Goal: Information Seeking & Learning: Learn about a topic

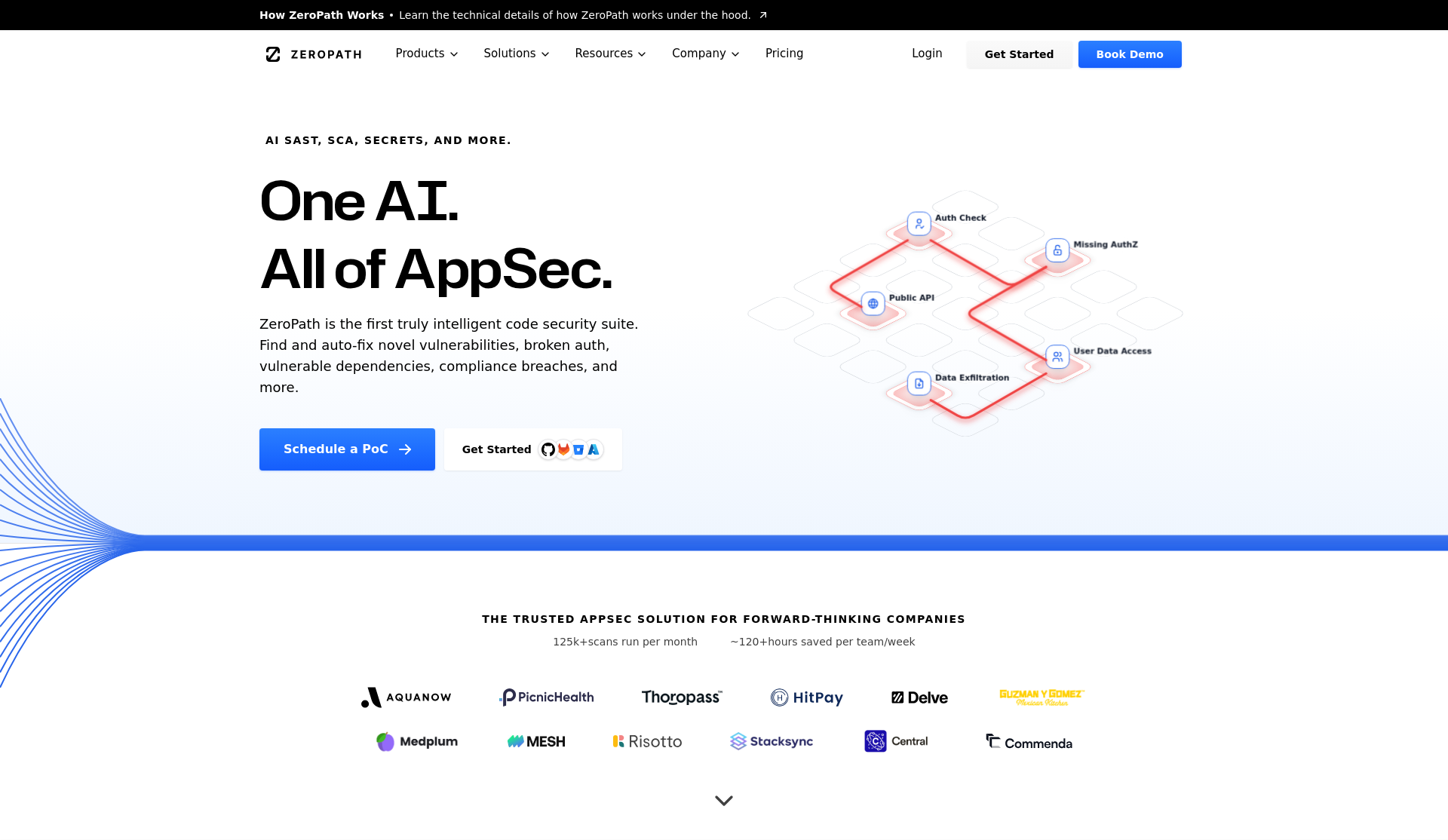
click at [953, 58] on link "Login" at bounding box center [927, 55] width 67 height 27
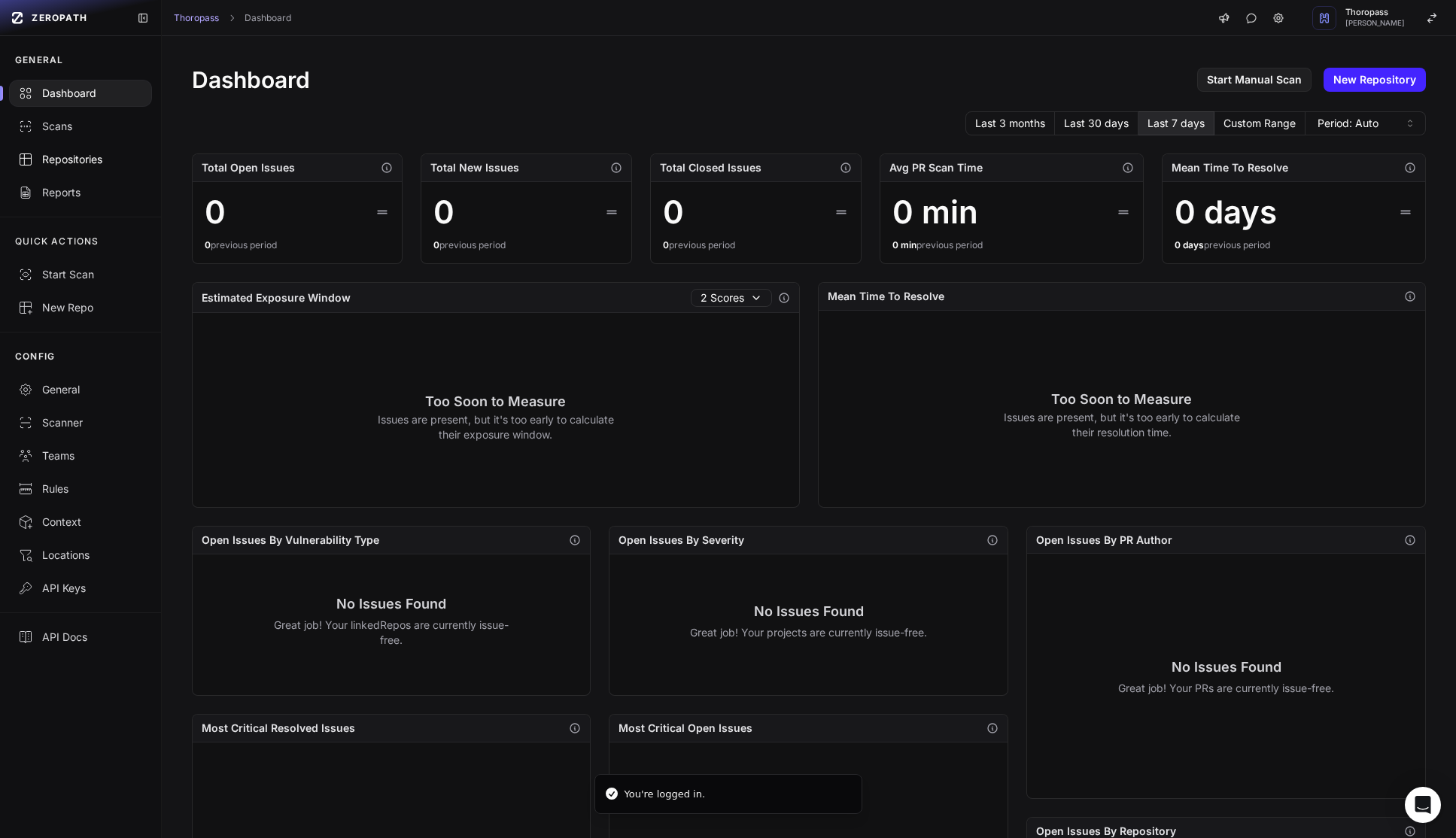
click at [67, 167] on link "Repositories" at bounding box center [80, 159] width 161 height 33
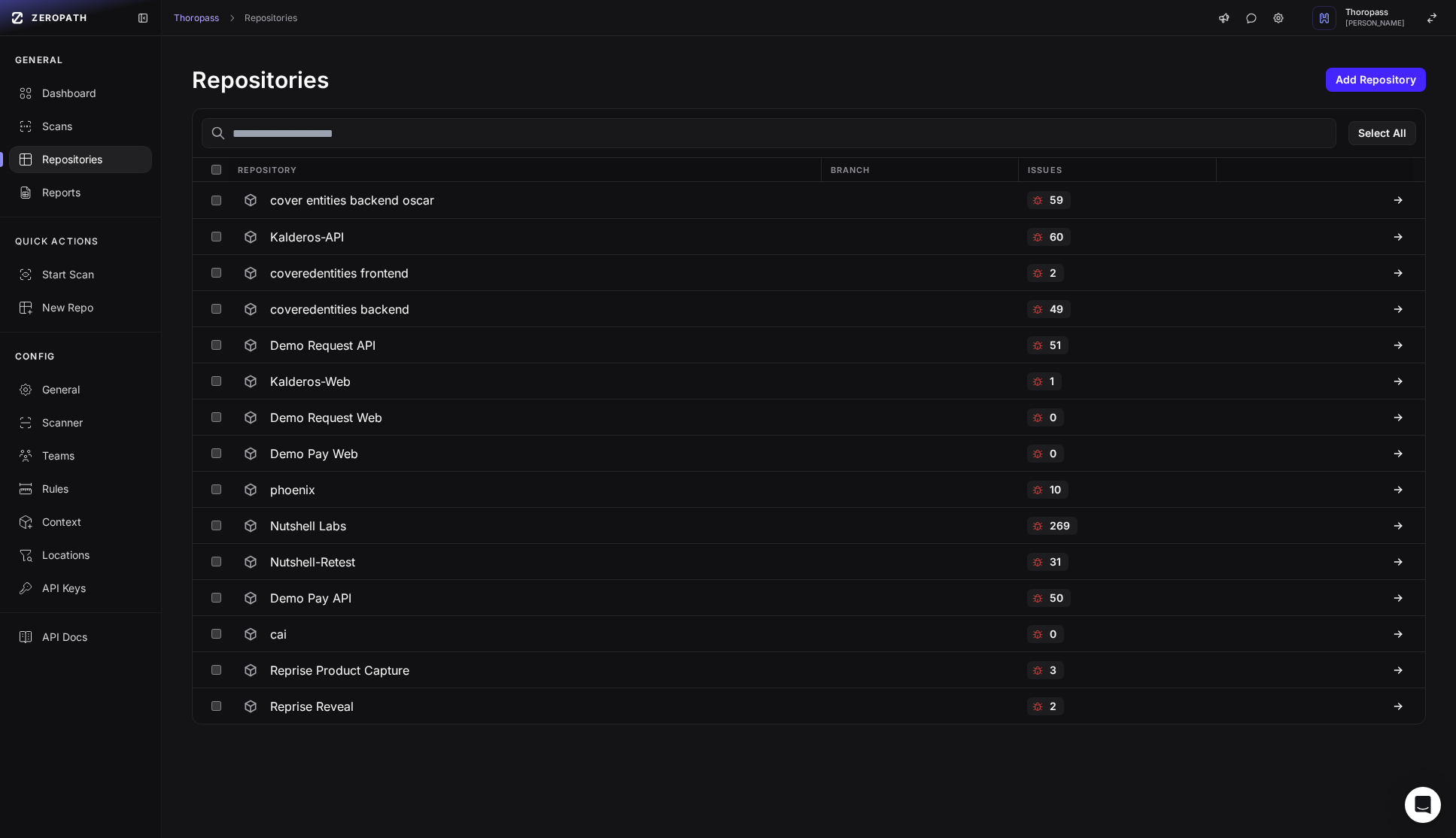
click at [66, 166] on div "Repositories" at bounding box center [80, 159] width 125 height 15
click at [1358, 75] on button "Add Repository" at bounding box center [1376, 80] width 100 height 24
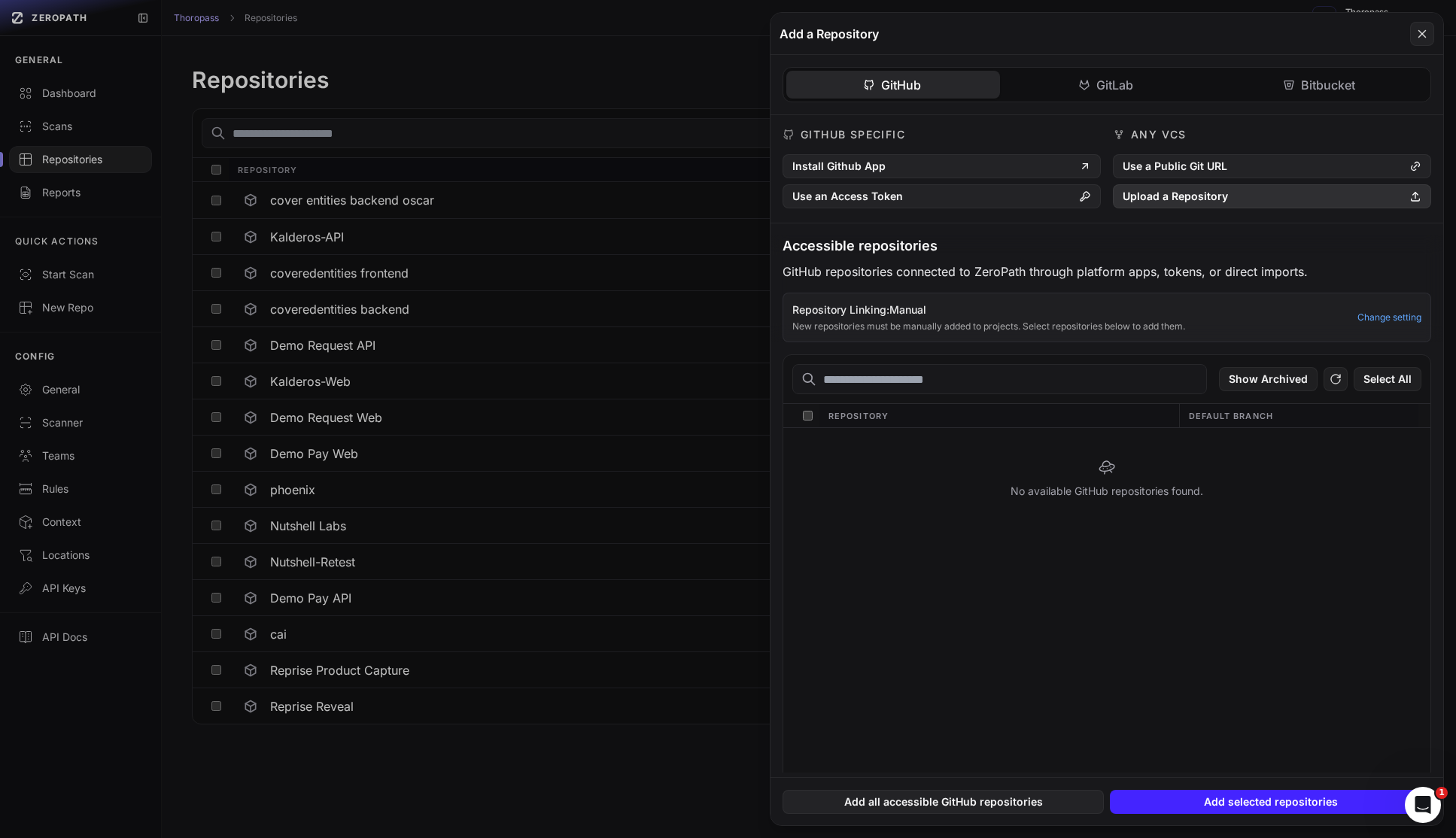
click at [1180, 198] on button "Upload a Repository" at bounding box center [1272, 196] width 318 height 24
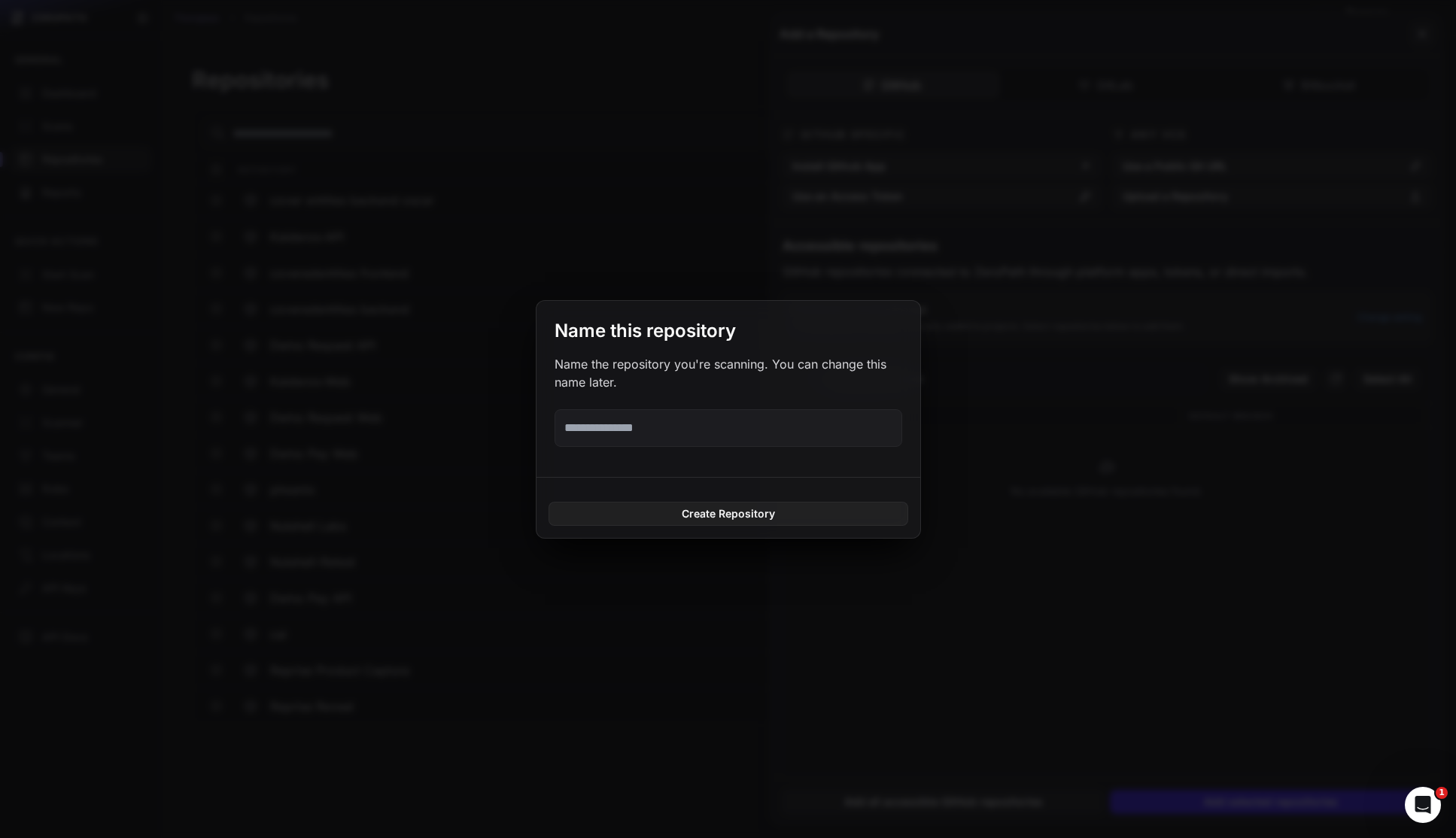
click at [624, 434] on input "text" at bounding box center [728, 428] width 347 height 38
paste input "*******"
type input "*******"
click at [734, 516] on button "Create Repository" at bounding box center [728, 513] width 360 height 24
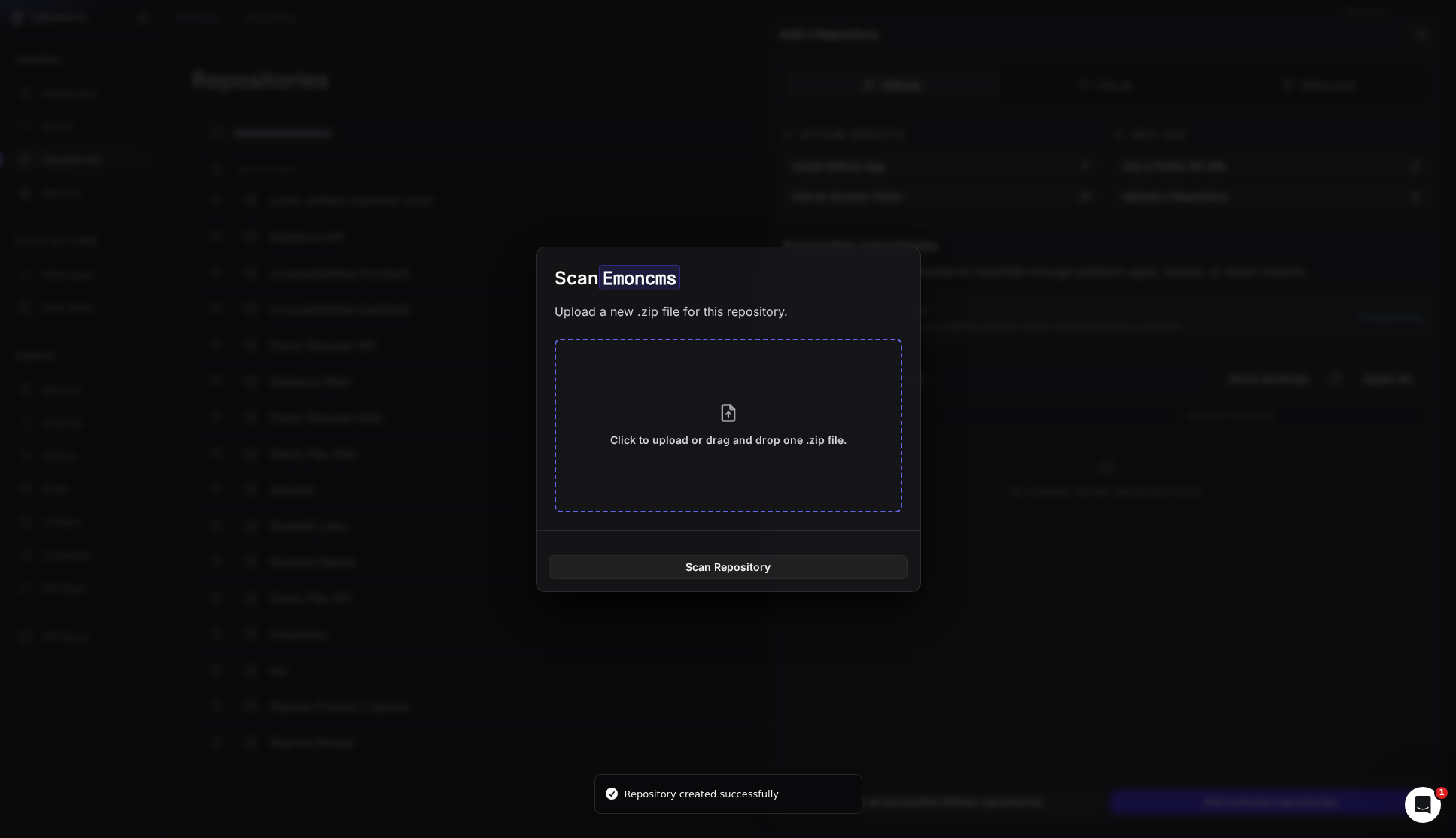
click at [725, 428] on div "Click to upload or drag and drop one .zip file." at bounding box center [728, 425] width 236 height 45
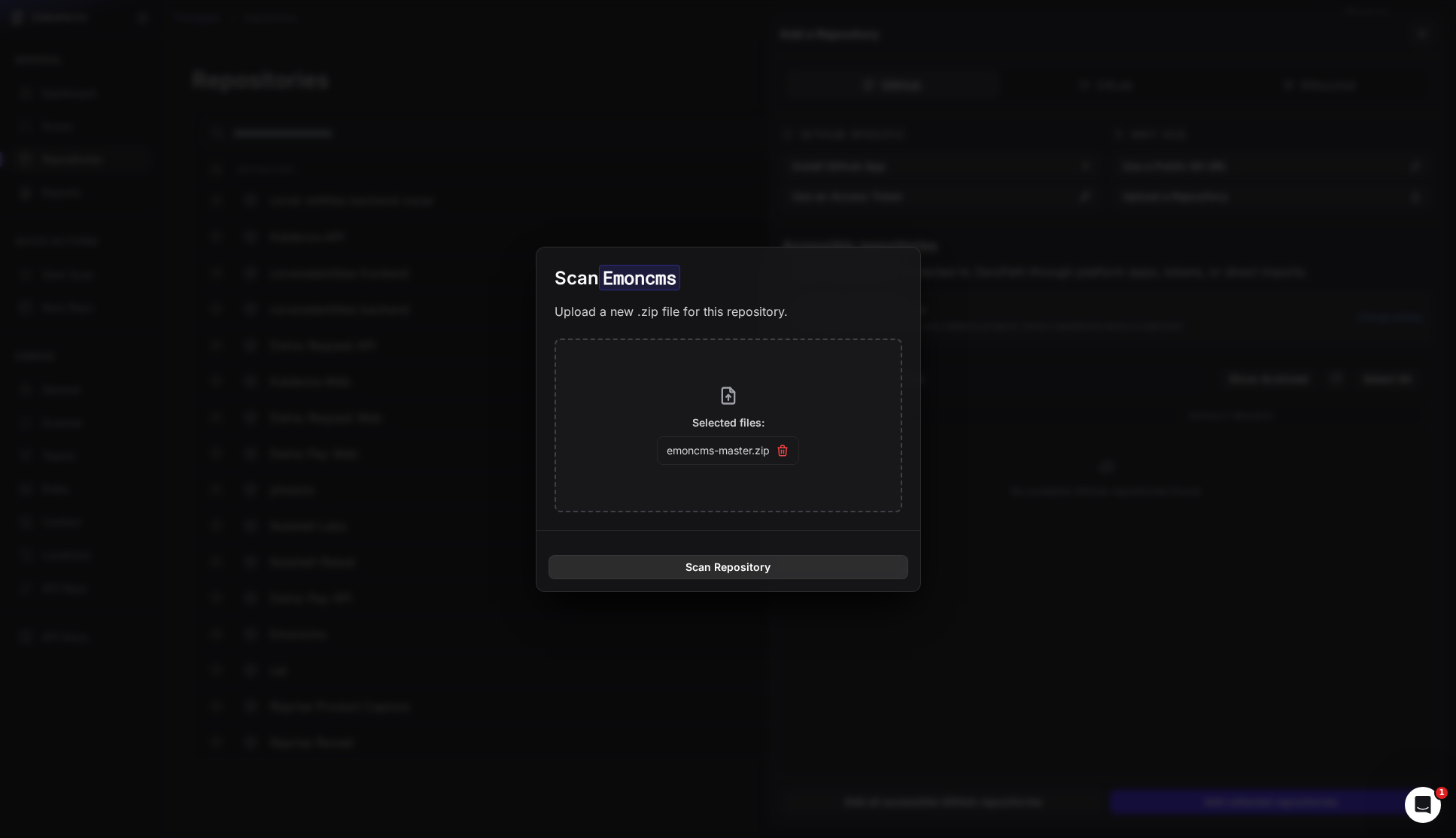
click at [725, 567] on button "Scan Repository" at bounding box center [728, 567] width 360 height 24
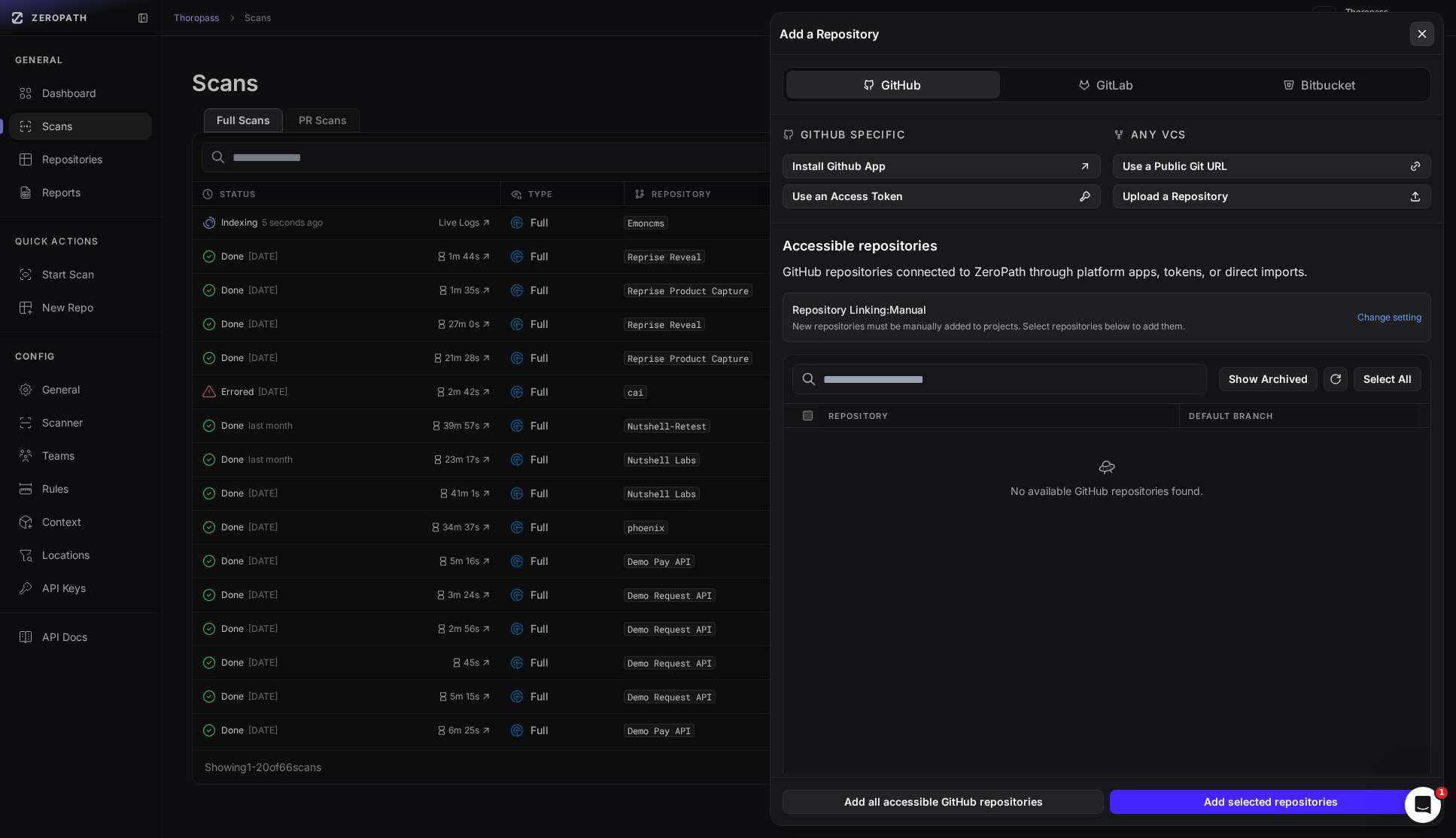
click at [1418, 29] on icon at bounding box center [1422, 34] width 14 height 18
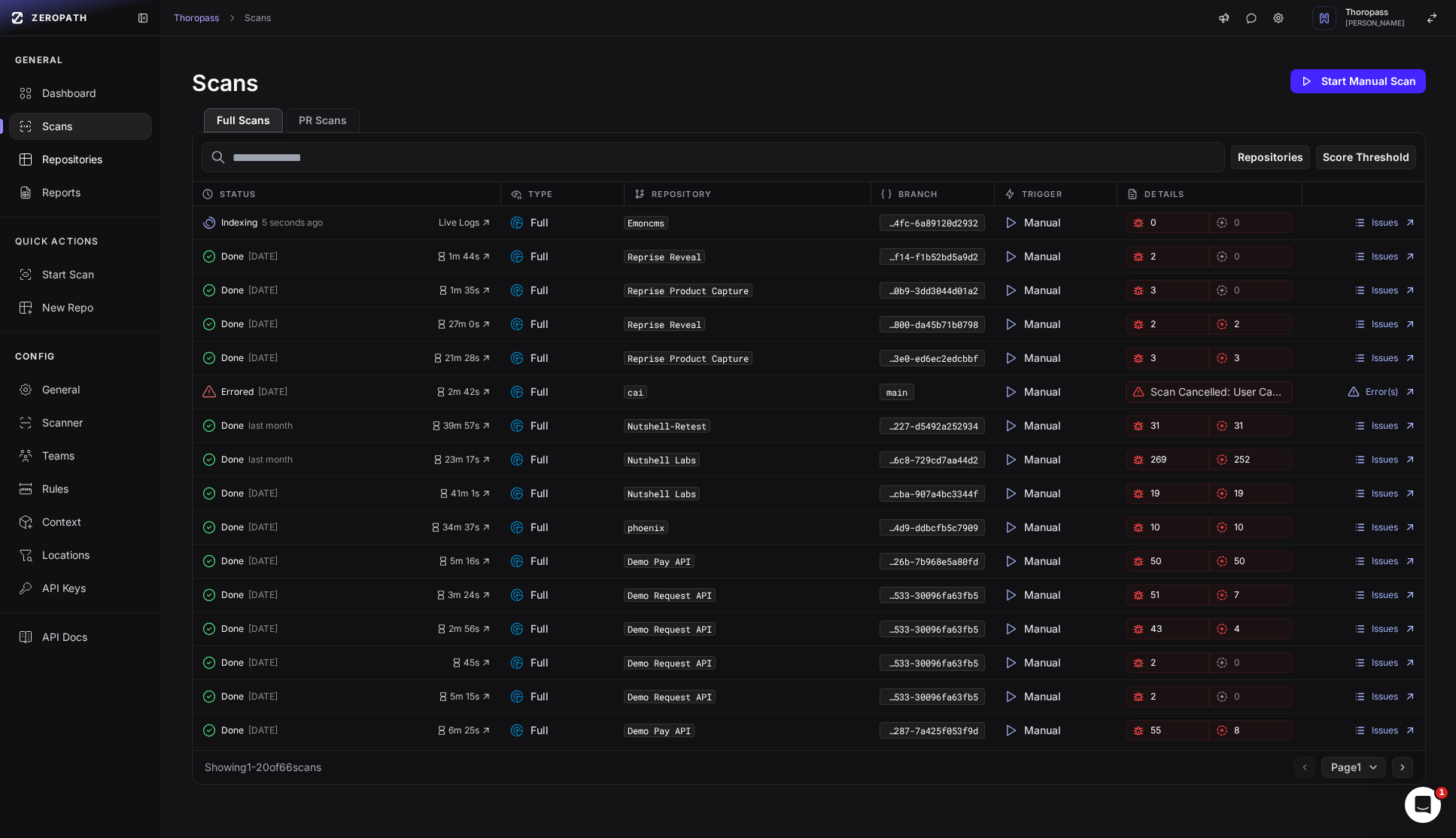
click at [72, 169] on link "Repositories" at bounding box center [80, 159] width 161 height 33
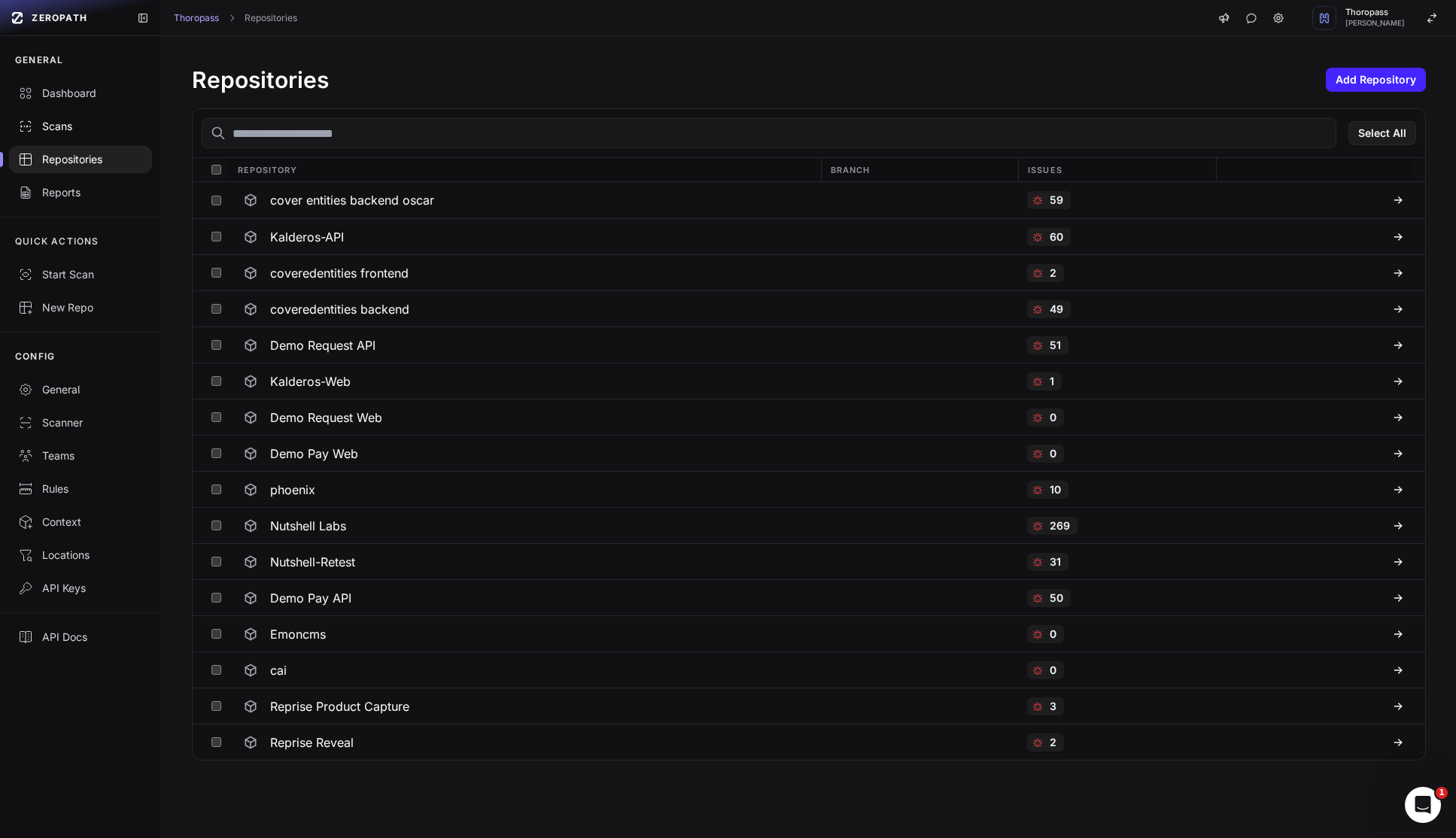
click at [66, 128] on div "Scans" at bounding box center [80, 127] width 125 height 15
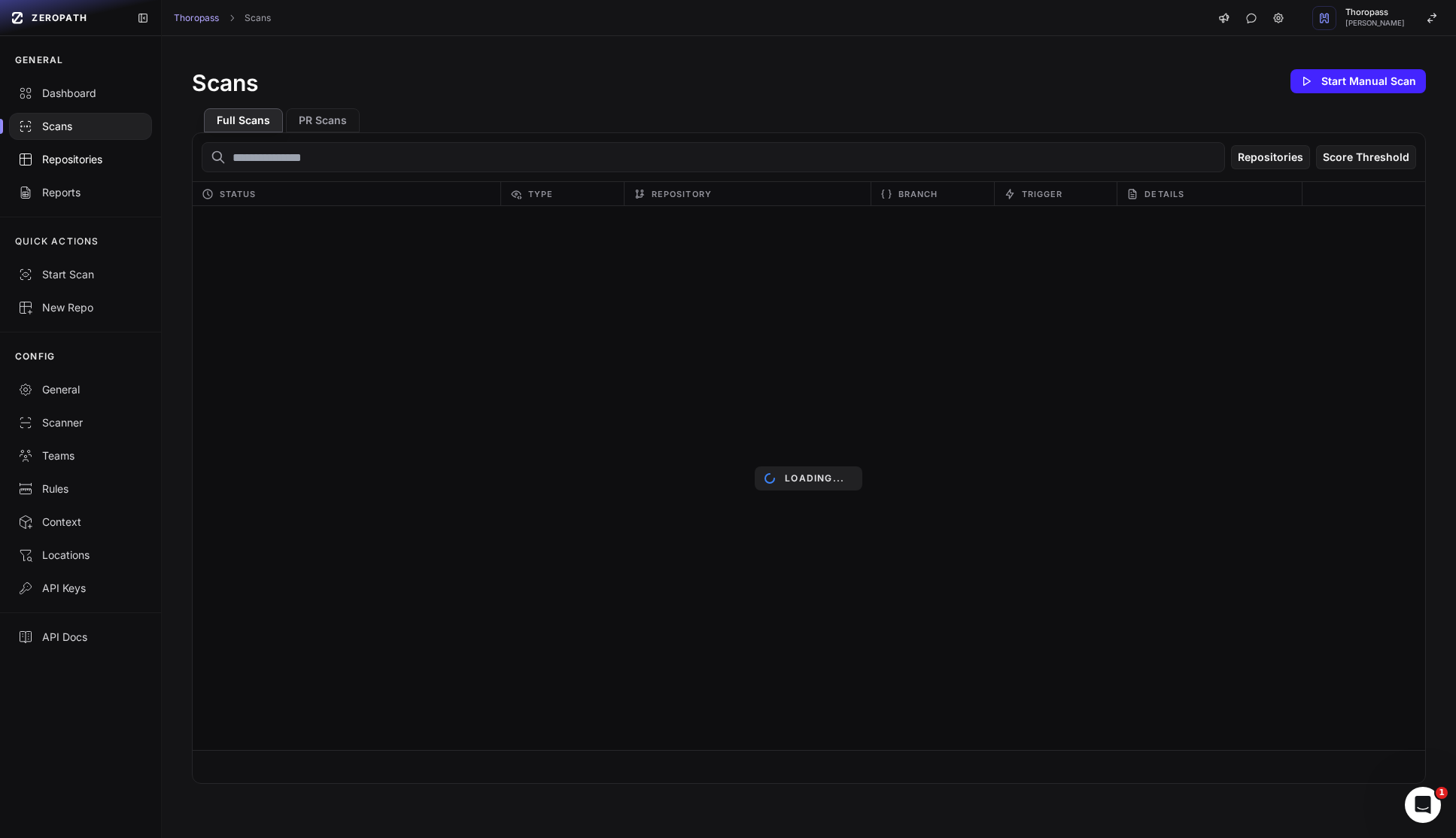
click at [61, 162] on div "Repositories" at bounding box center [80, 159] width 125 height 15
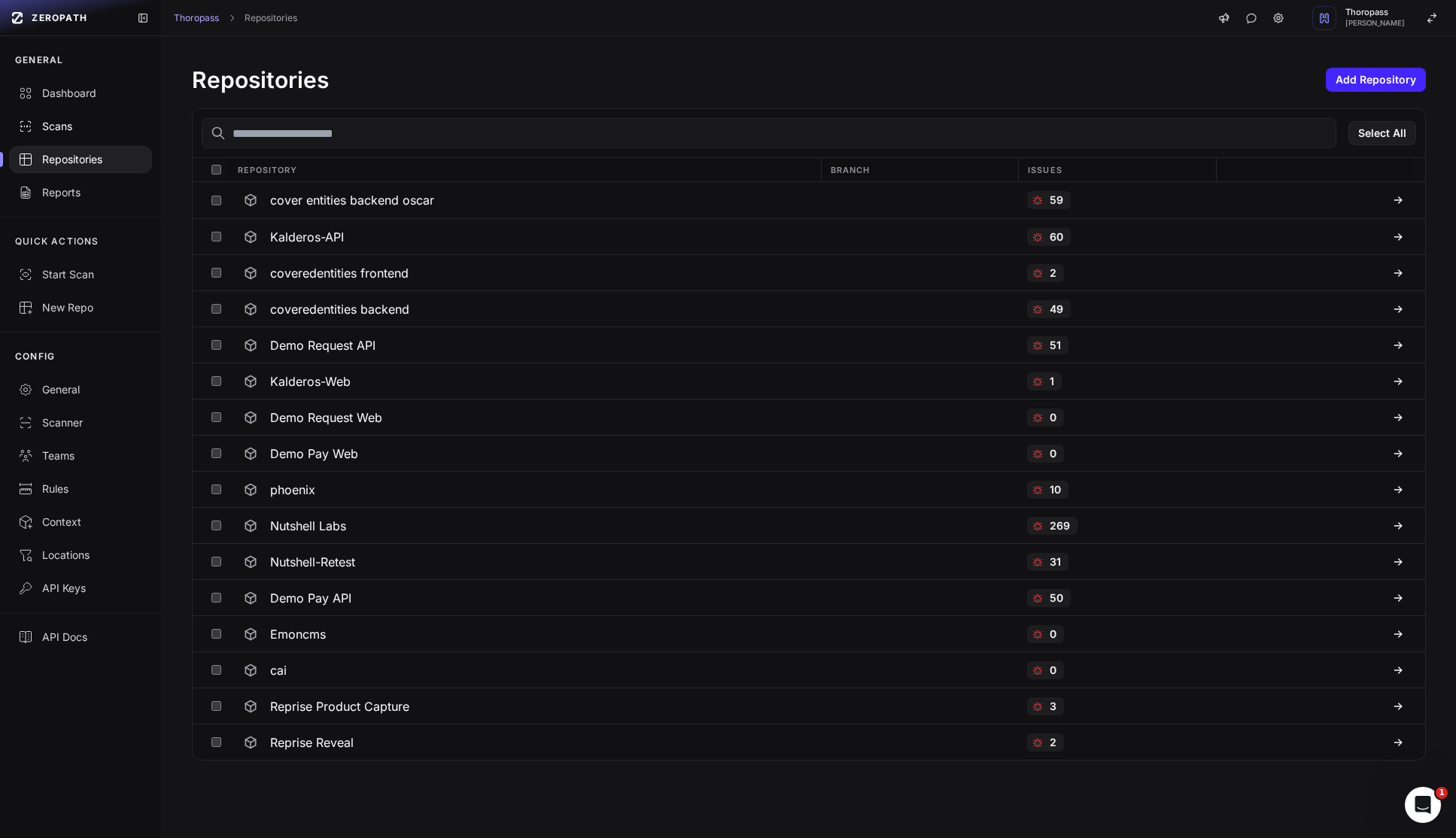
click at [64, 133] on div "Scans" at bounding box center [80, 127] width 125 height 15
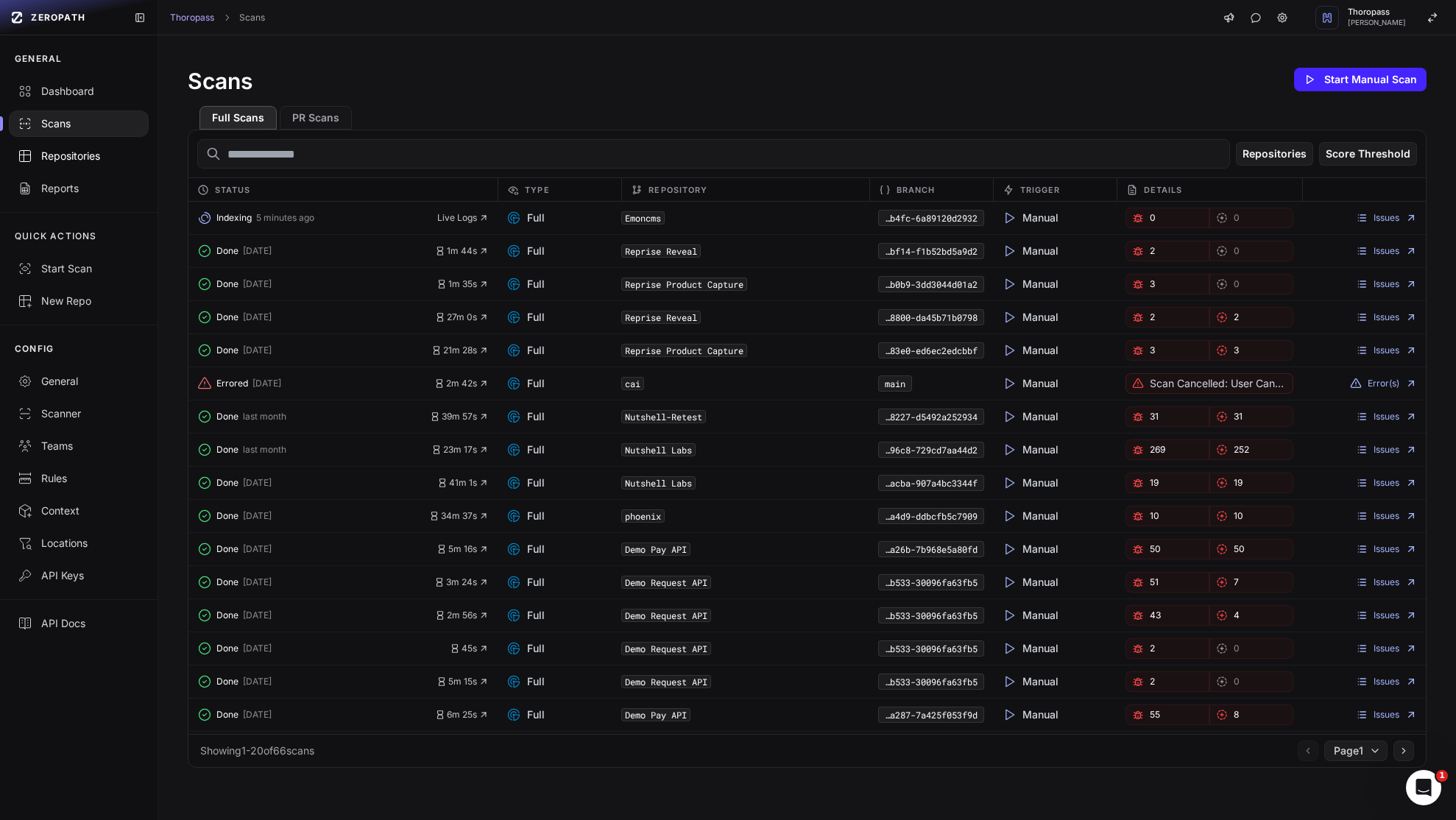
click at [57, 150] on div "Repositories" at bounding box center [79, 156] width 123 height 15
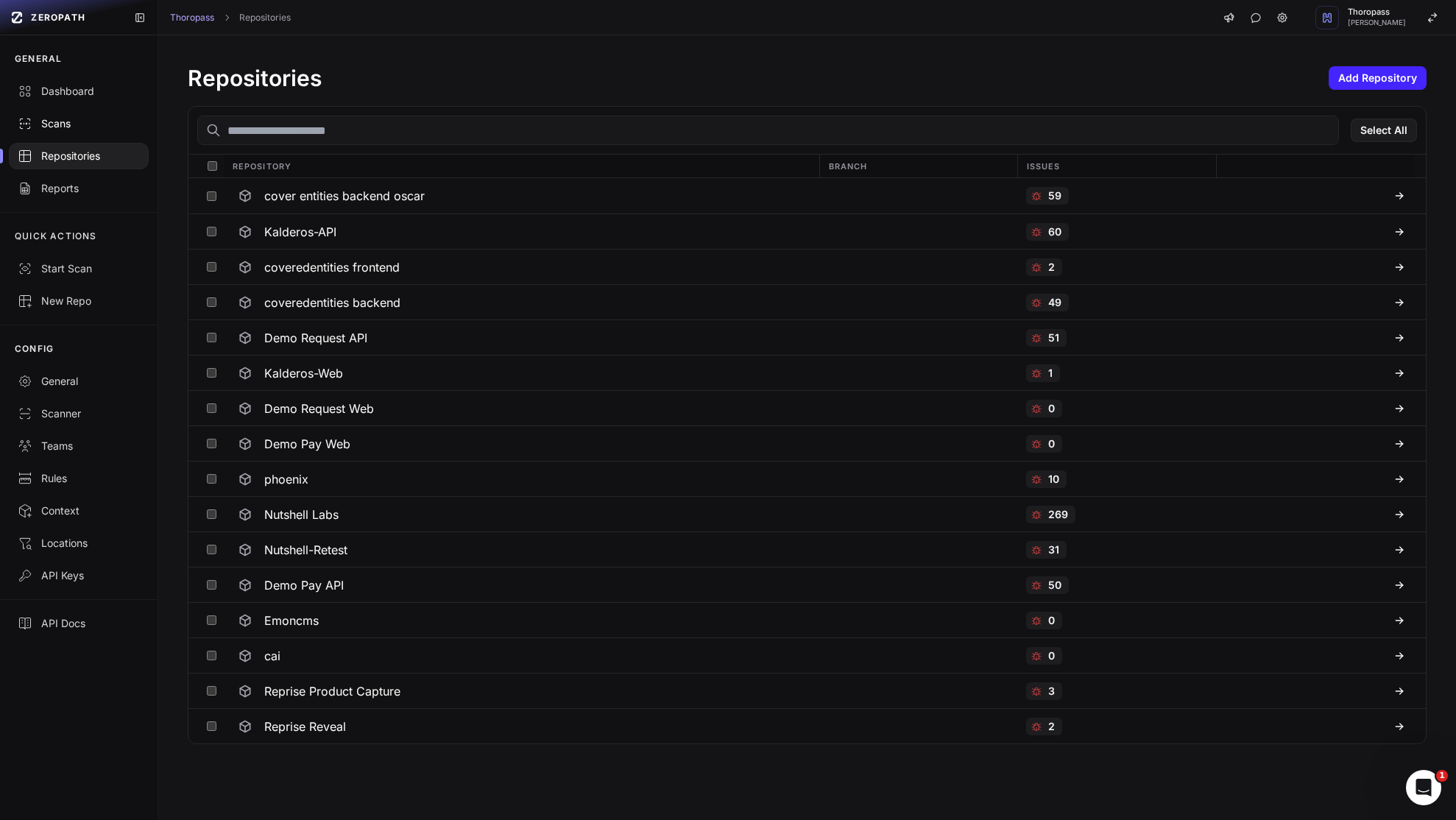
click at [68, 127] on div "Scans" at bounding box center [79, 124] width 123 height 15
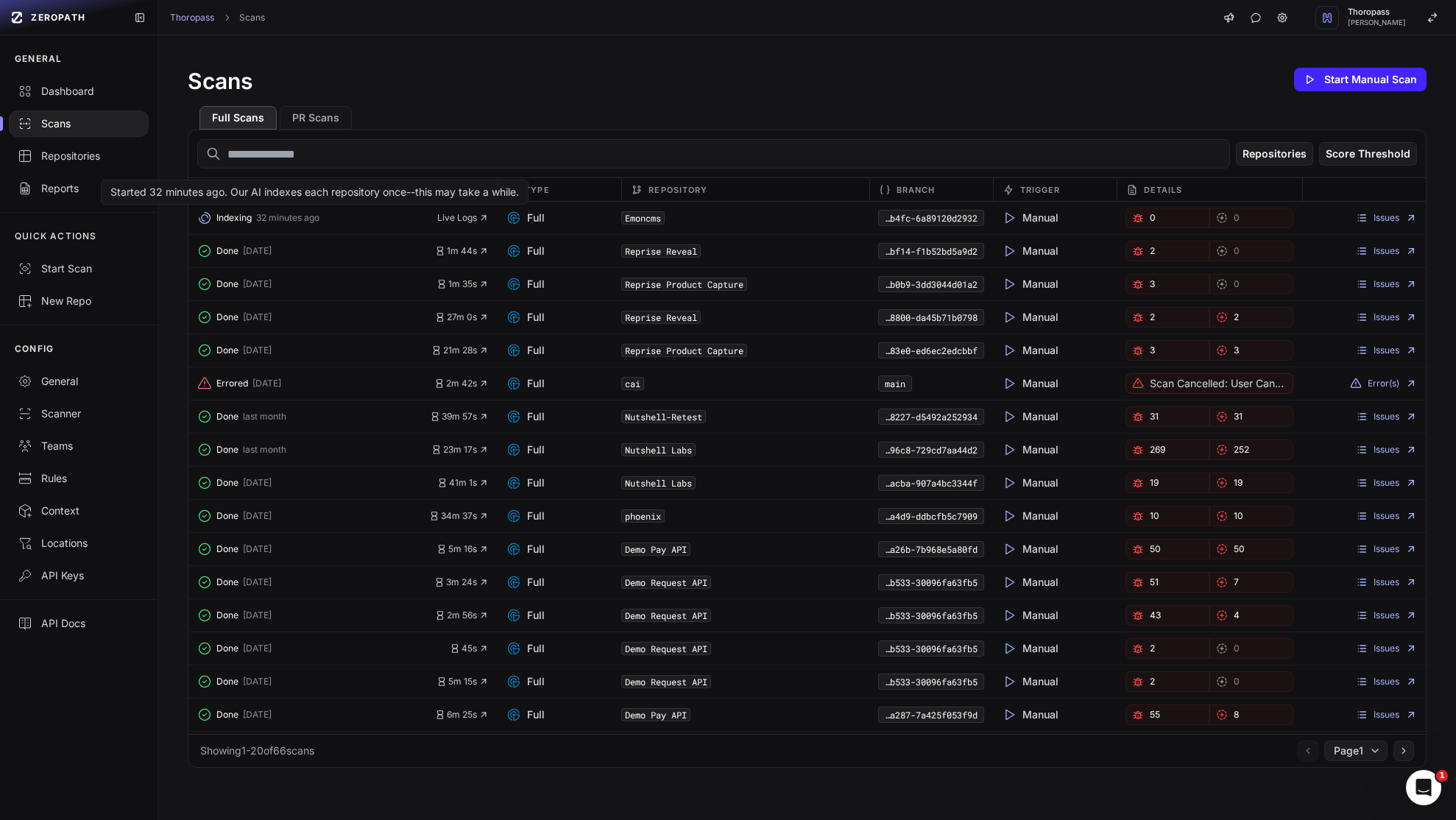
click at [301, 212] on span "32 minutes ago" at bounding box center [287, 218] width 63 height 12
click at [264, 258] on button "Done [DATE]" at bounding box center [316, 251] width 238 height 21
click at [1179, 219] on link "0" at bounding box center [1167, 218] width 84 height 21
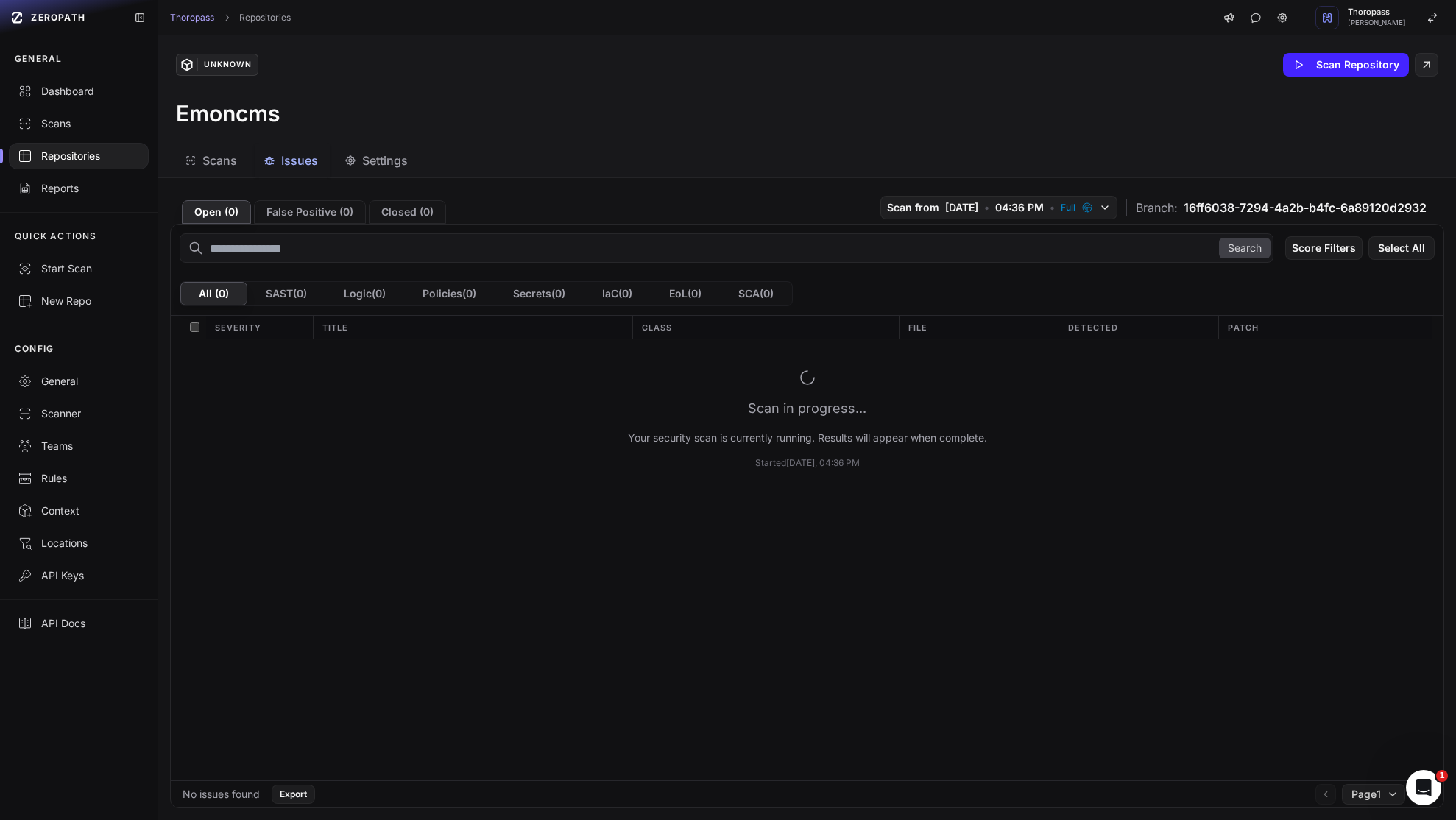
click at [400, 160] on span "Settings" at bounding box center [385, 160] width 45 height 18
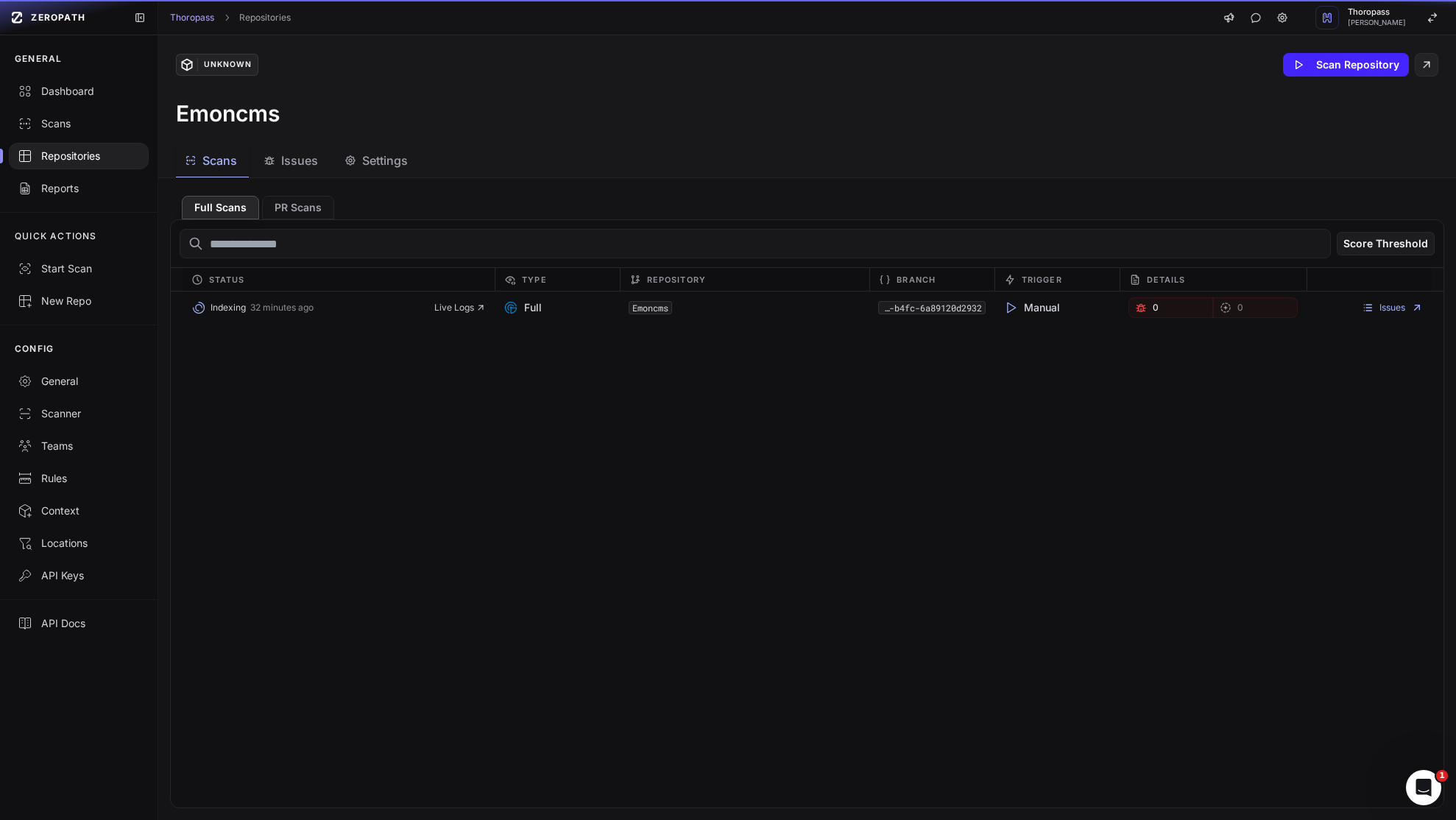
click at [223, 167] on span "Scans" at bounding box center [220, 160] width 35 height 18
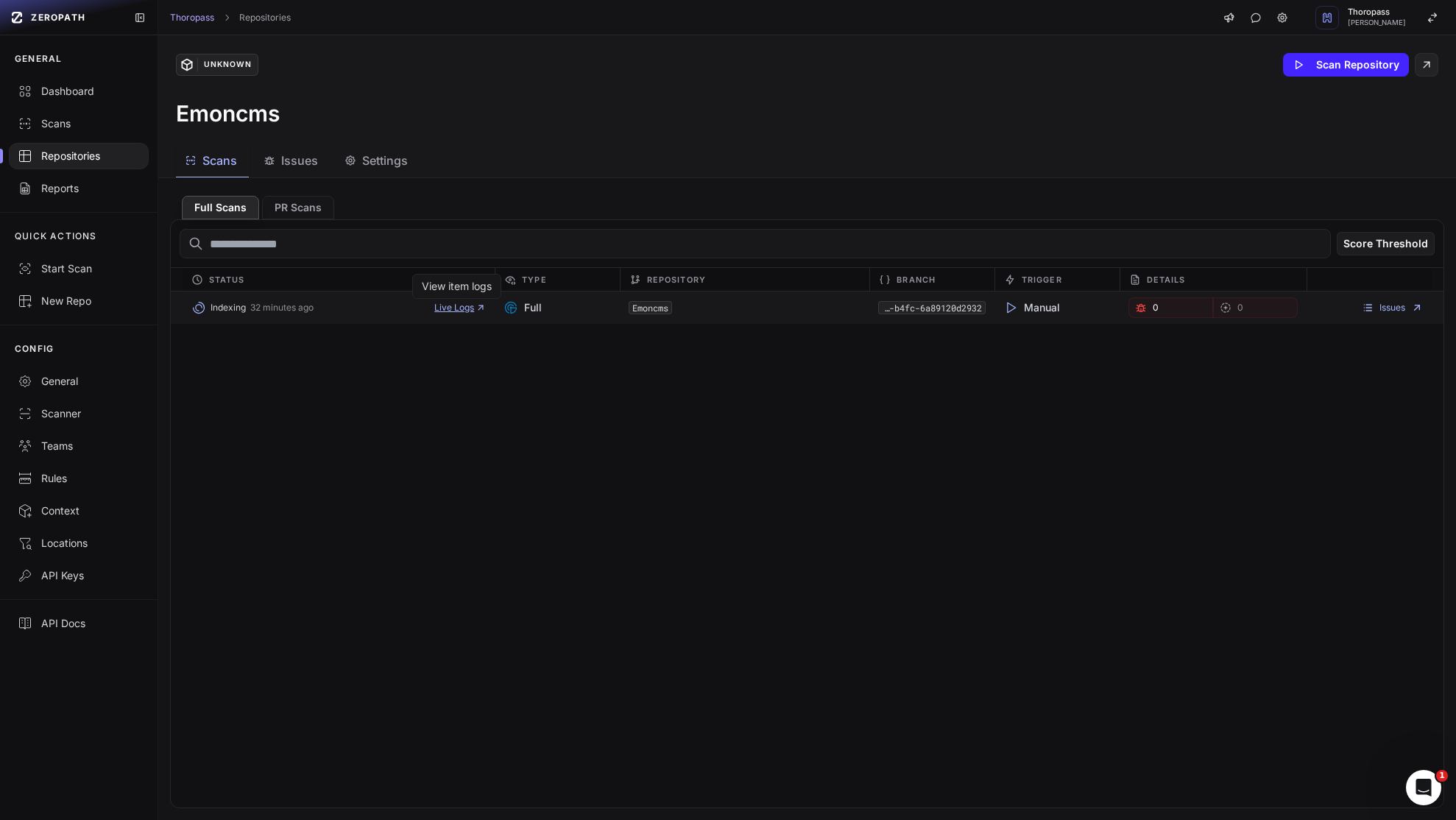
click at [439, 306] on span "Live Logs" at bounding box center [460, 308] width 51 height 12
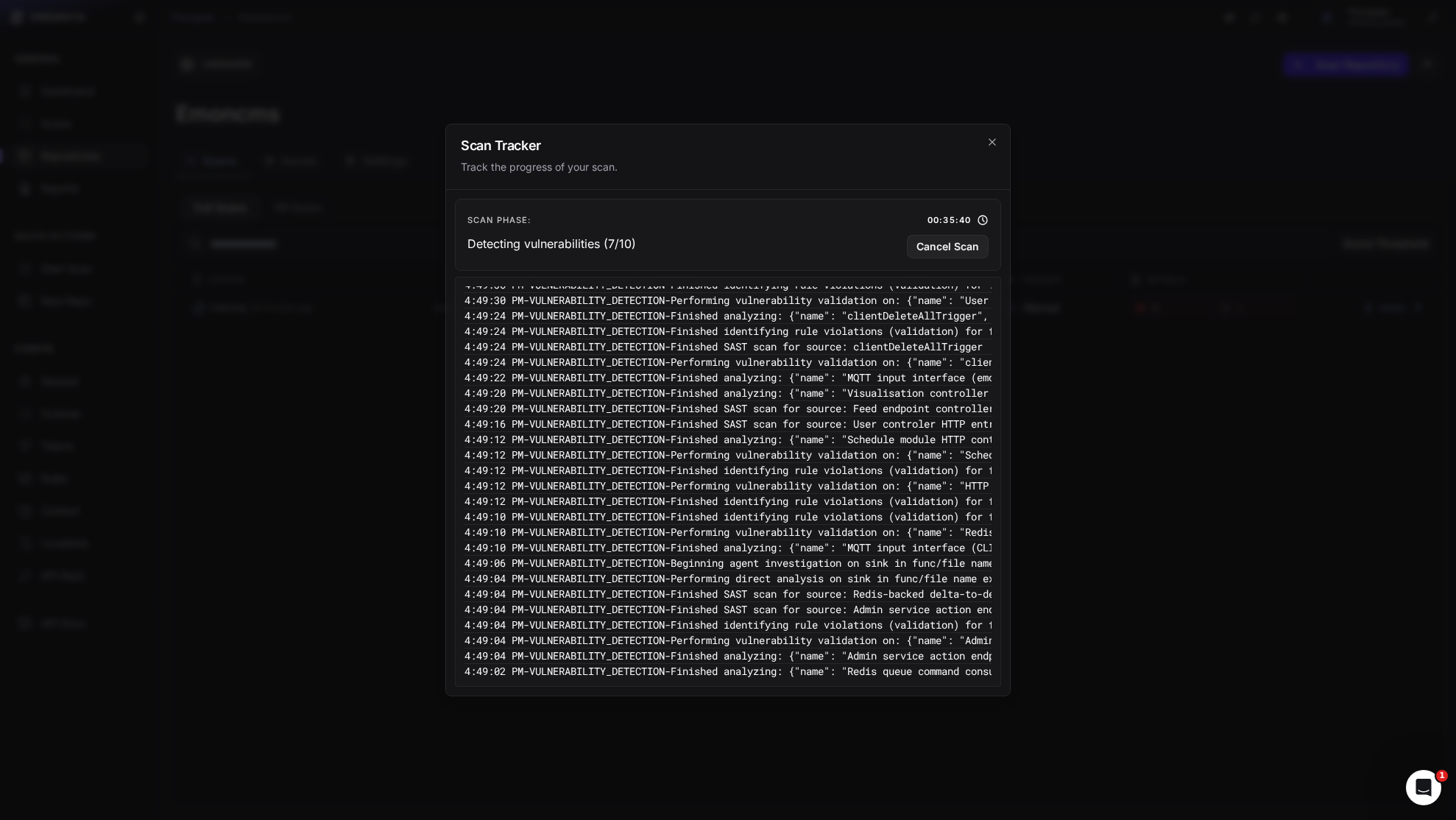
scroll to position [795, 0]
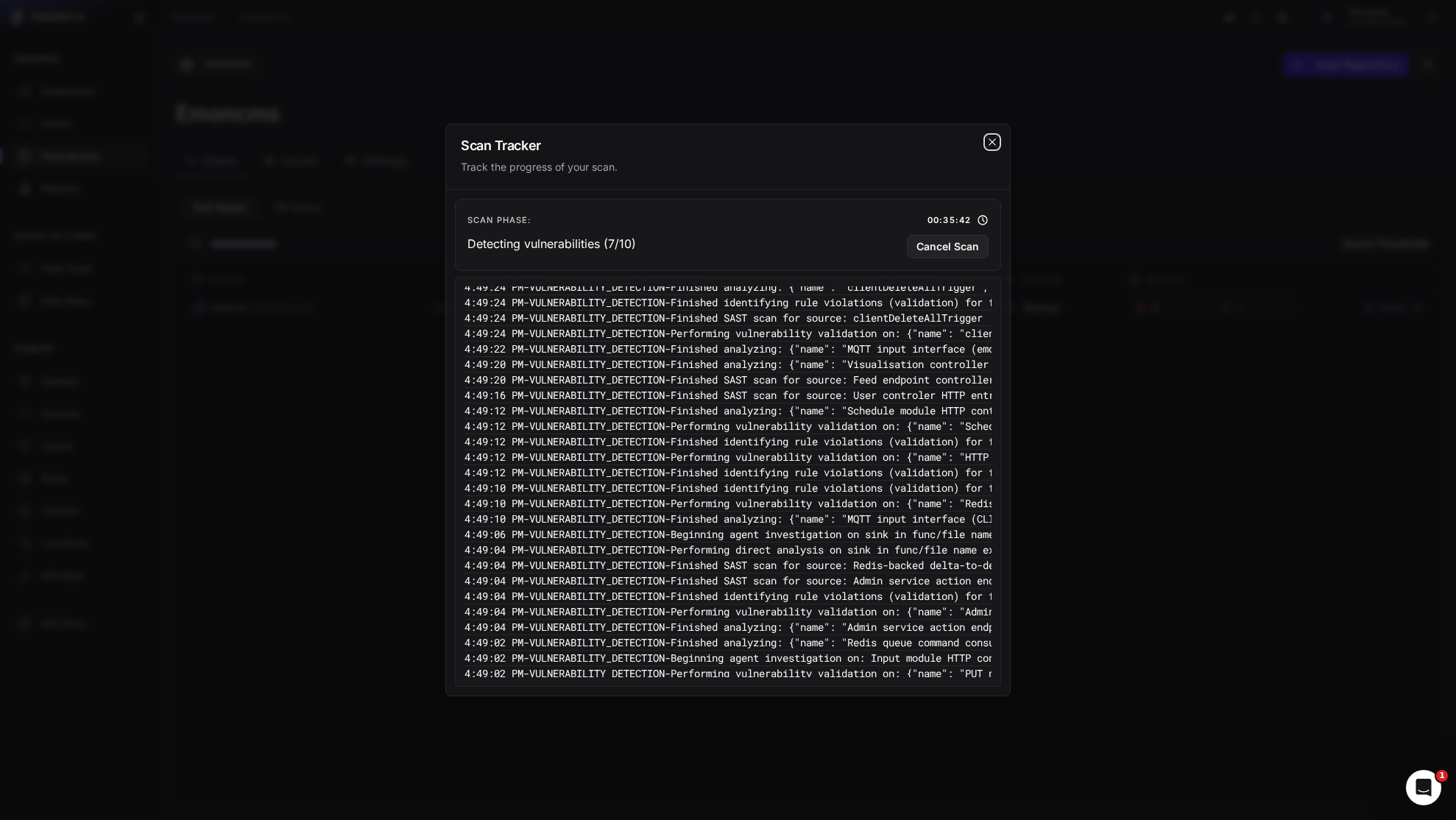
click at [987, 145] on icon "cross 2," at bounding box center [993, 142] width 12 height 12
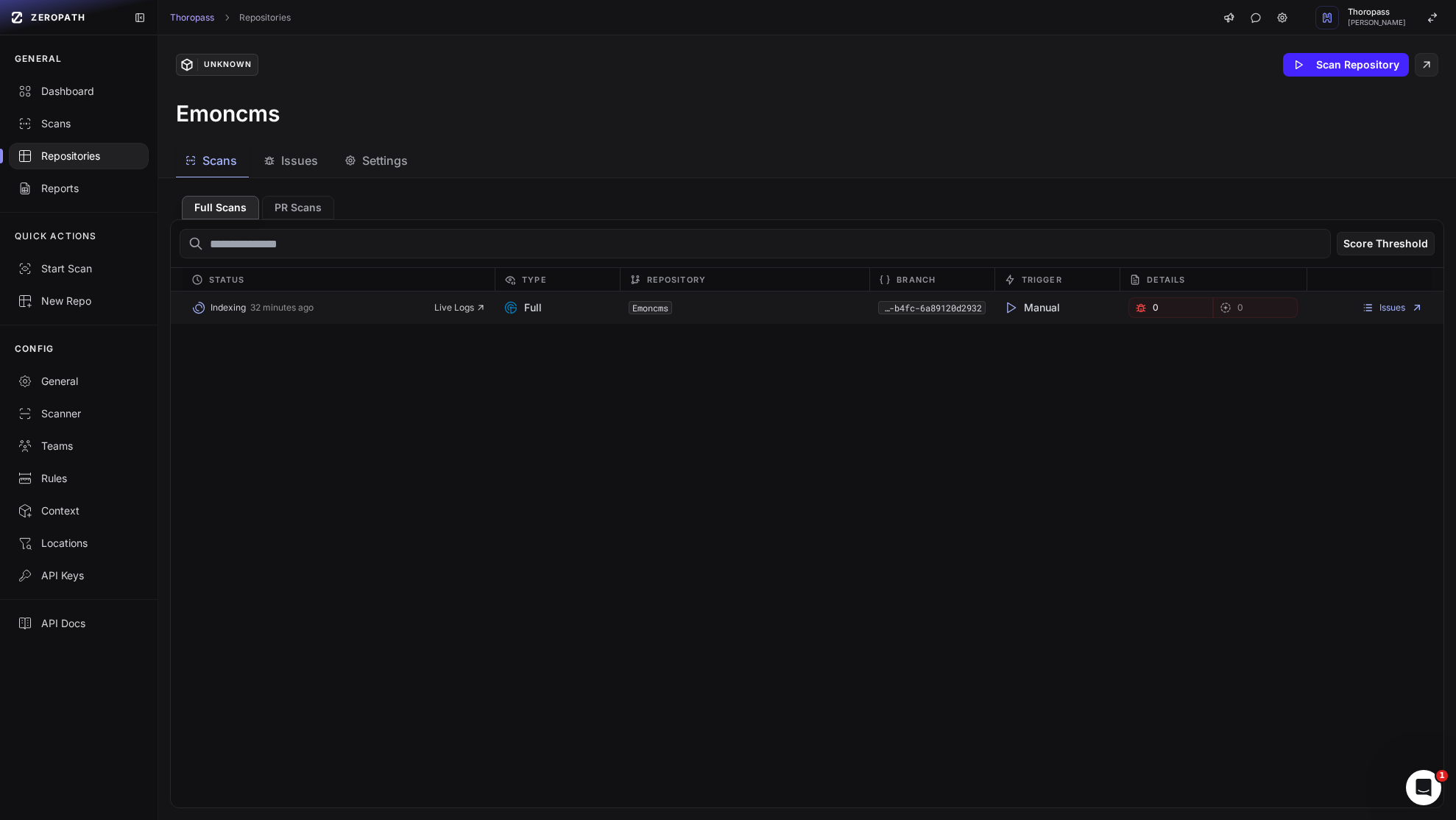
click at [1100, 312] on div "Manual" at bounding box center [1057, 308] width 125 height 21
click at [1158, 314] on link "0" at bounding box center [1171, 308] width 85 height 21
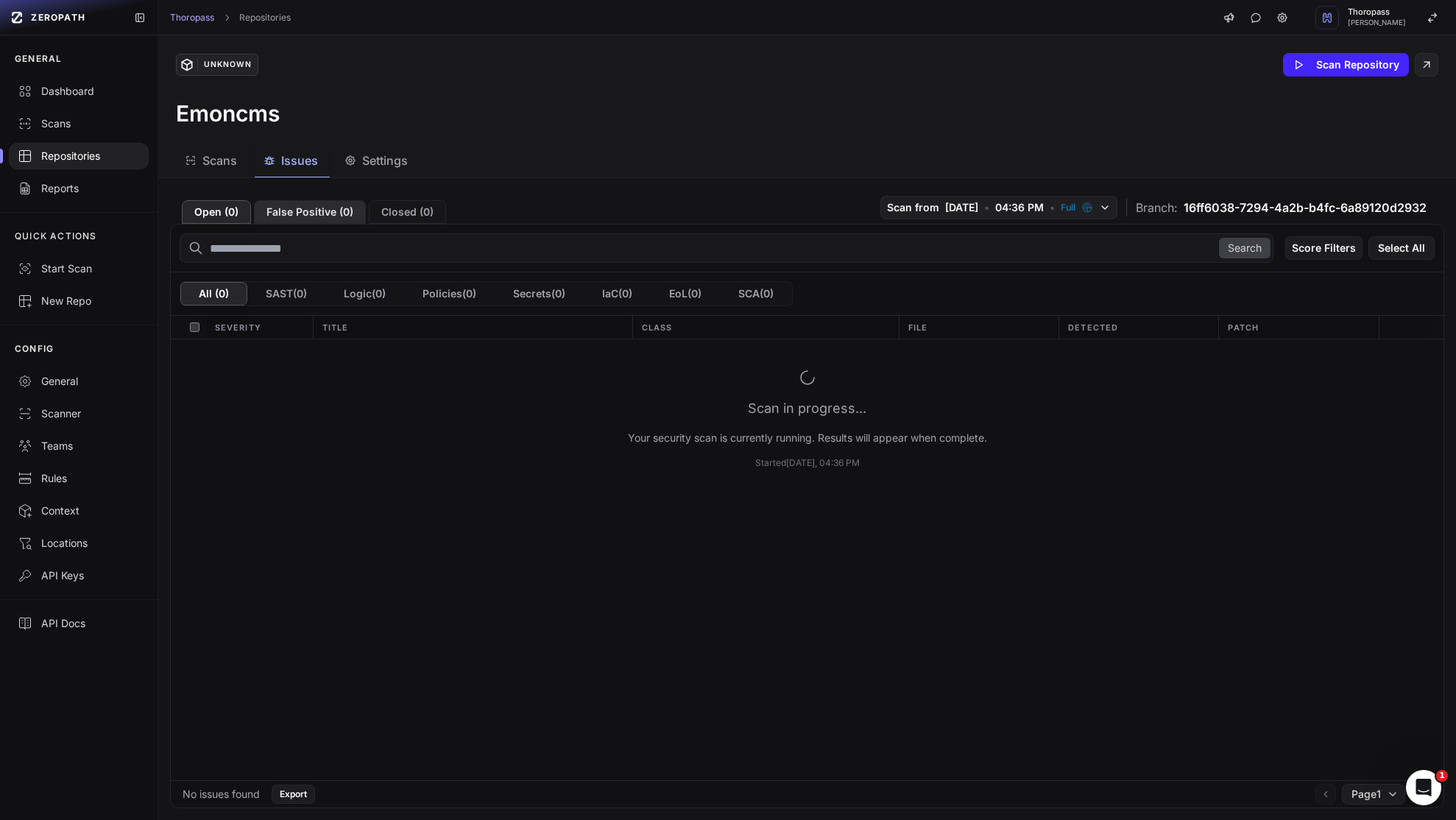
click at [298, 220] on button "False Positive ( 0 )" at bounding box center [310, 212] width 112 height 24
click at [228, 217] on button "Open ( 0 )" at bounding box center [216, 212] width 69 height 24
click at [48, 157] on div "Repositories" at bounding box center [79, 156] width 123 height 15
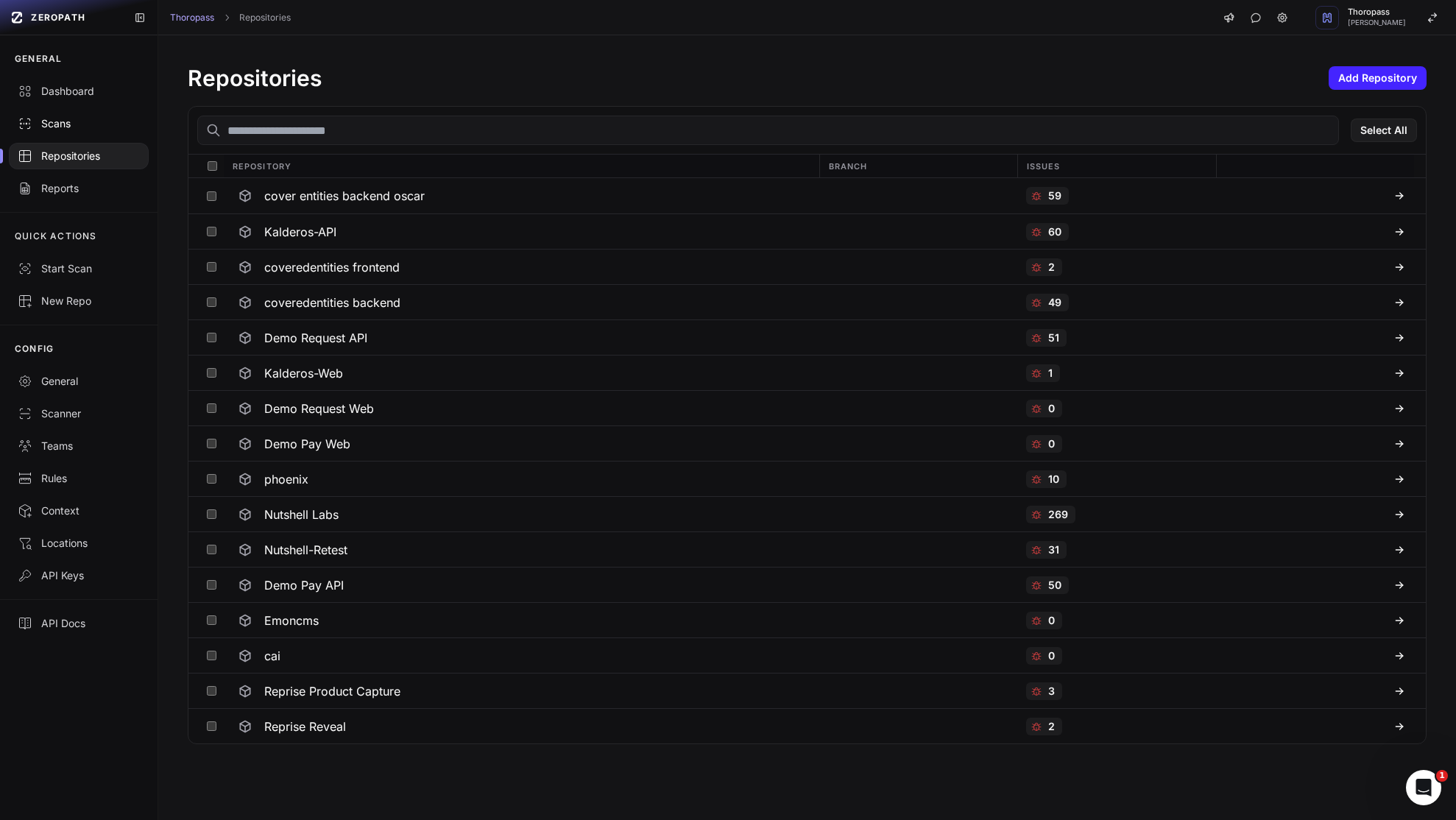
click at [67, 116] on link "Scans" at bounding box center [79, 124] width 157 height 33
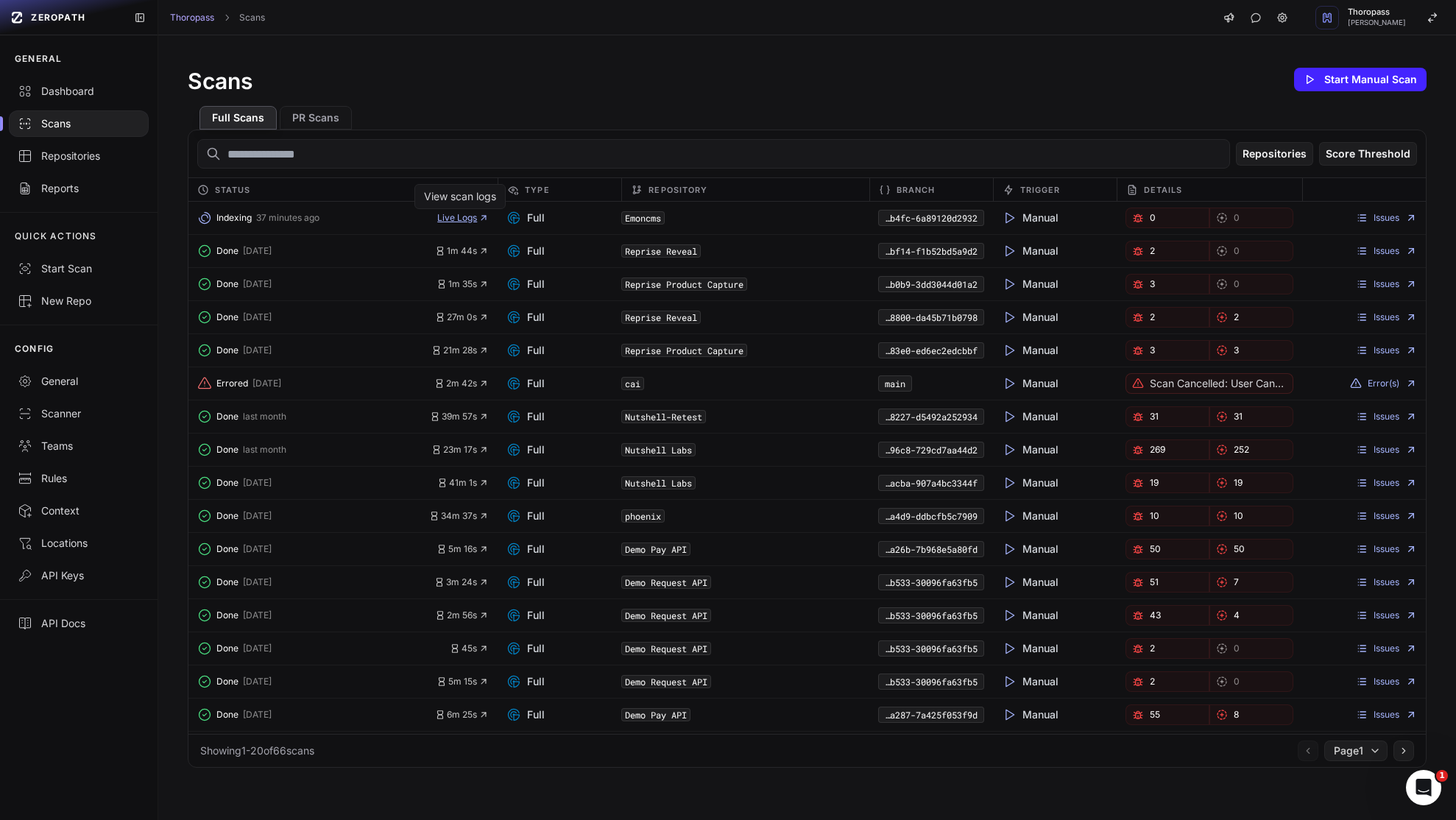
click at [454, 217] on span "Live Logs" at bounding box center [463, 218] width 51 height 12
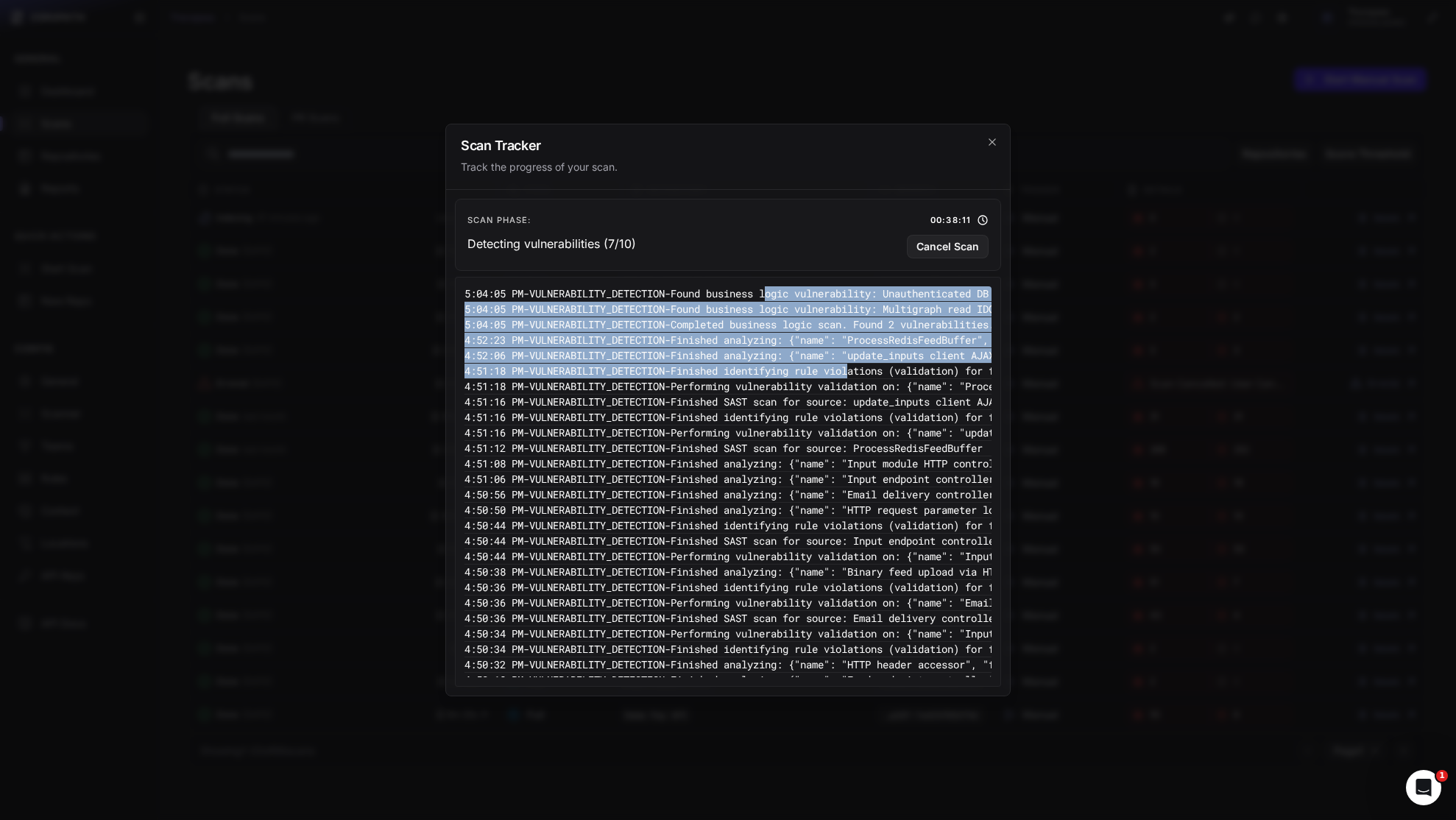
drag, startPoint x: 804, startPoint y: 301, endPoint x: 889, endPoint y: 373, distance: 111.4
click at [805, 307] on pre "5:04:05 PM - VULNERABILITY_DETECTION - Found business logic vulnerability: Mult…" at bounding box center [1142, 309] width 1355 height 16
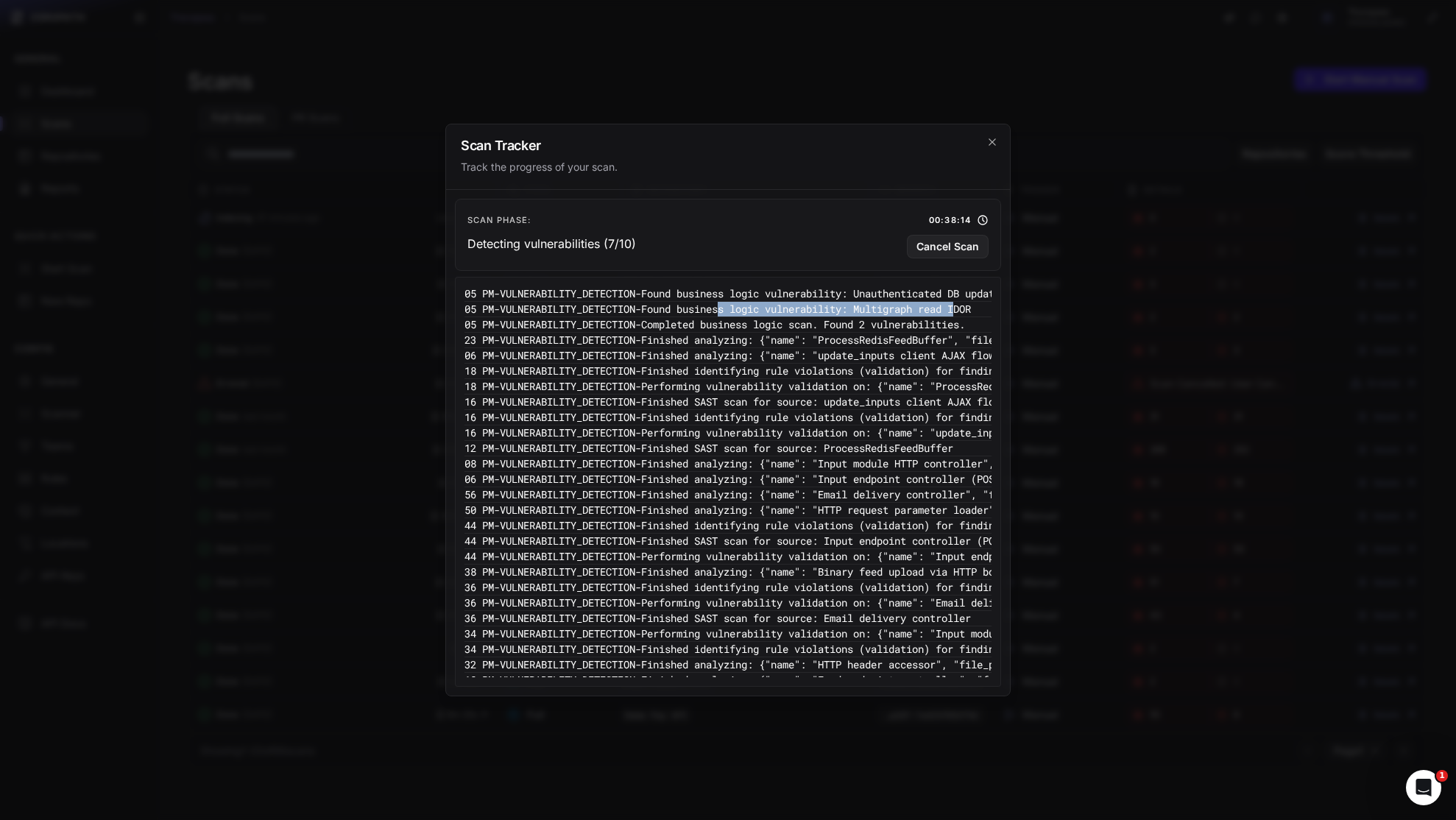
drag, startPoint x: 783, startPoint y: 309, endPoint x: 983, endPoint y: 312, distance: 200.0
click at [983, 312] on pre "5:04:05 PM - VULNERABILITY_DETECTION - Found business logic vulnerability: Mult…" at bounding box center [1112, 309] width 1355 height 16
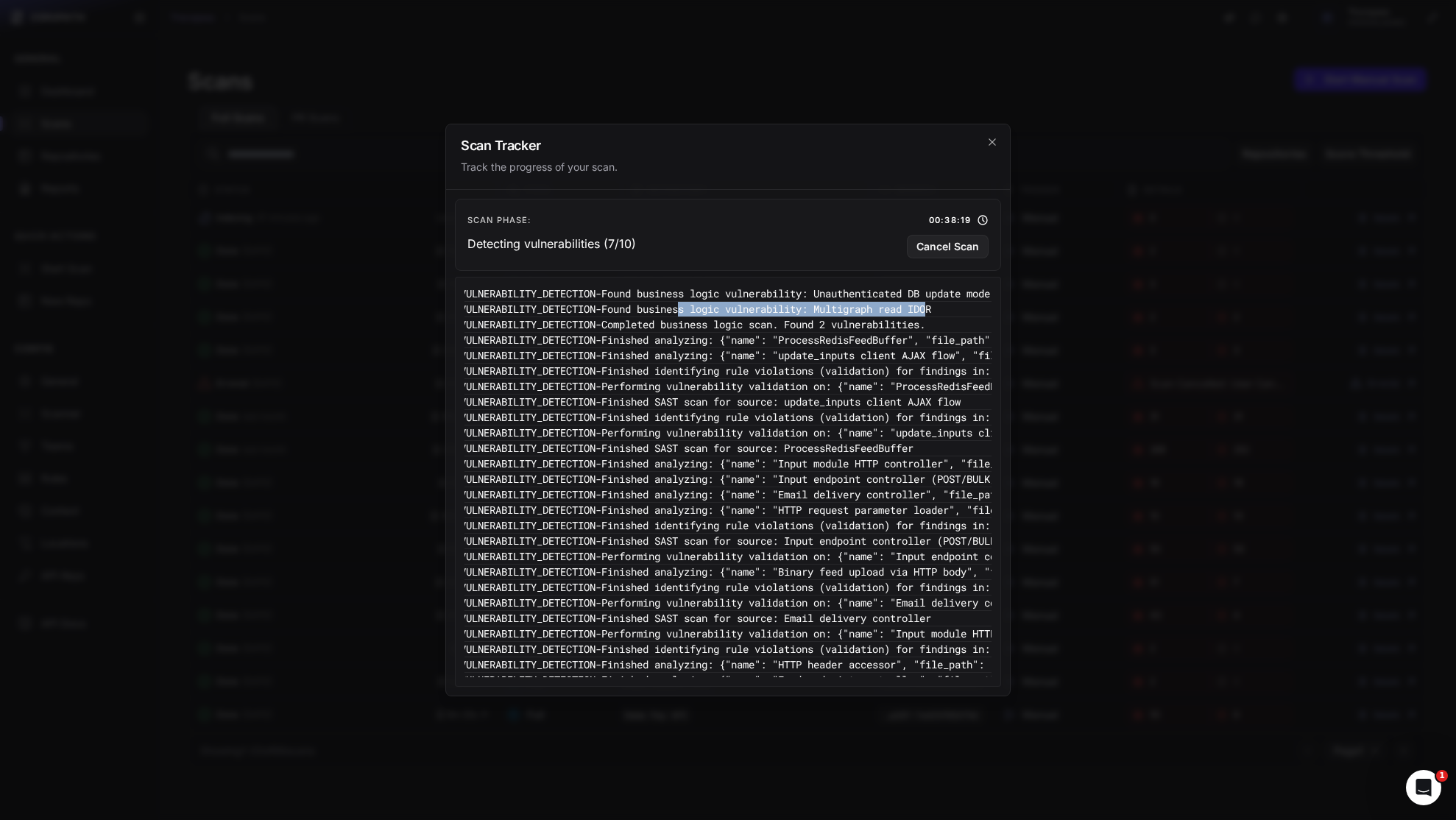
click at [932, 306] on pre "5:04:05 PM - VULNERABILITY_DETECTION - Found business logic vulnerability: Mult…" at bounding box center [1072, 309] width 1355 height 16
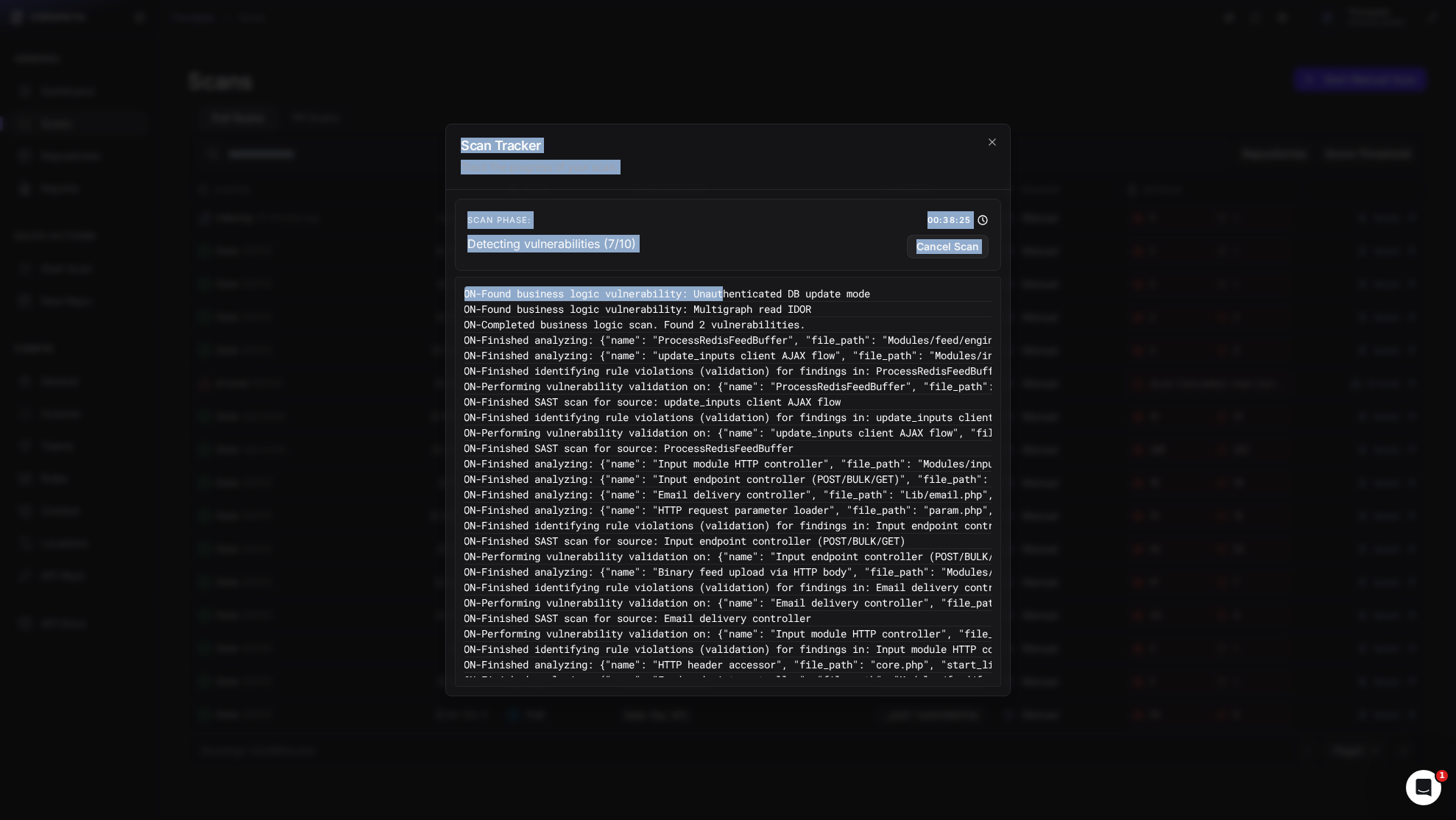
scroll to position [0, 0]
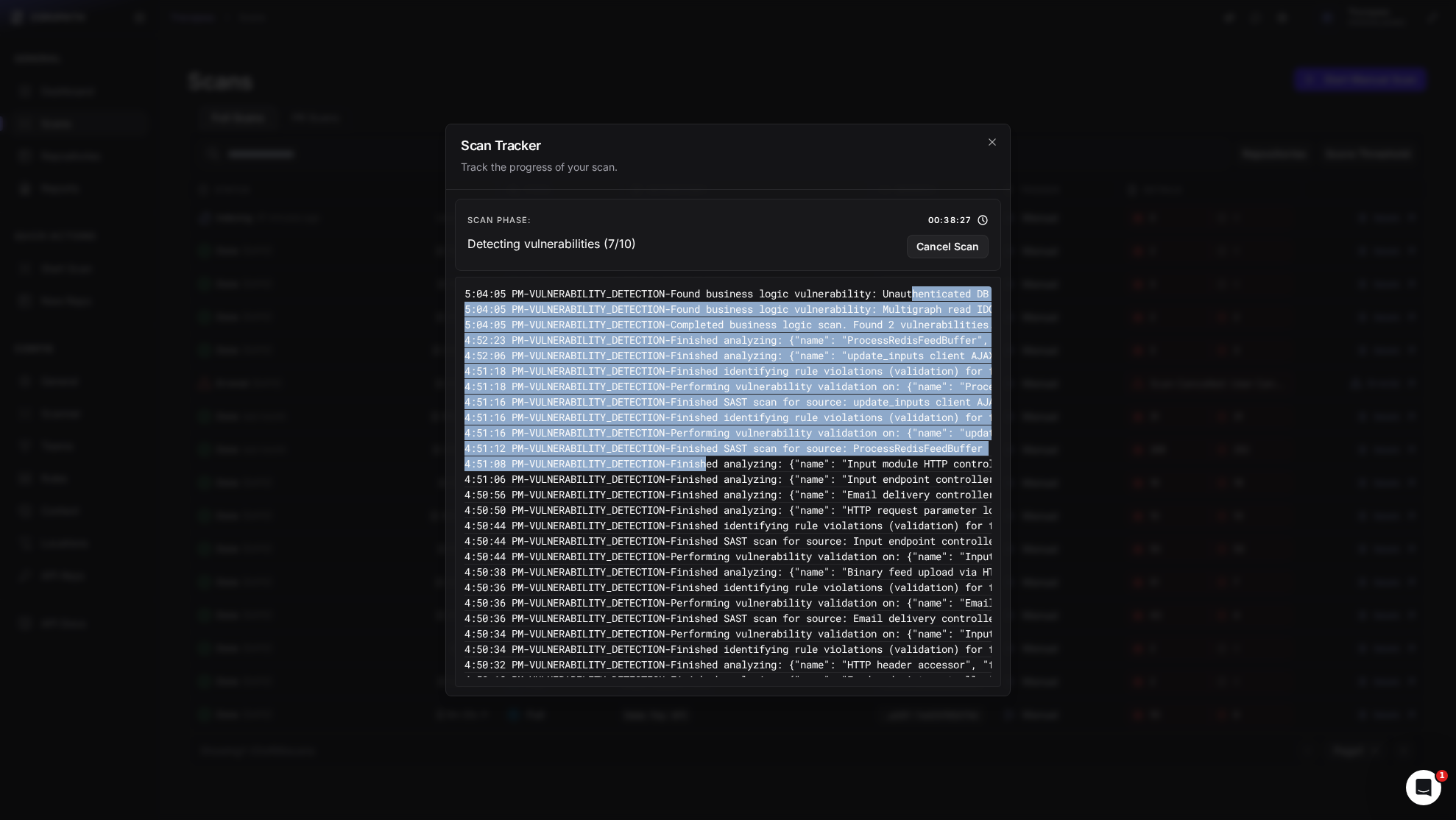
drag, startPoint x: 890, startPoint y: 298, endPoint x: 742, endPoint y: 459, distance: 218.7
click at [742, 460] on pre "4:51:08 PM - VULNERABILITY_DETECTION - Finished analyzing: {"name": "Input modu…" at bounding box center [1142, 464] width 1355 height 16
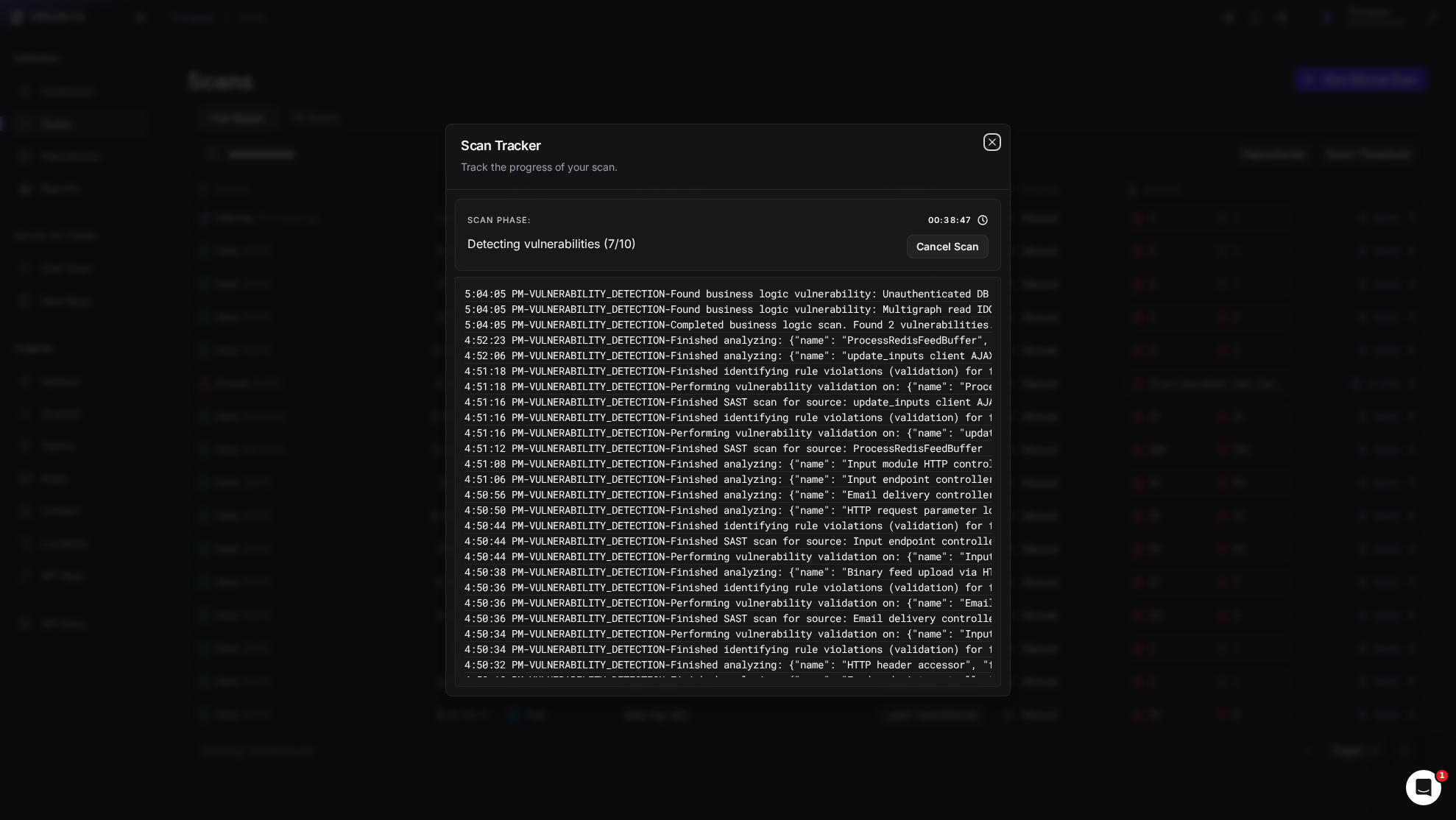
click at [996, 138] on icon "cross 2," at bounding box center [993, 142] width 12 height 12
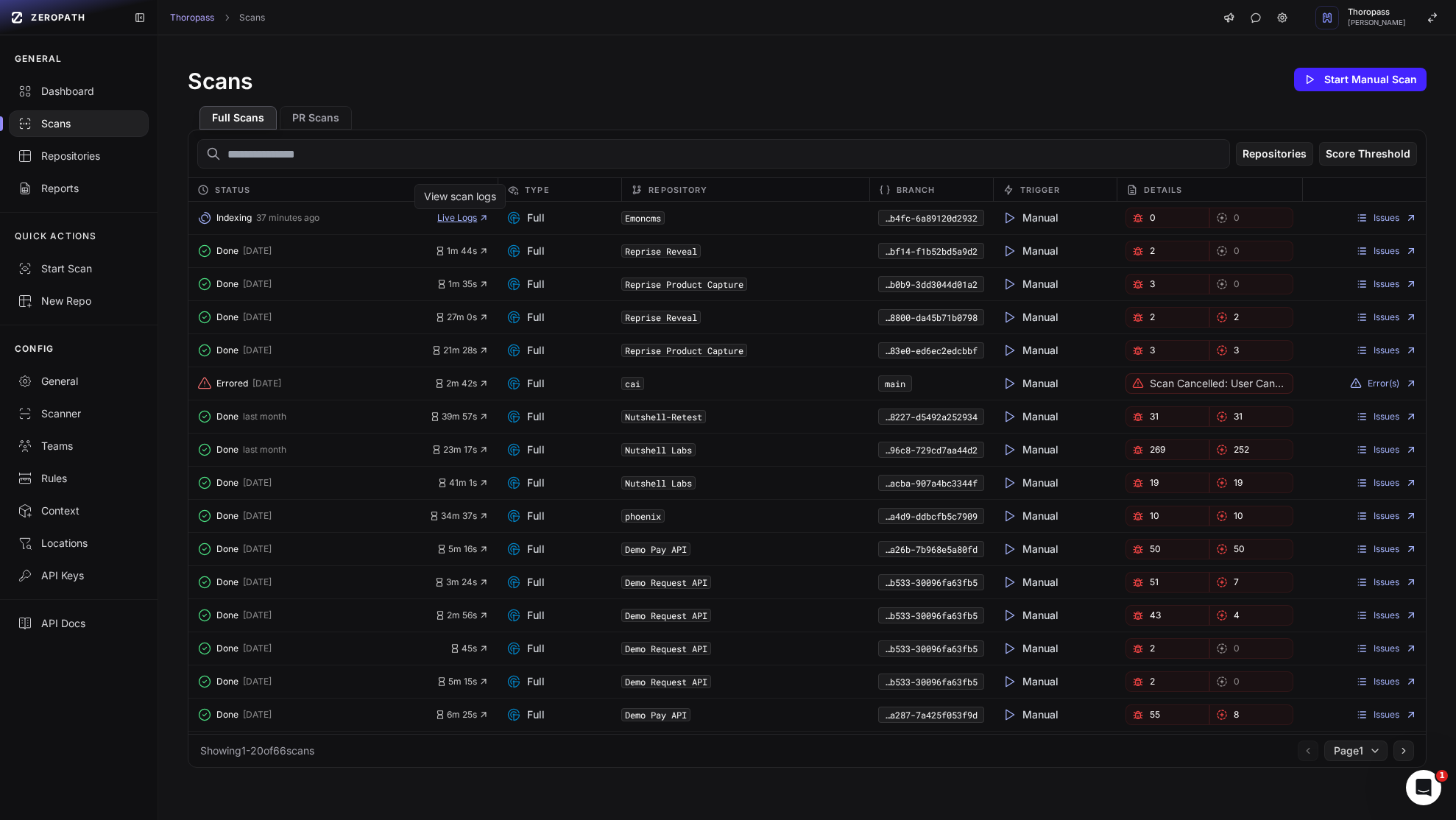
click at [468, 219] on span "Live Logs" at bounding box center [463, 218] width 51 height 12
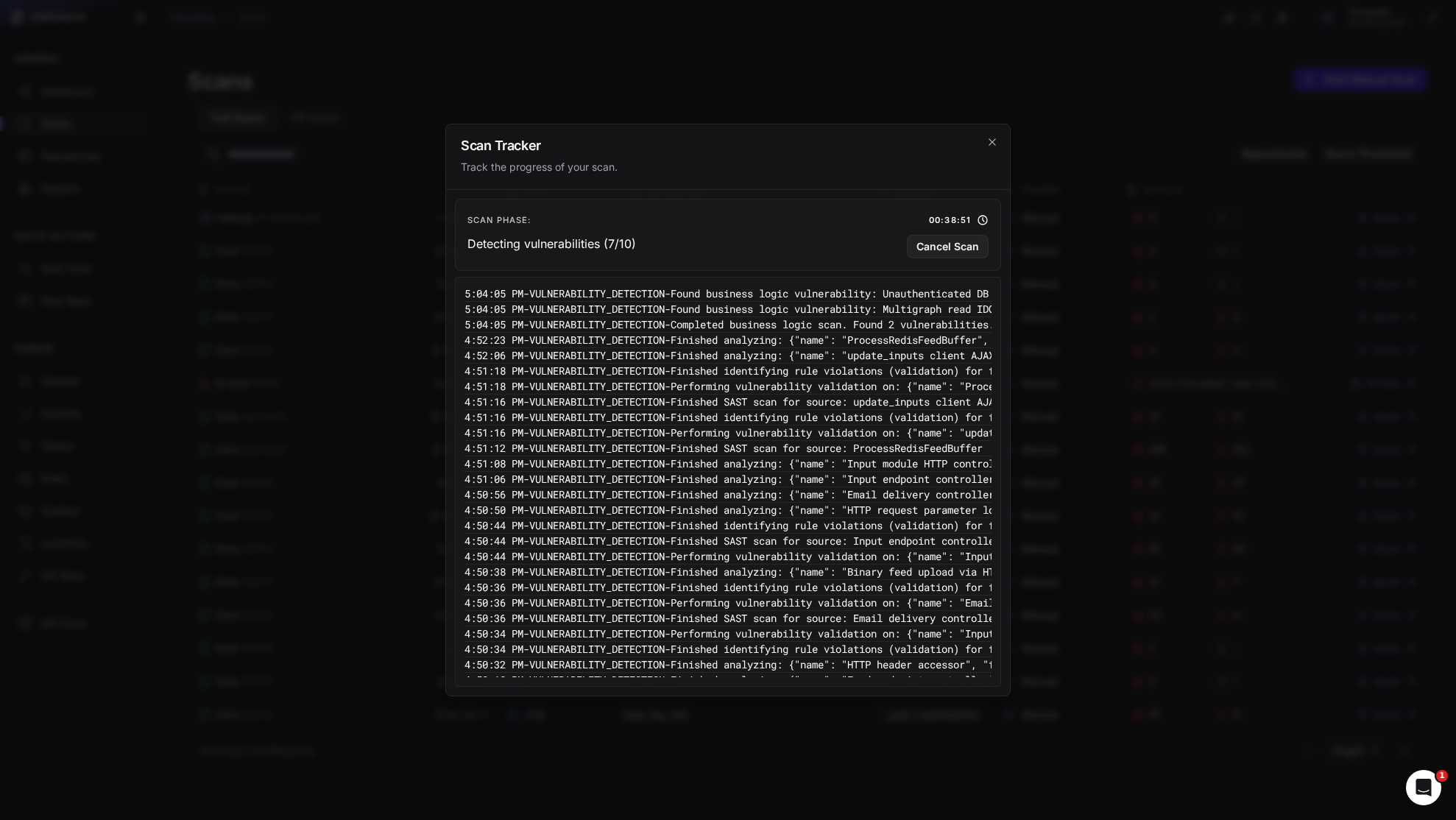
click at [991, 148] on h2 "Scan Tracker" at bounding box center [728, 145] width 535 height 13
click at [995, 142] on icon "cross 2," at bounding box center [993, 142] width 12 height 12
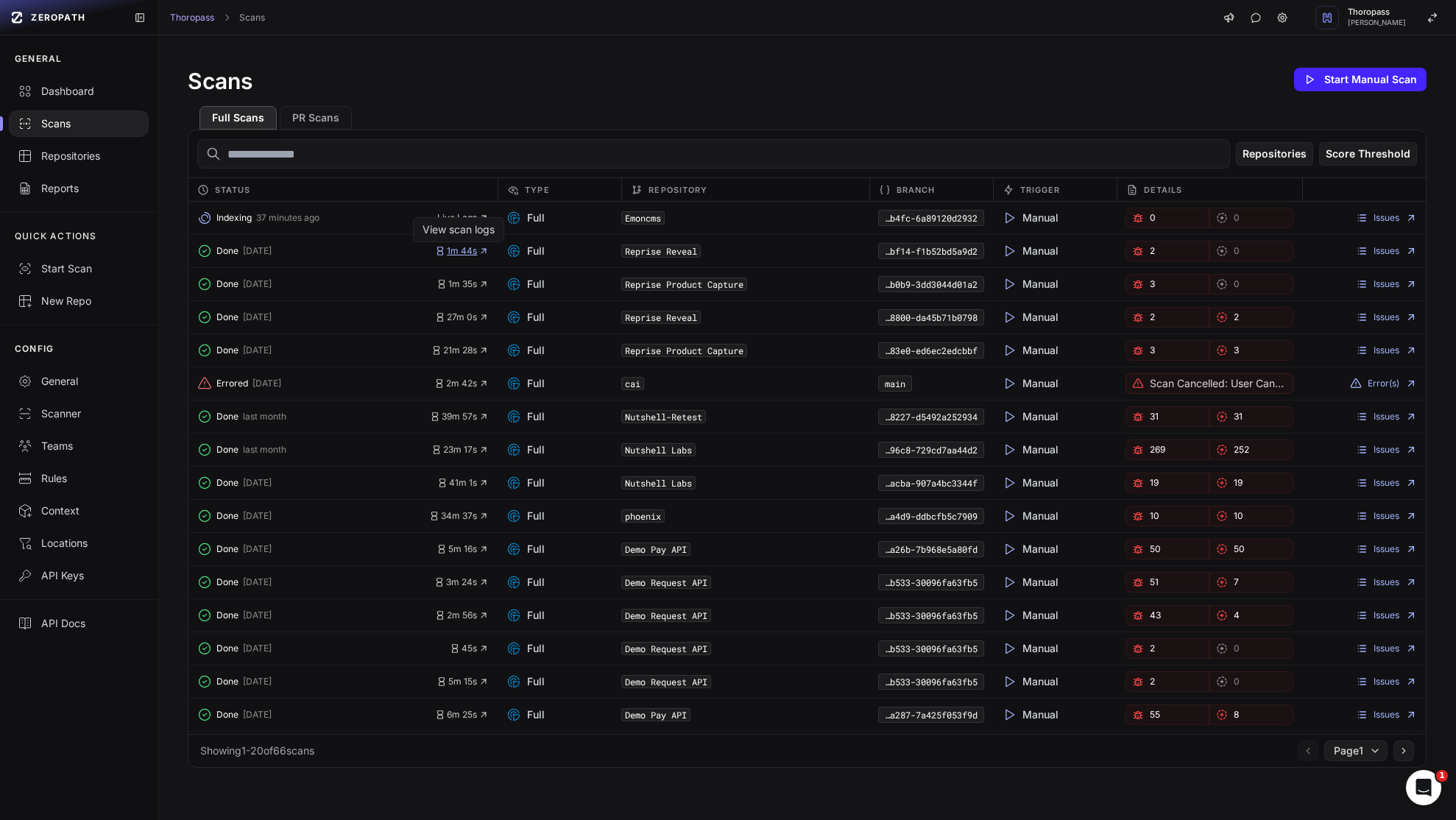
click at [460, 252] on span "1m 44s" at bounding box center [462, 251] width 53 height 12
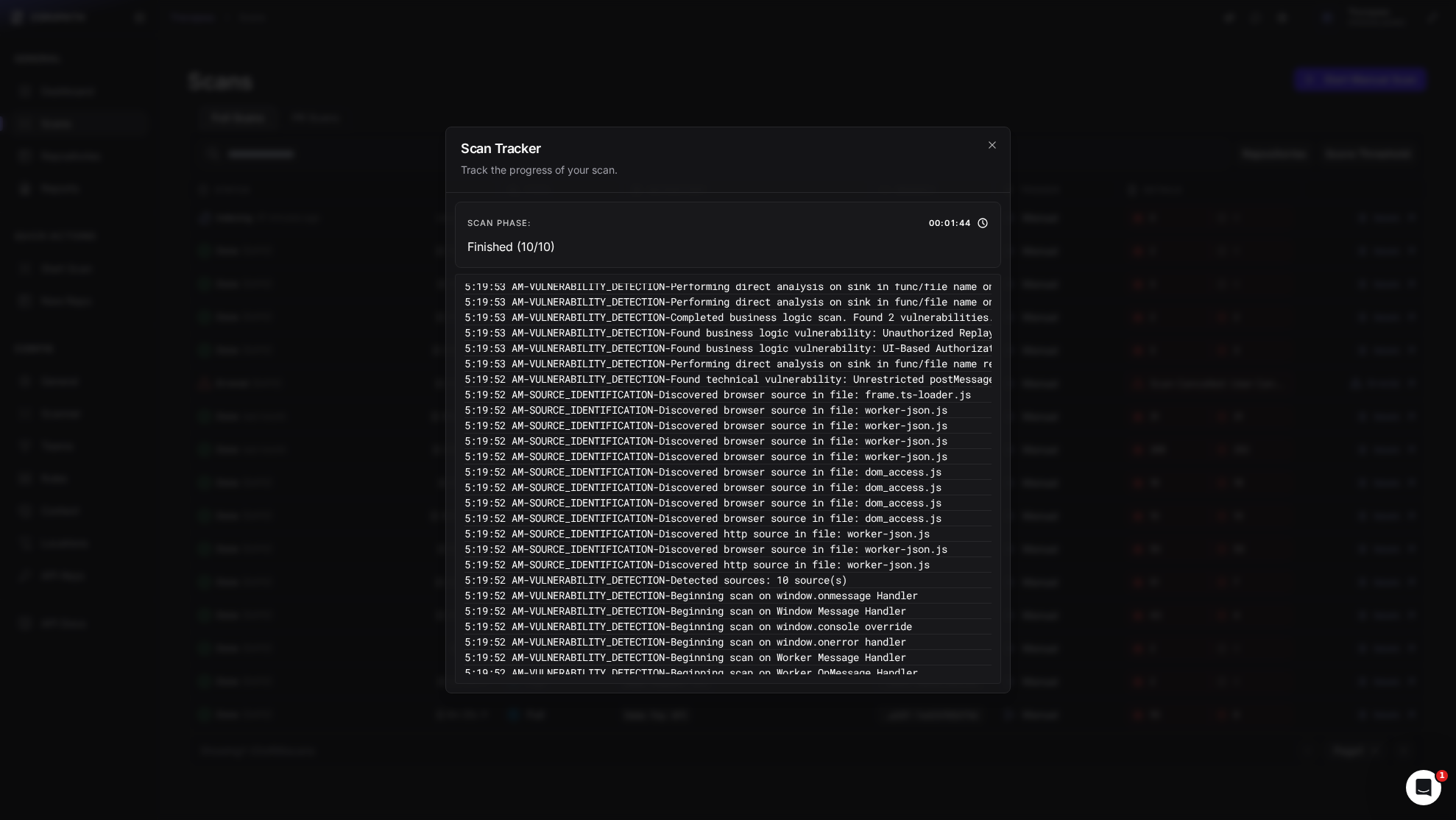
scroll to position [177, 0]
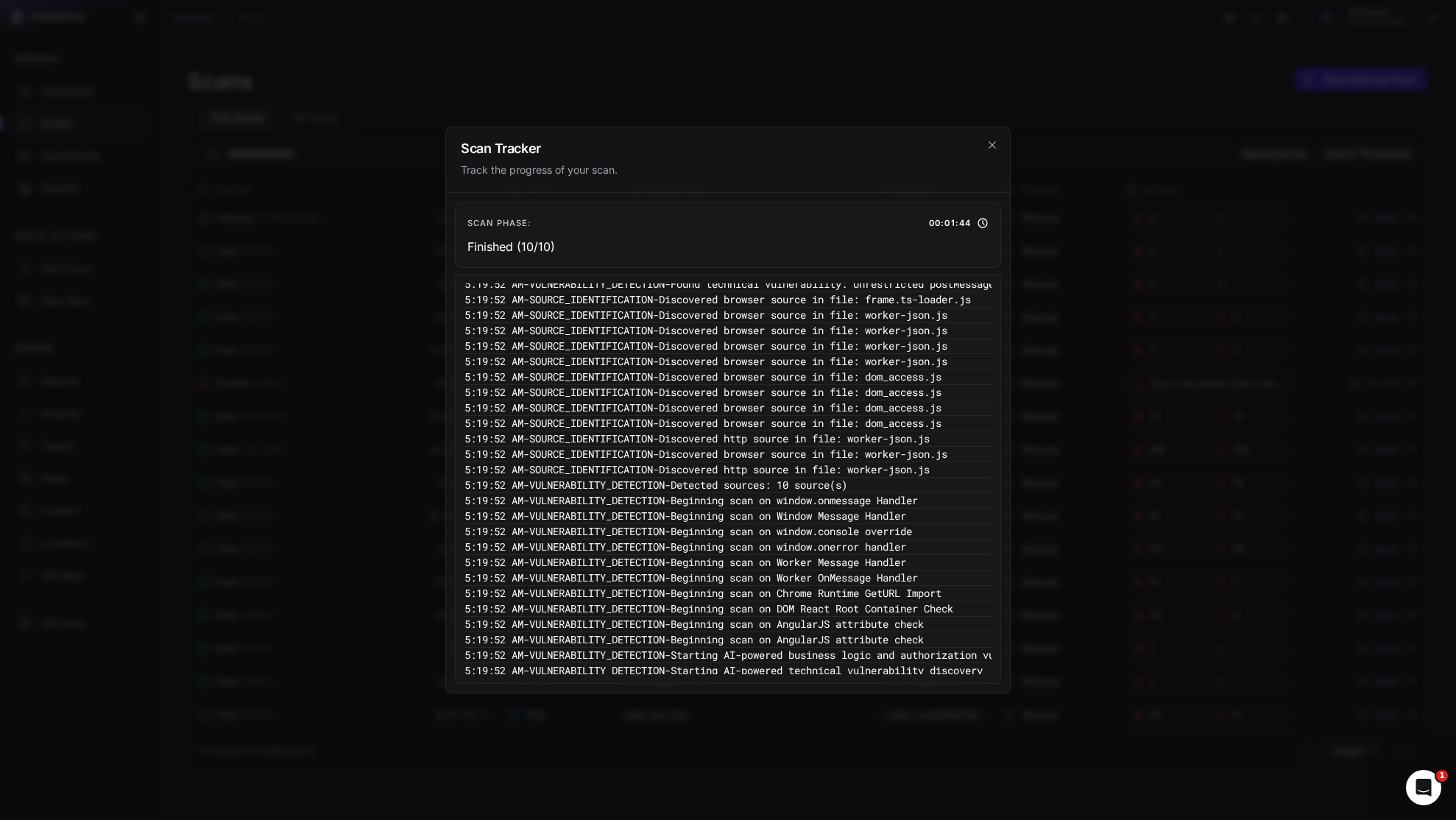
click at [999, 140] on div "Scan Tracker Track the progress of your scan." at bounding box center [728, 160] width 564 height 65
click at [993, 149] on icon "cross 2," at bounding box center [993, 145] width 12 height 12
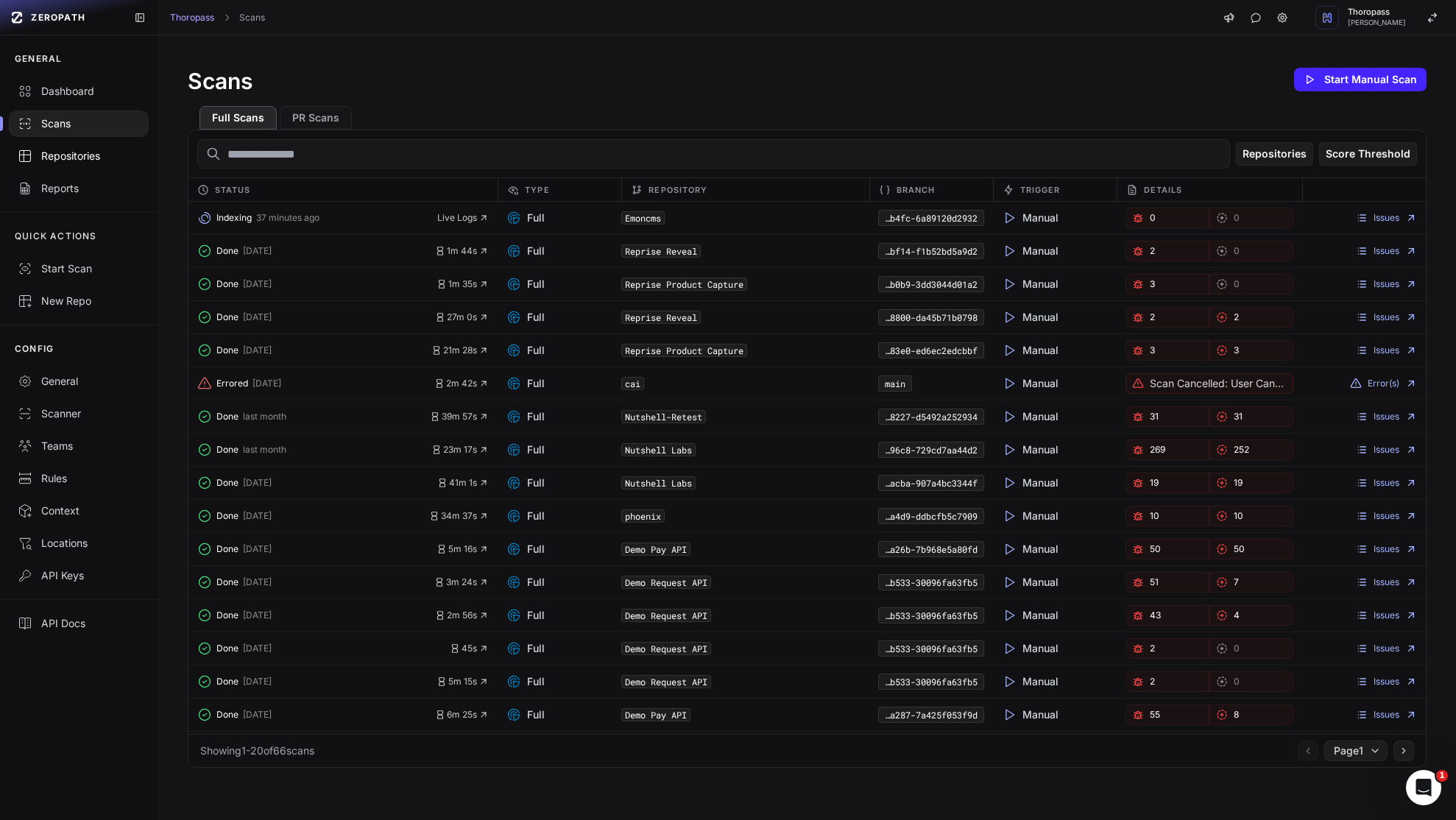
click at [60, 165] on link "Repositories" at bounding box center [79, 156] width 157 height 33
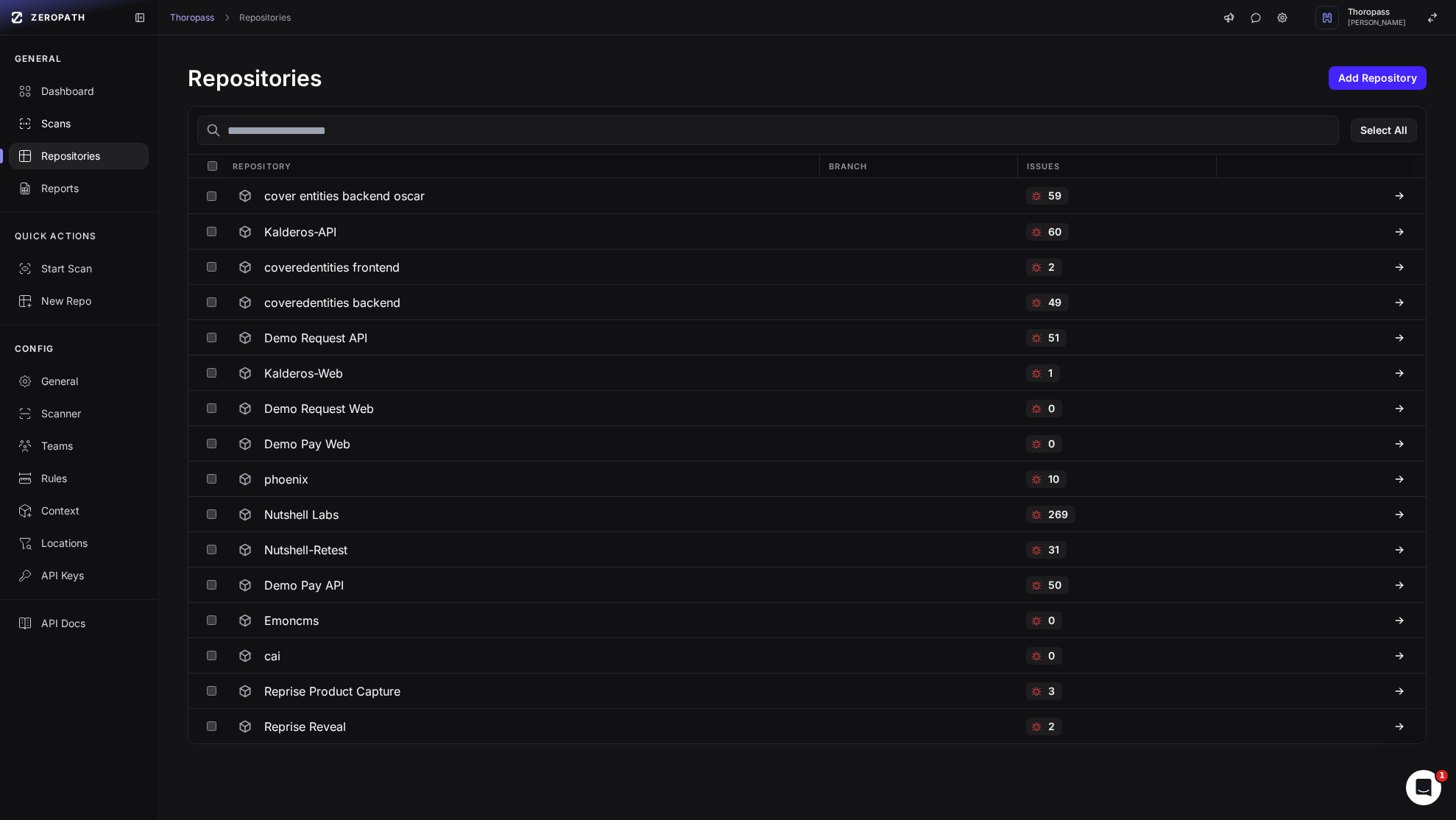
click at [56, 126] on div "Scans" at bounding box center [79, 124] width 123 height 15
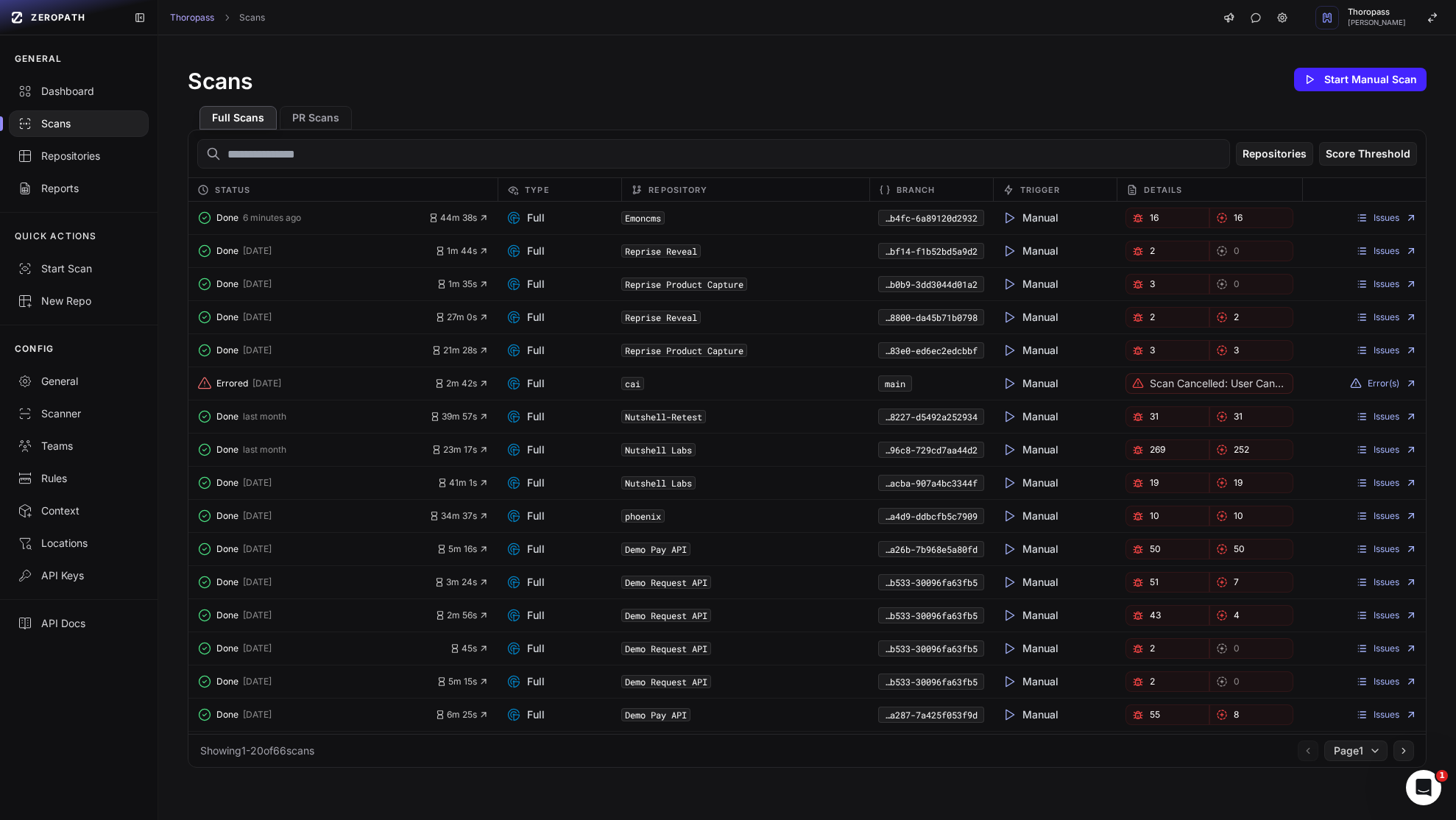
click at [1137, 209] on link "16" at bounding box center [1167, 218] width 84 height 21
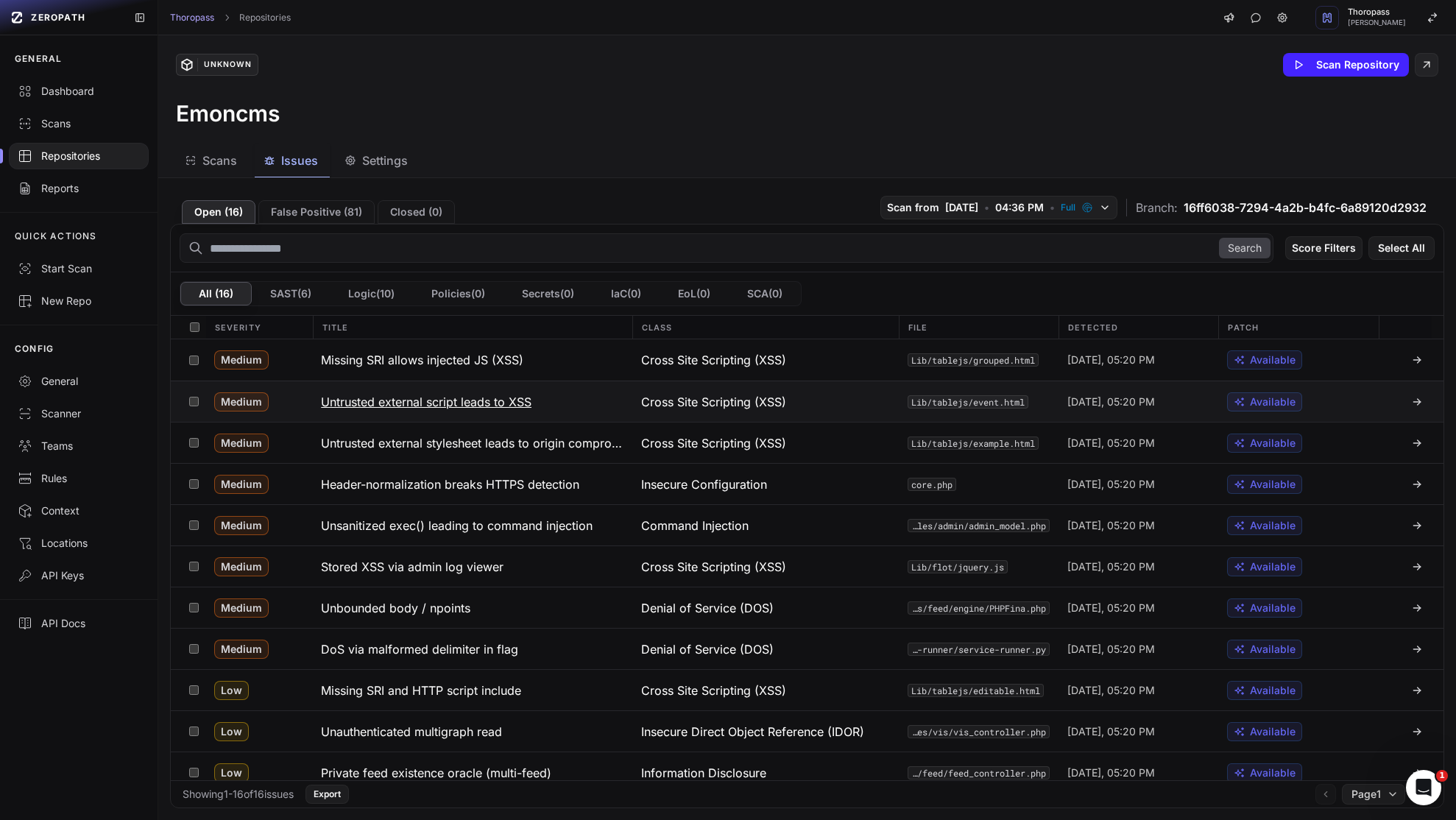
click at [496, 401] on h3 "Untrusted external script leads to XSS" at bounding box center [426, 402] width 211 height 18
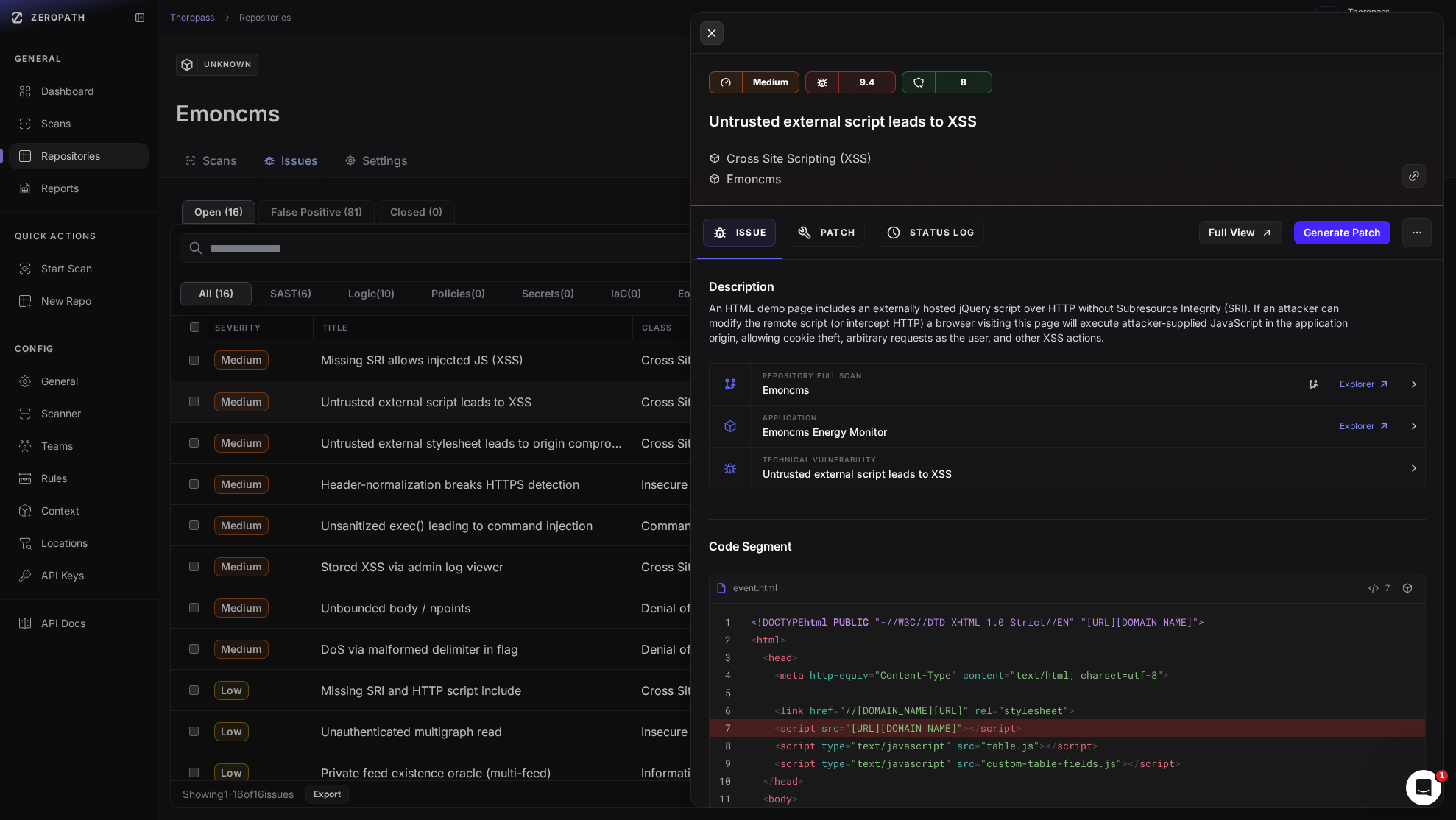
click at [710, 33] on icon at bounding box center [712, 33] width 13 height 18
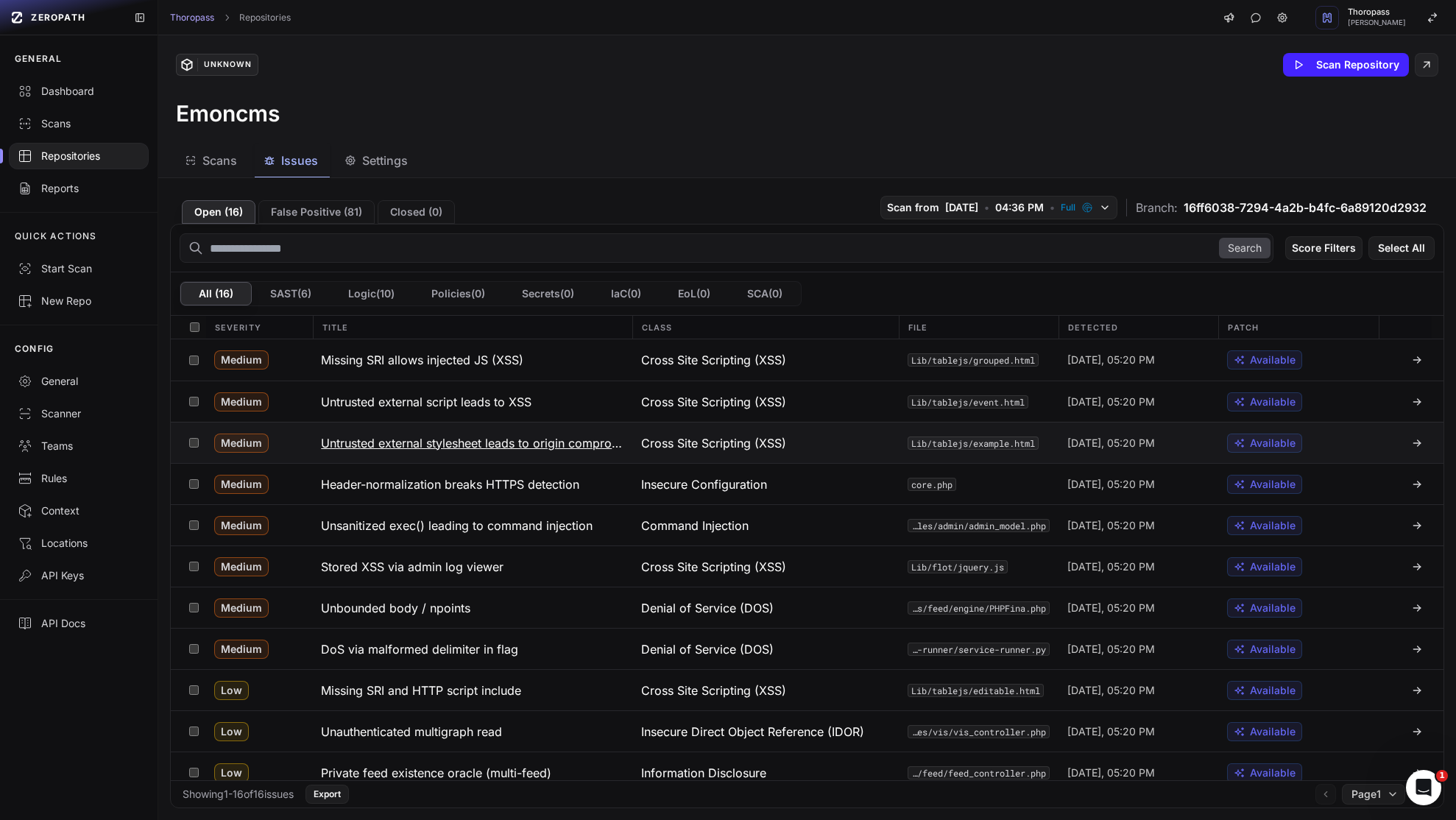
click at [497, 443] on h3 "Untrusted external stylesheet leads to origin compromise" at bounding box center [472, 443] width 303 height 18
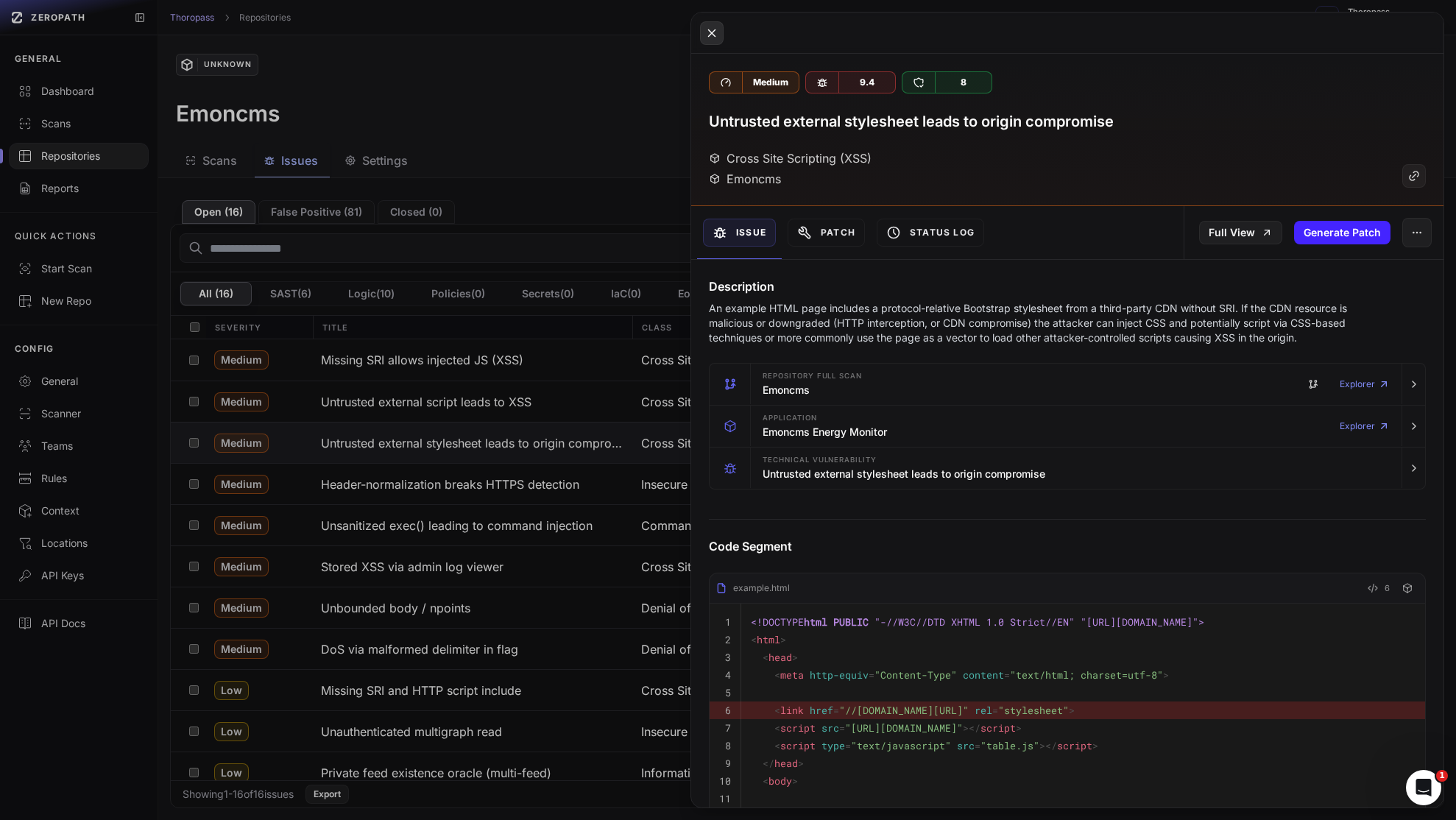
click at [714, 25] on icon at bounding box center [712, 33] width 13 height 18
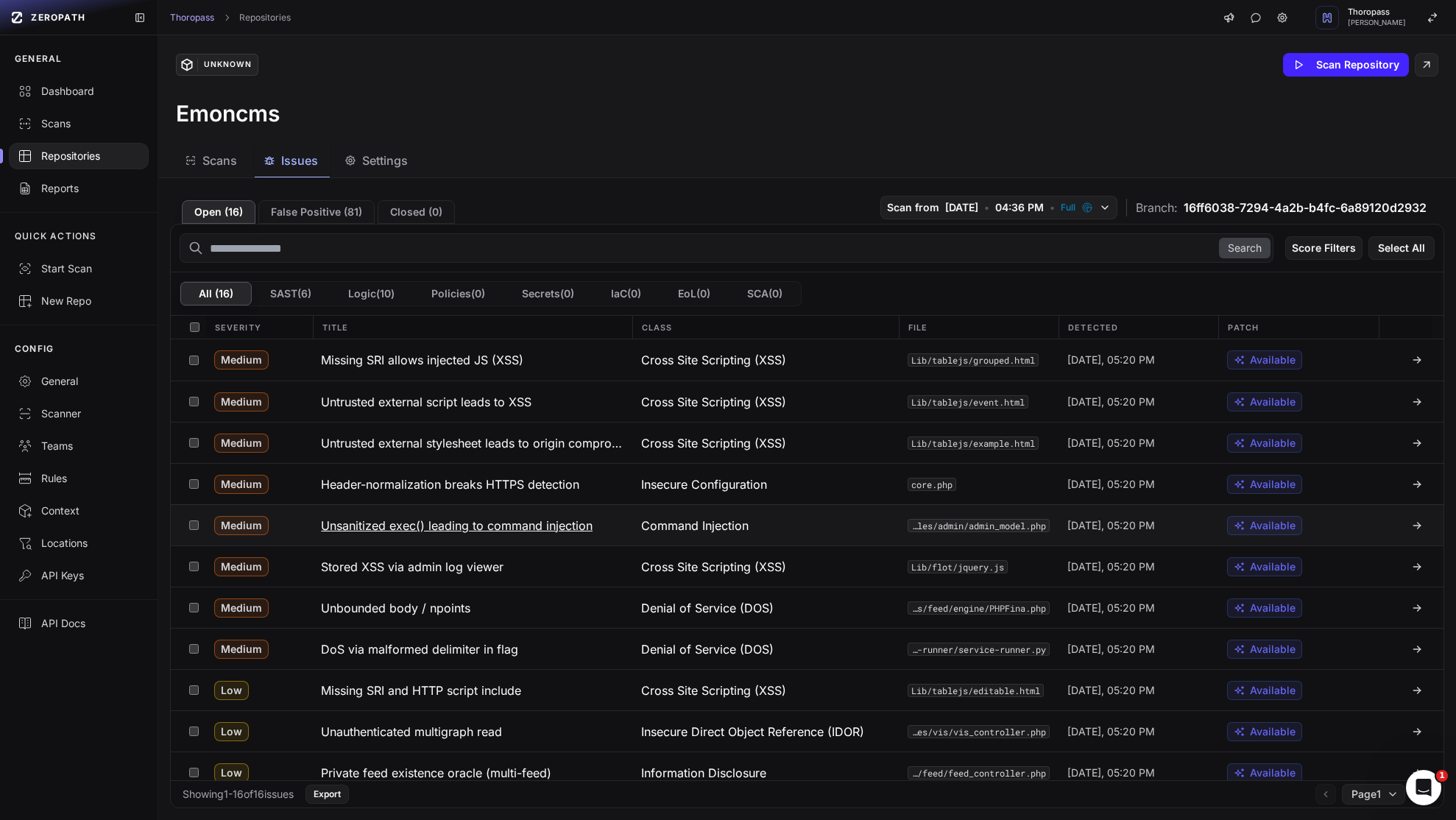
click at [497, 525] on h3 "Unsanitized exec() leading to command injection" at bounding box center [457, 525] width 272 height 18
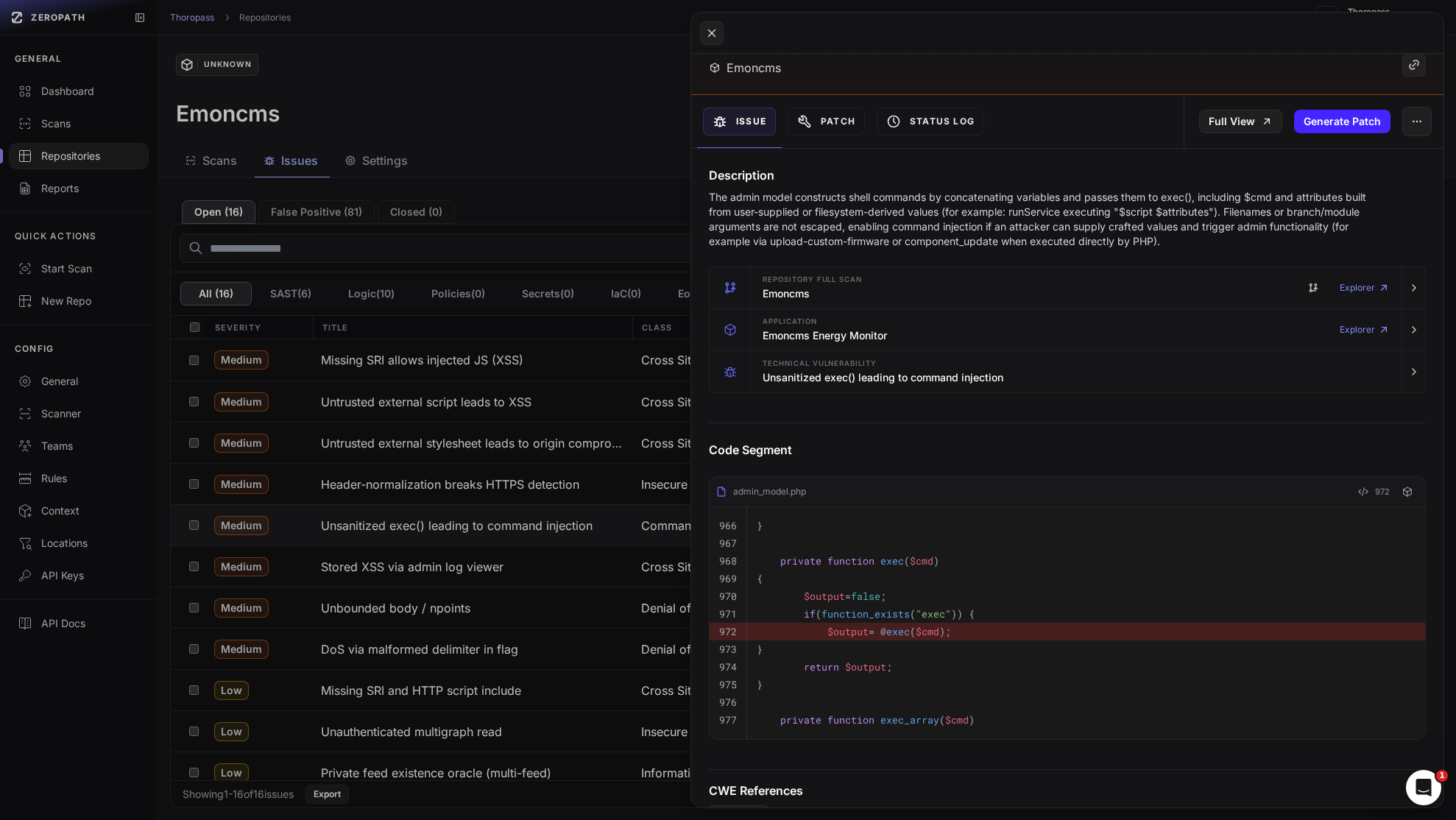
scroll to position [88, 0]
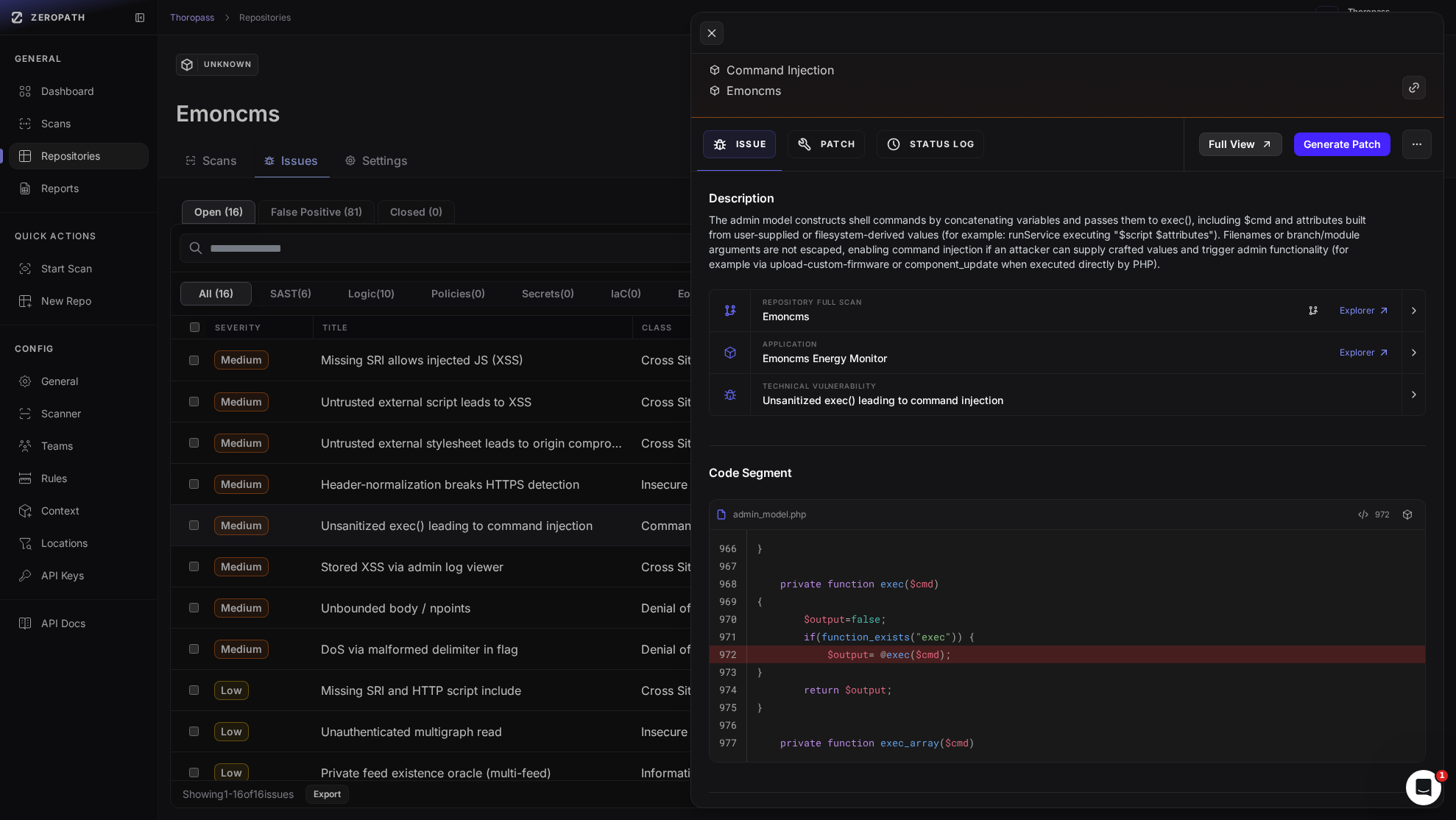
click at [1236, 146] on link "Full View" at bounding box center [1241, 144] width 83 height 24
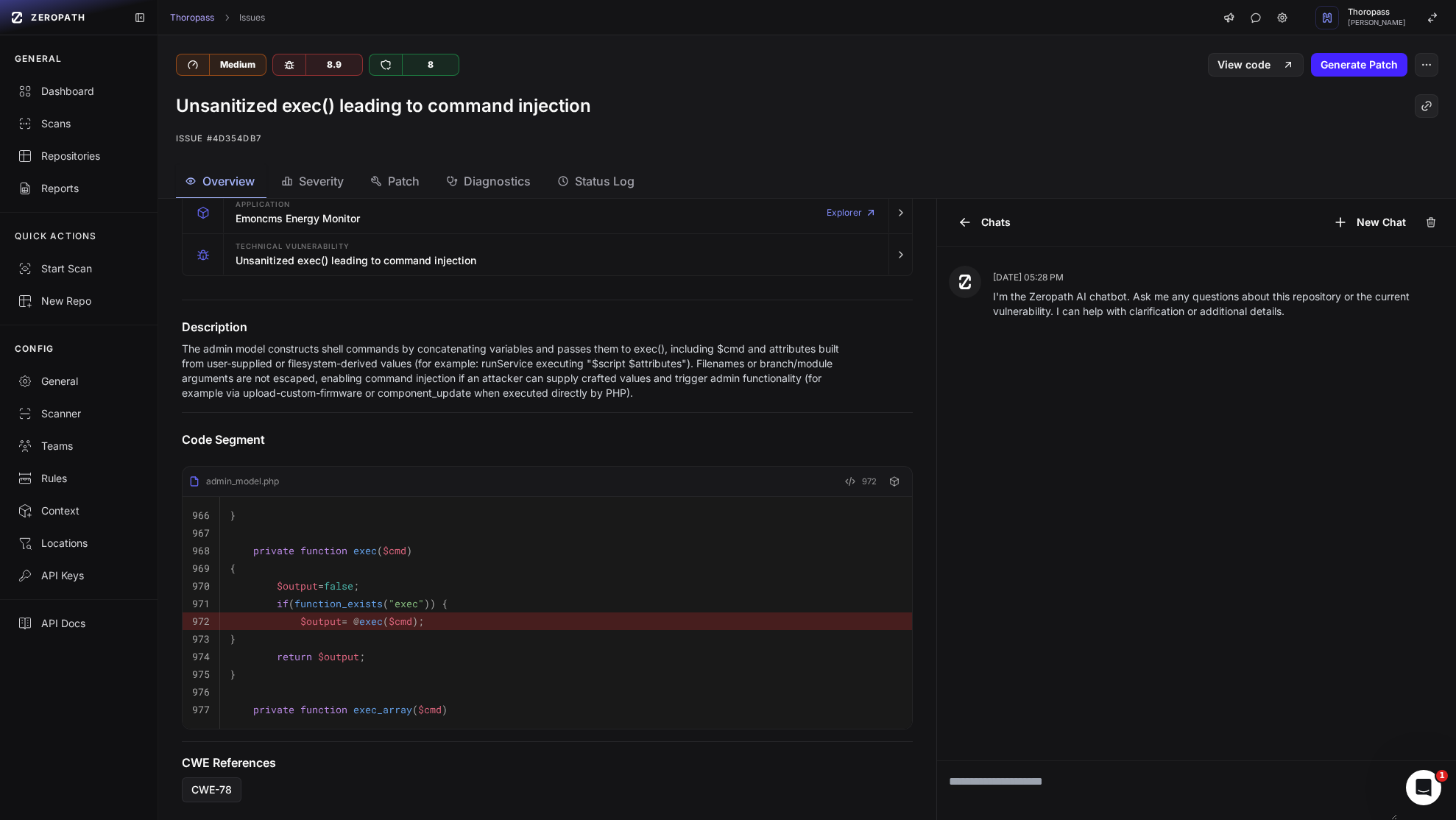
scroll to position [187, 0]
click at [362, 630] on pre "}" at bounding box center [566, 639] width 673 height 18
click at [298, 614] on code "$output = @ exec ( $cmd );" at bounding box center [327, 621] width 195 height 13
drag, startPoint x: 298, startPoint y: 609, endPoint x: 437, endPoint y: 605, distance: 139.1
click at [437, 612] on pre "$output = @ exec ( $cmd );" at bounding box center [566, 621] width 673 height 18
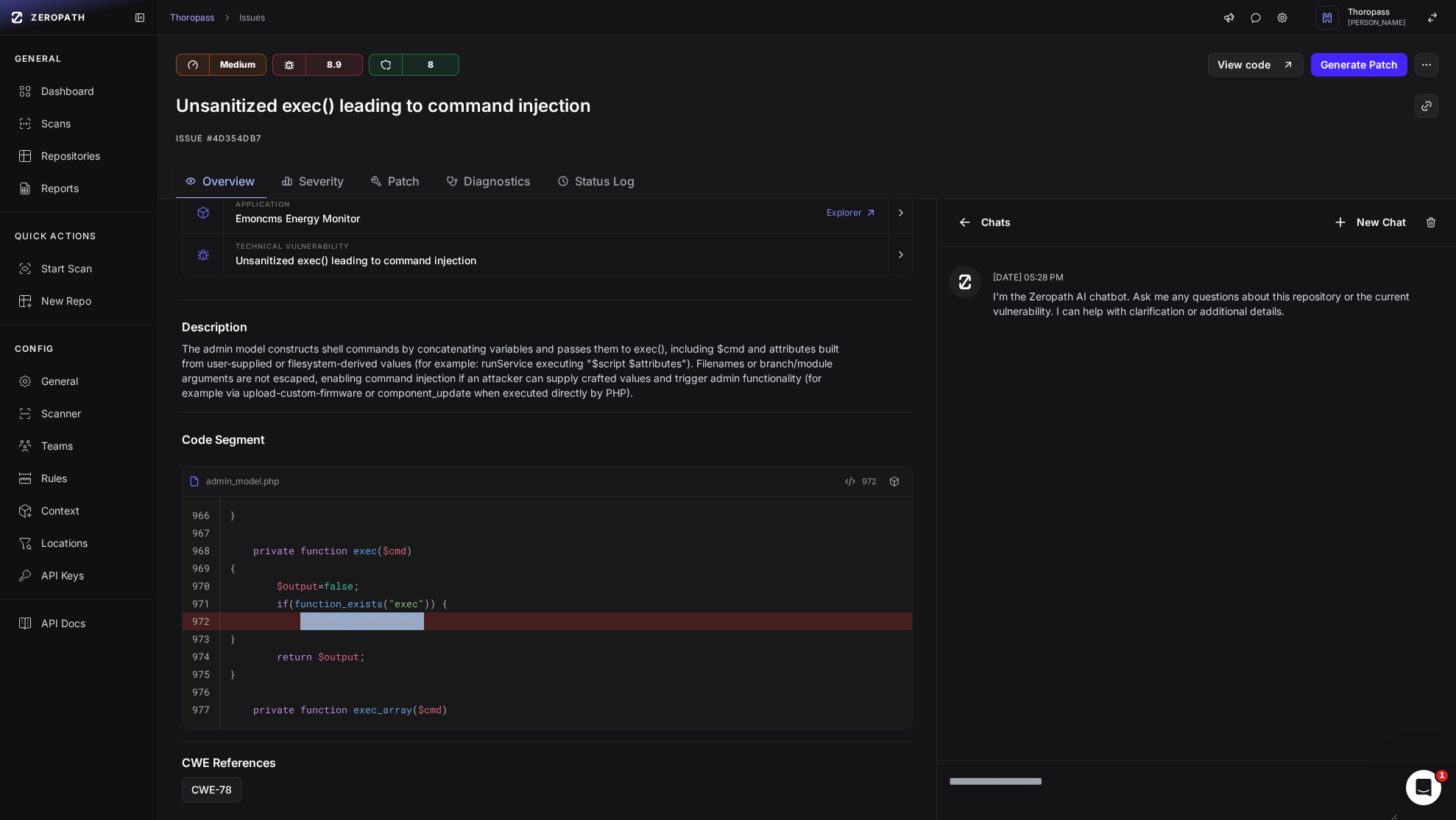
copy code "$output = @ exec ( $cmd );"
click at [951, 136] on p "Issue #4d354db7" at bounding box center [807, 139] width 1263 height 18
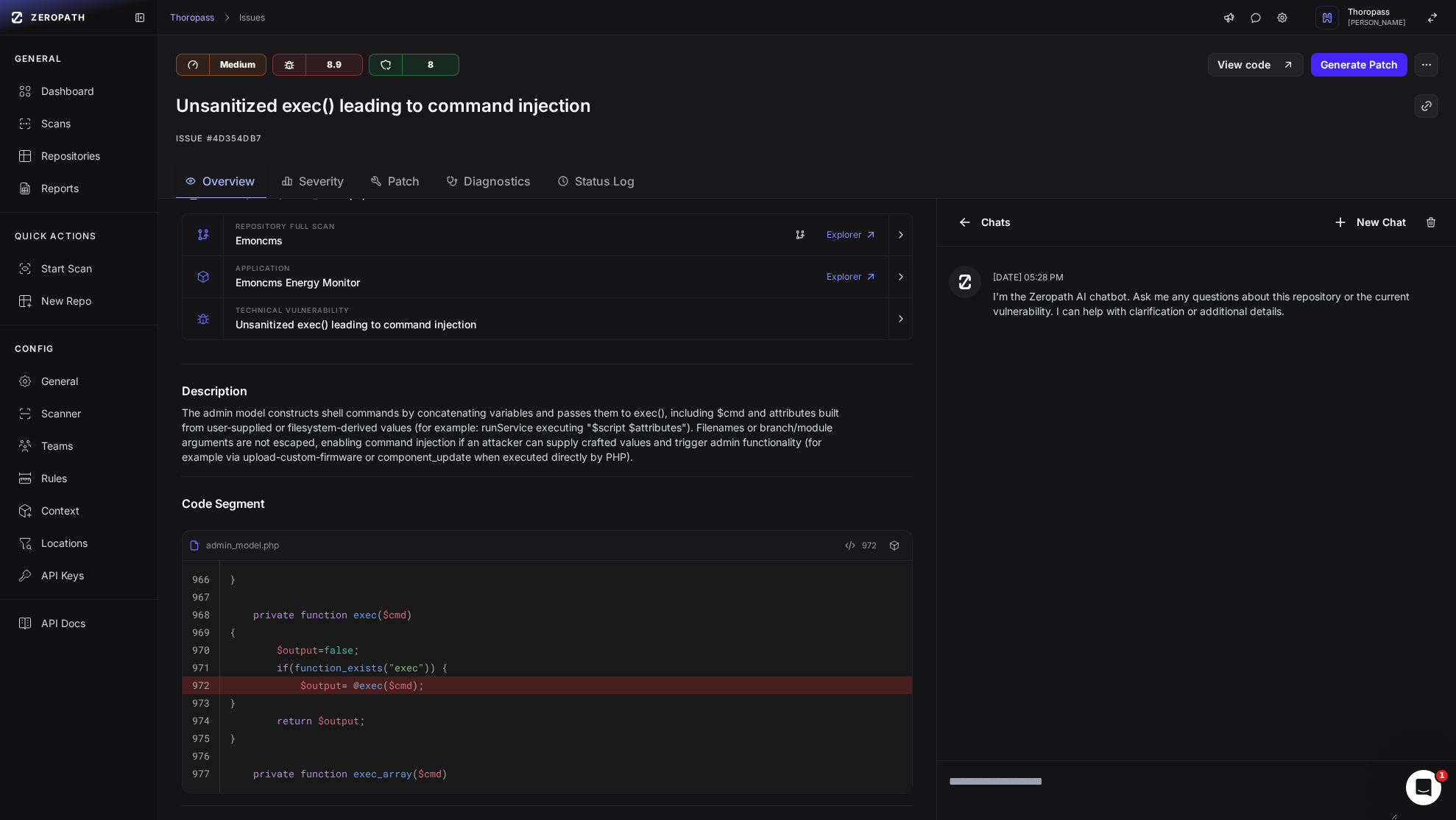
scroll to position [0, 0]
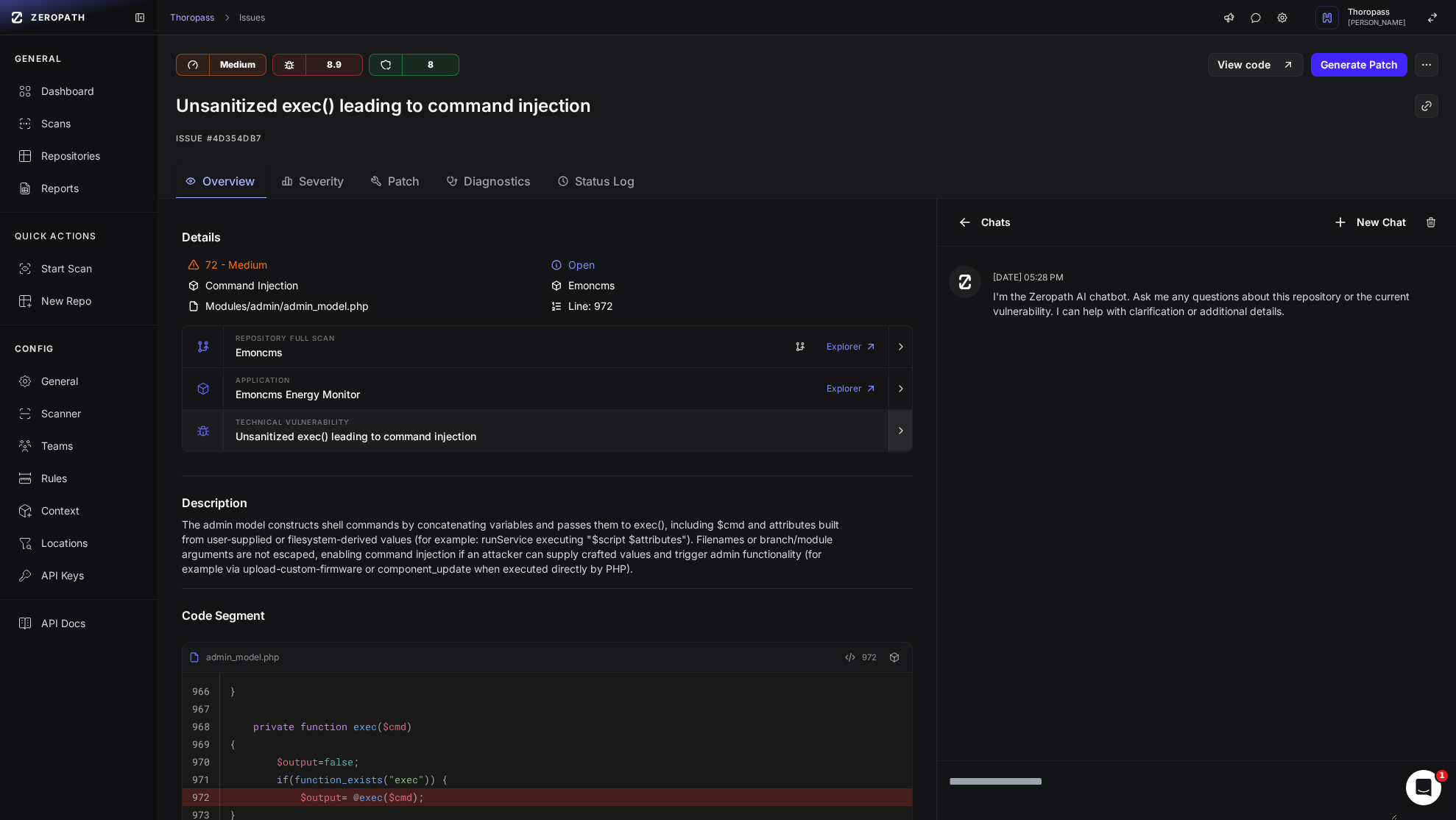
click at [889, 439] on button "button" at bounding box center [901, 430] width 24 height 42
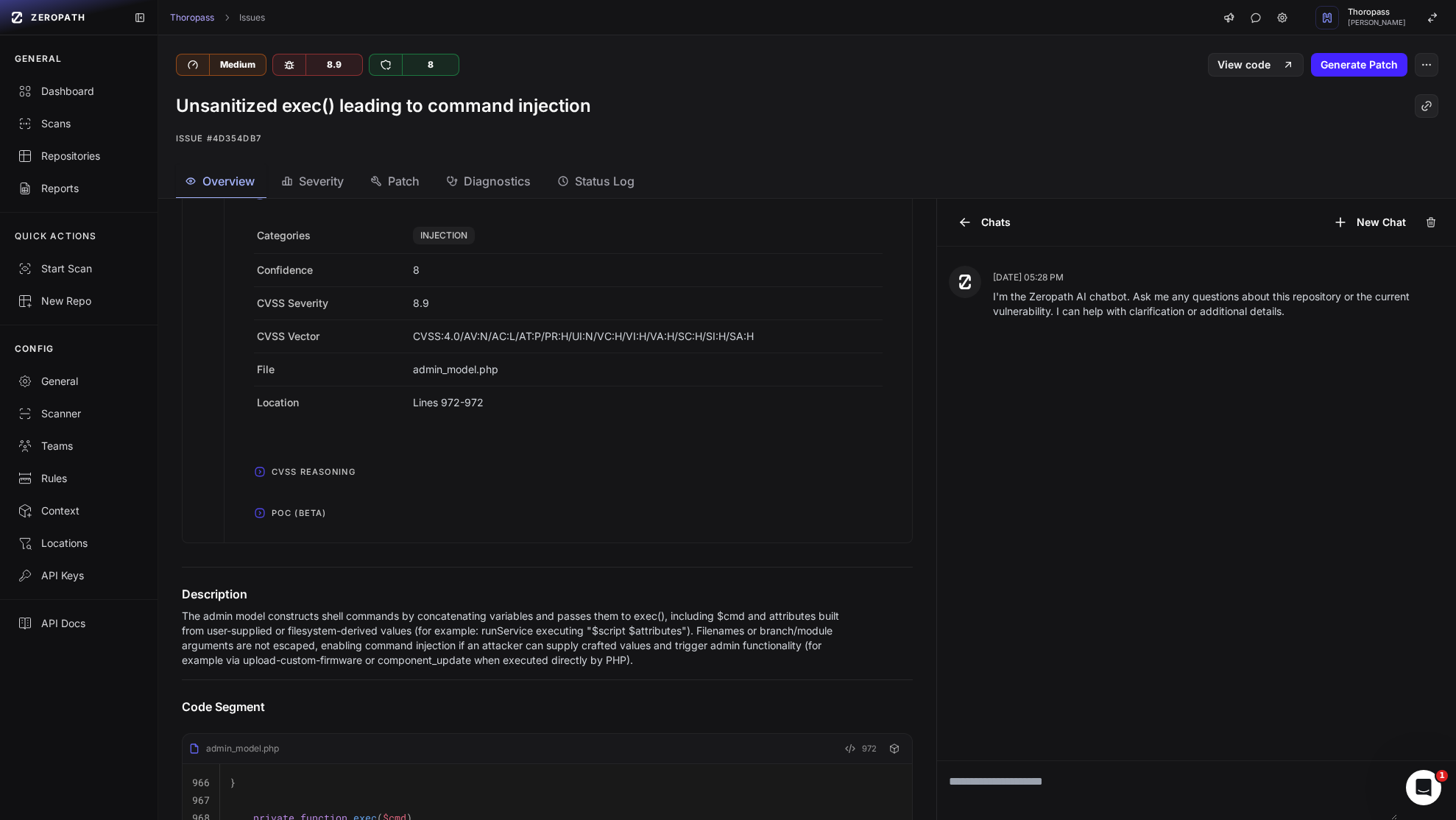
scroll to position [423, 0]
click at [286, 522] on span "POC (Beta)" at bounding box center [298, 511] width 66 height 24
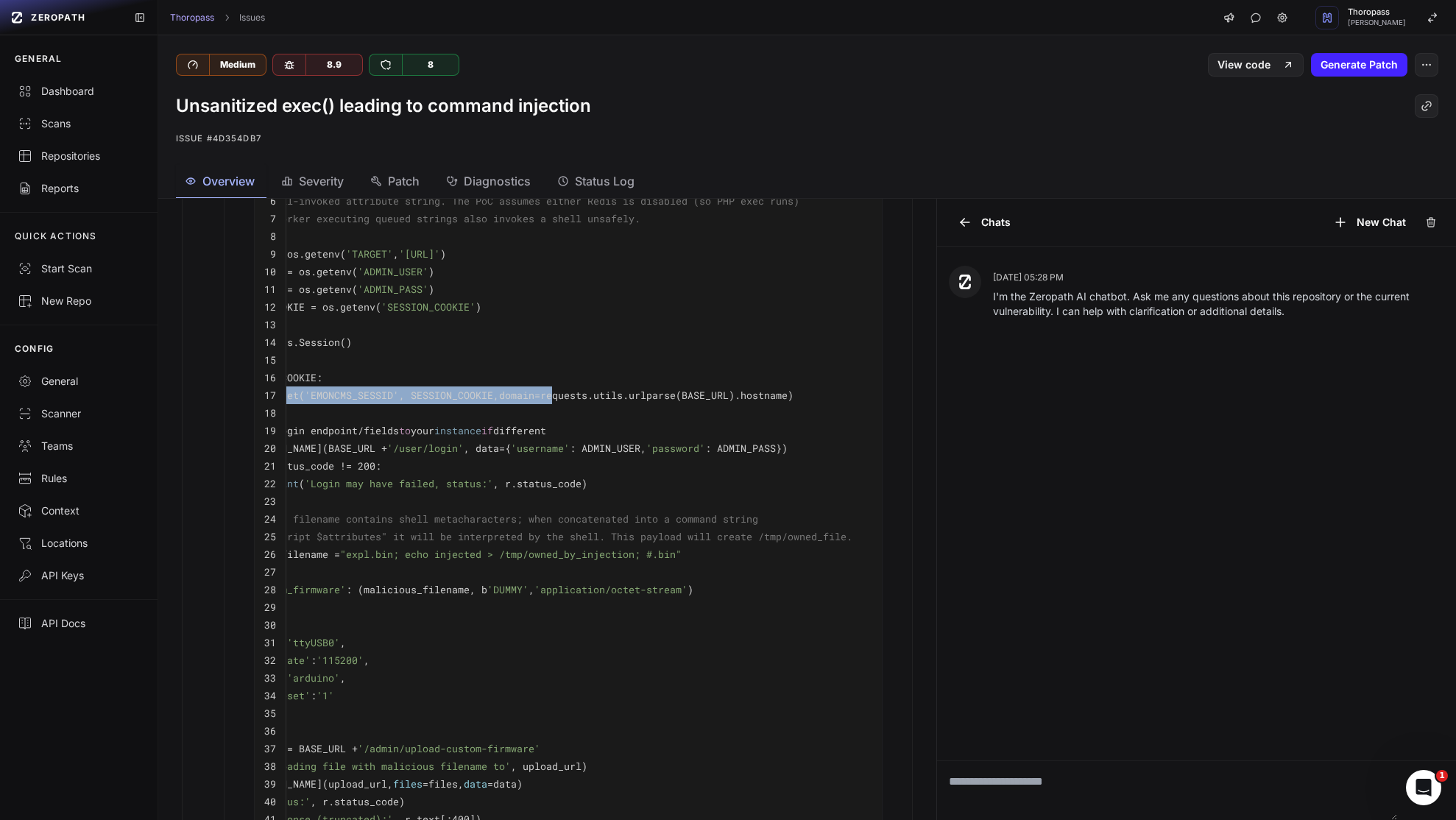
scroll to position [0, 0]
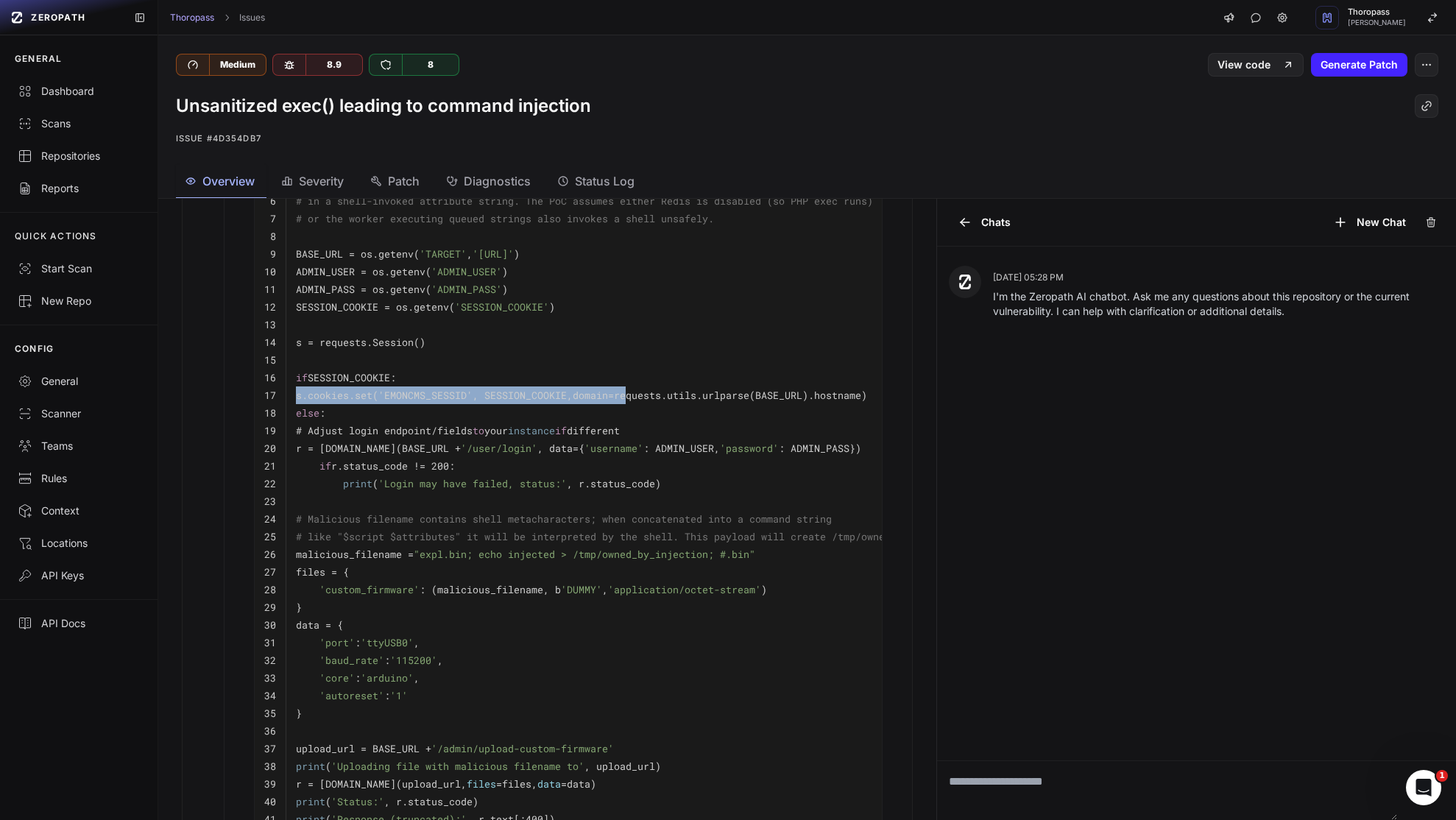
drag, startPoint x: 658, startPoint y: 413, endPoint x: 345, endPoint y: 399, distance: 313.3
click at [275, 404] on tr "17 s.cookies. set ( 'EMONCMS_SESSID' , SESSION_COOKIE, domain =requests.utils.u…" at bounding box center [613, 396] width 716 height 18
click at [382, 384] on code "if SESSION_COOKIE:" at bounding box center [346, 378] width 100 height 13
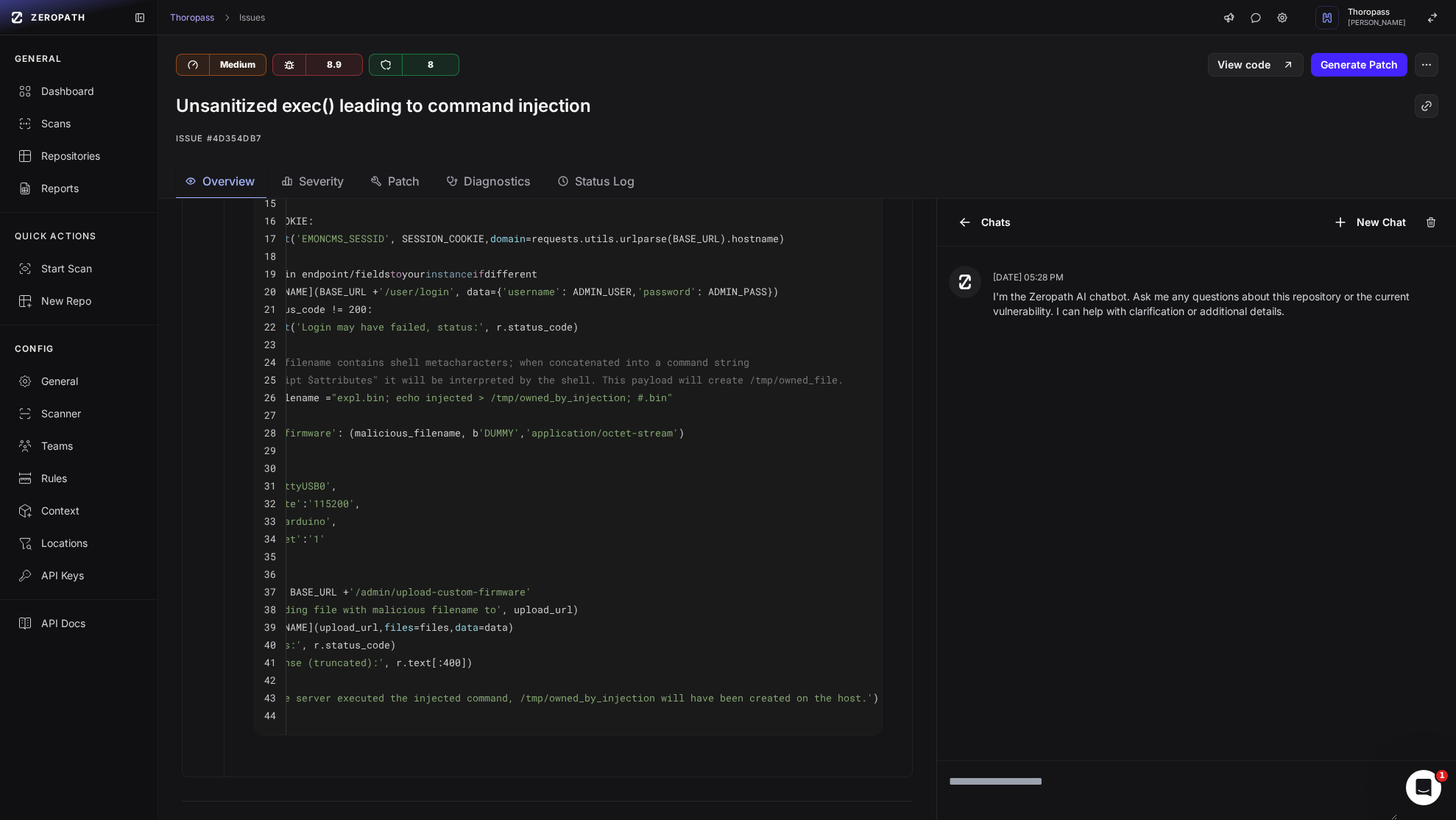
scroll to position [0, 82]
drag, startPoint x: 824, startPoint y: 396, endPoint x: 775, endPoint y: 395, distance: 49.0
click at [775, 387] on span "# like "$script $attributes" it will be interpreted by the shell. This payload …" at bounding box center [529, 380] width 630 height 13
drag, startPoint x: 494, startPoint y: 412, endPoint x: 636, endPoint y: 416, distance: 142.1
click at [636, 404] on span ""expl.bin; echo injected > /tmp/owned_by_injection; #.bin"" at bounding box center [503, 398] width 342 height 13
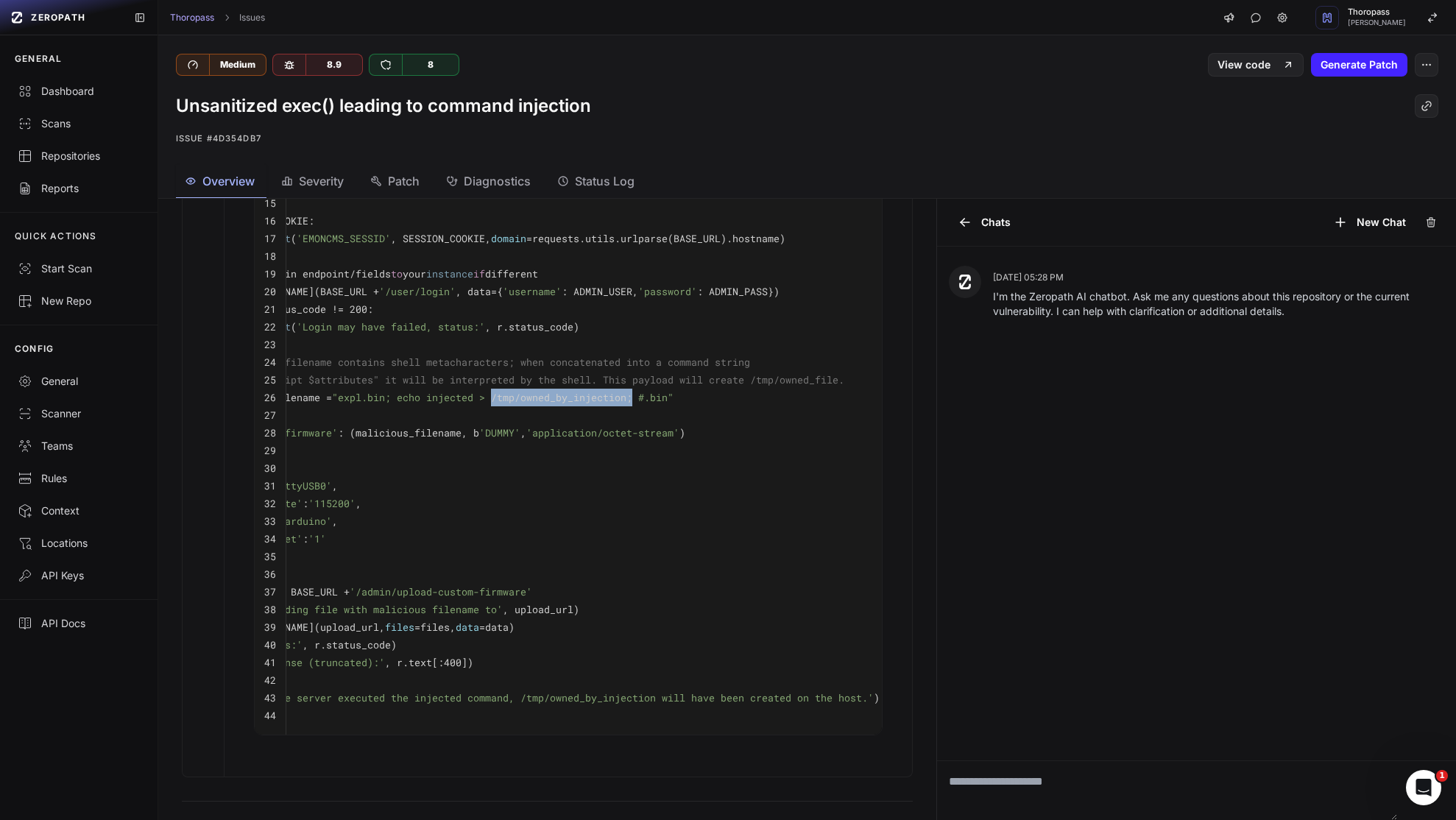
copy span "/tmp/owned_by_injection;"
click at [292, 387] on span "# like "$script $attributes" it will be interpreted by the shell. This payload …" at bounding box center [529, 380] width 630 height 13
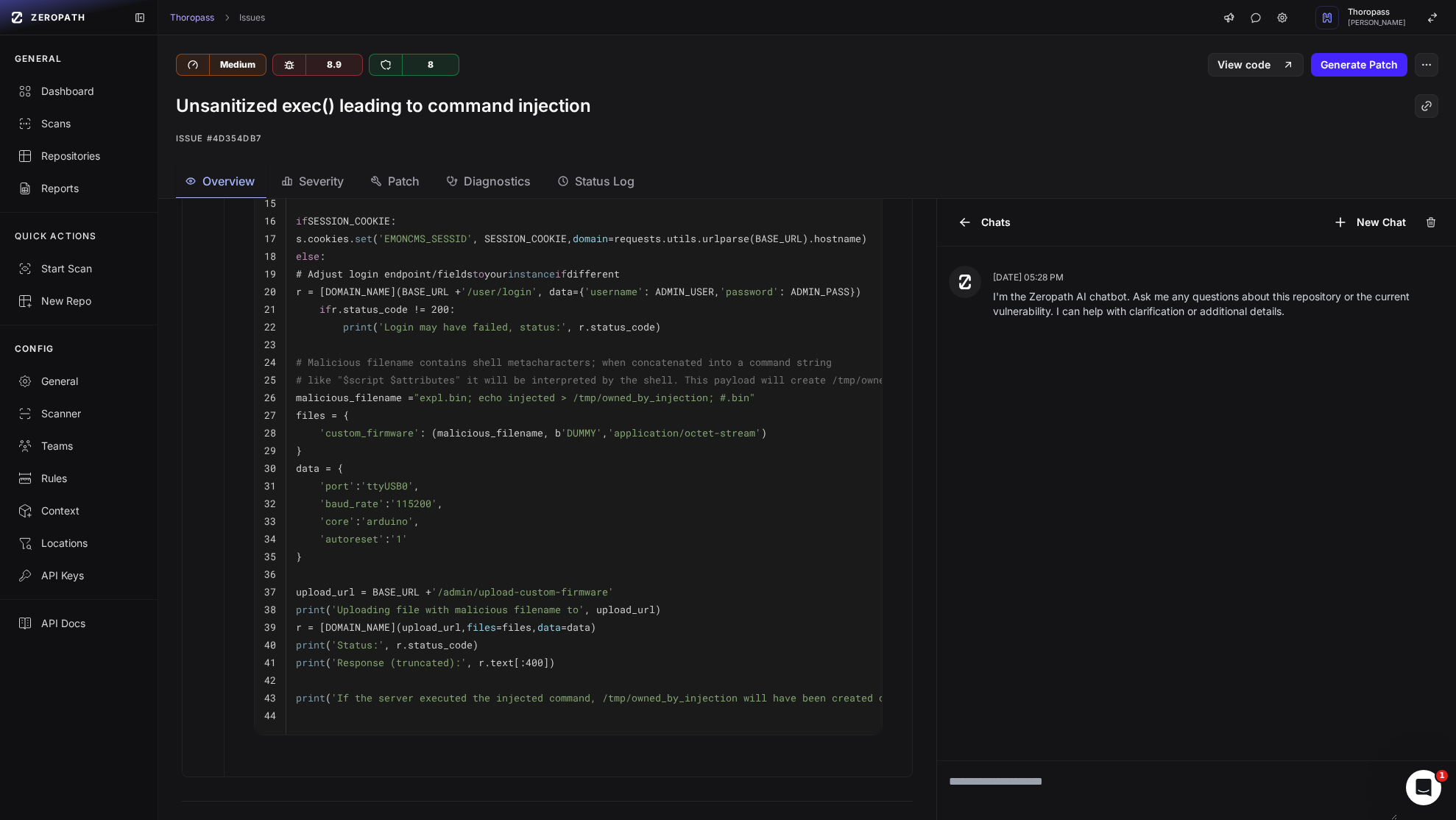
click at [373, 439] on span "'custom_firmware'" at bounding box center [369, 433] width 100 height 13
click at [457, 583] on pre at bounding box center [629, 574] width 665 height 18
click at [335, 598] on code "upload_url = BASE_URL + '/admin/upload-custom-firmware'" at bounding box center [455, 591] width 318 height 13
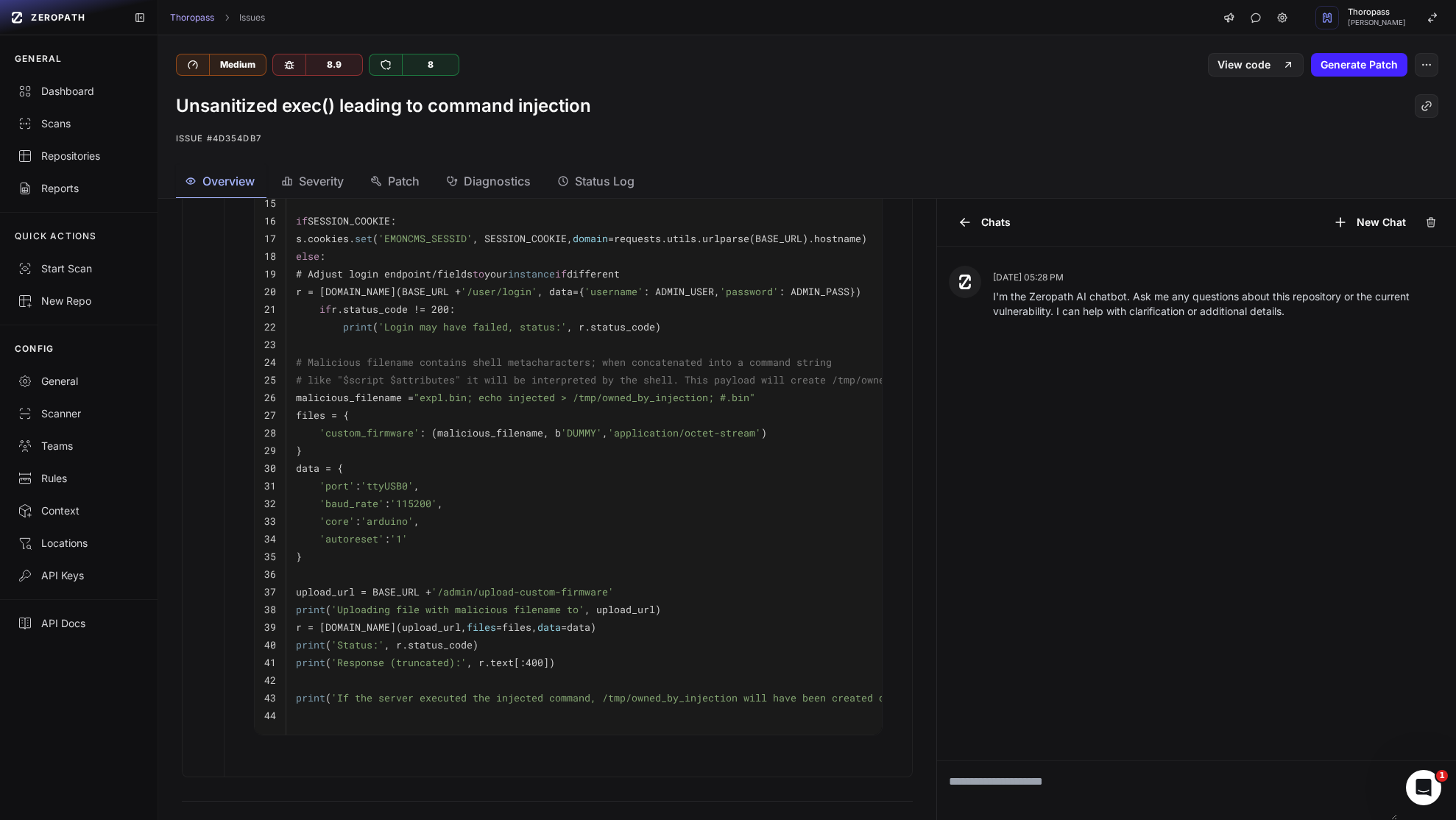
click at [760, 817] on div at bounding box center [547, 798] width 766 height 42
click at [105, 814] on div "GENERAL Dashboard Scans Repositories Reports QUICK ACTIONS Start Scan New Repo …" at bounding box center [79, 427] width 157 height 784
drag, startPoint x: 615, startPoint y: 608, endPoint x: 483, endPoint y: 611, distance: 132.0
click at [485, 598] on span "'/admin/upload-custom-firmware'" at bounding box center [523, 591] width 183 height 13
copy span "upload-custom-firmware"
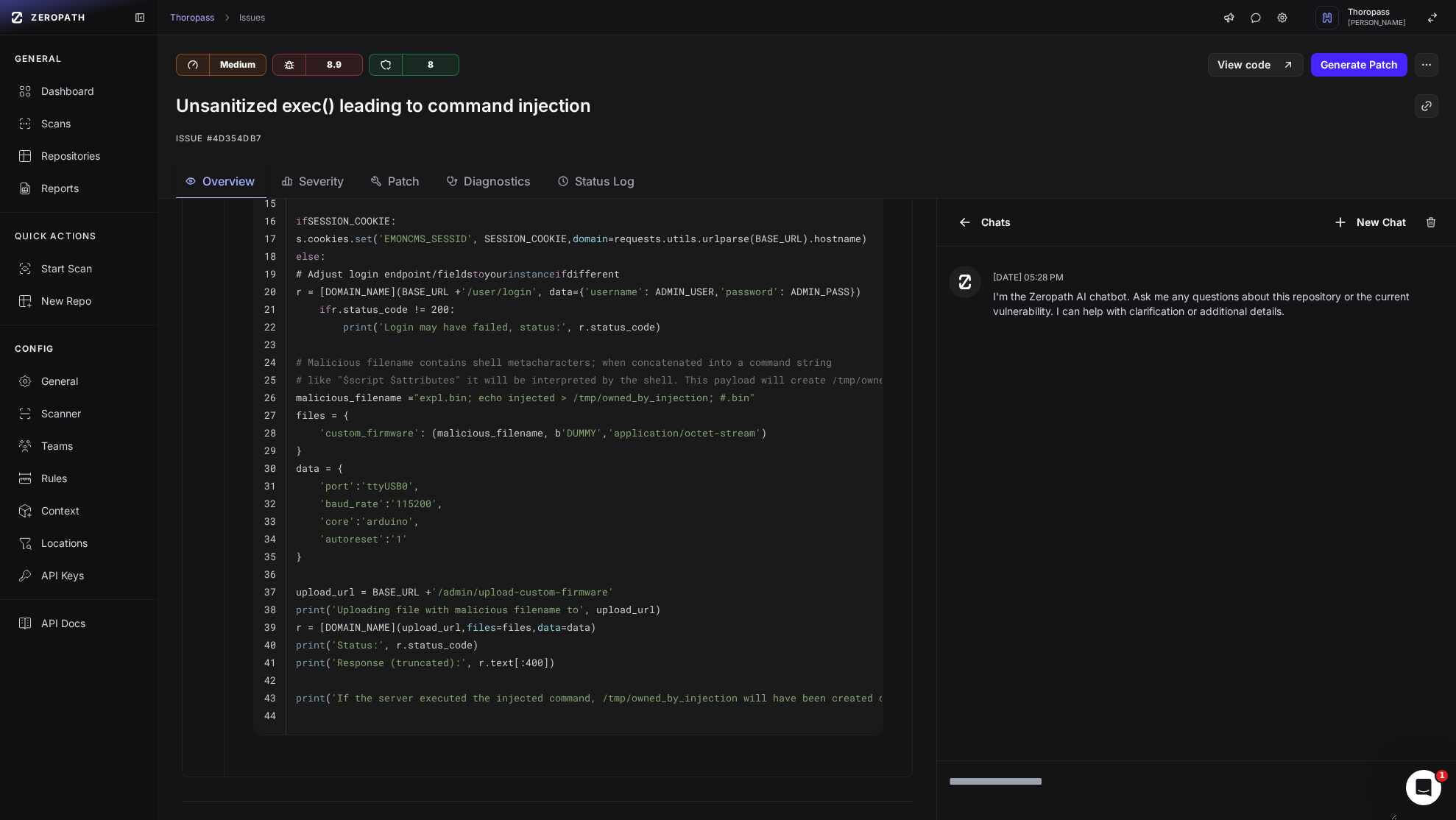
click at [364, 439] on span "'custom_firmware'" at bounding box center [369, 433] width 100 height 13
copy span "custom_firmware"
click at [319, 422] on code "files = {" at bounding box center [322, 415] width 53 height 13
click at [319, 422] on code "files = {" at bounding box center [322, 415] width 53 height 13
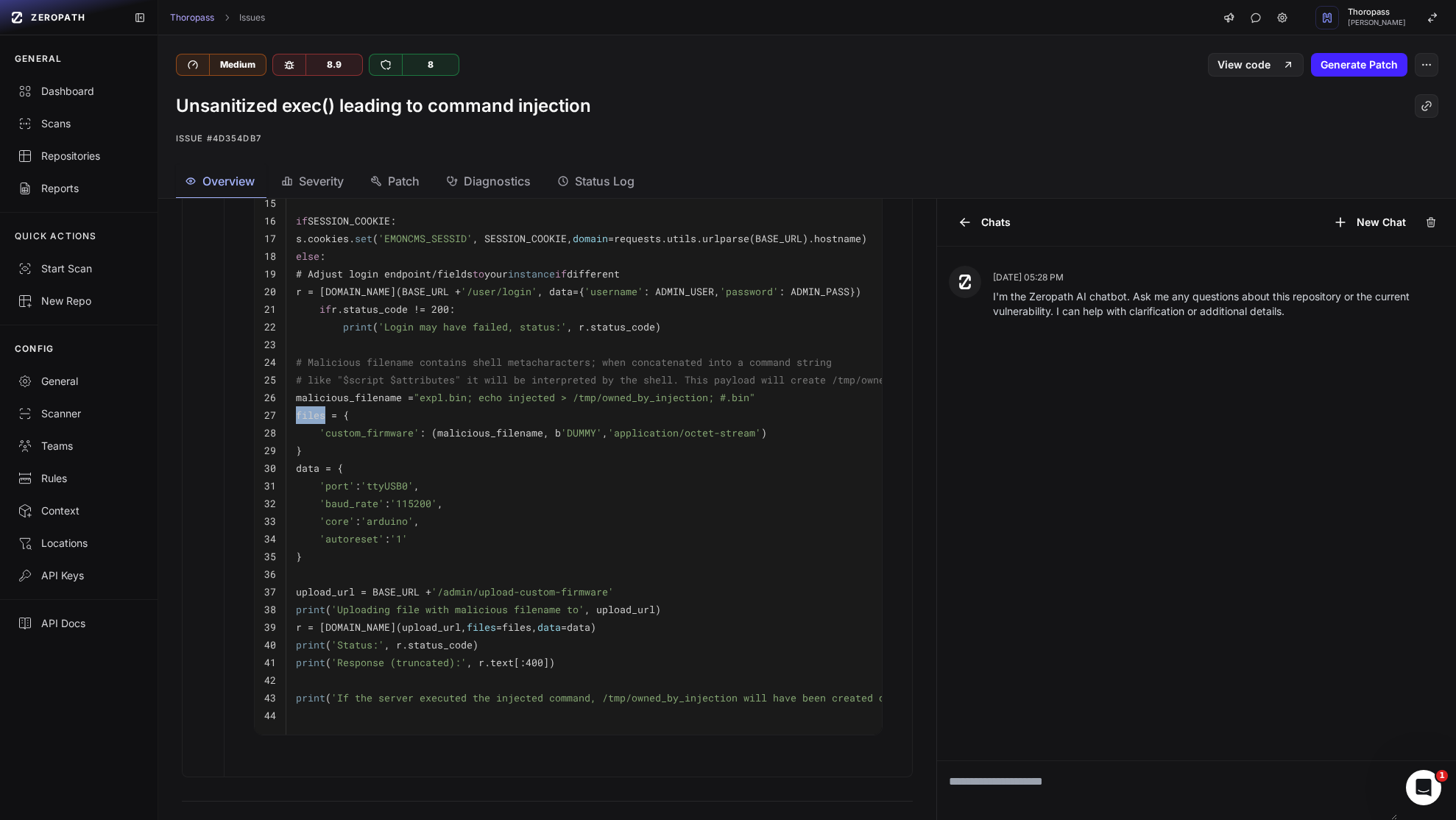
copy code "files"
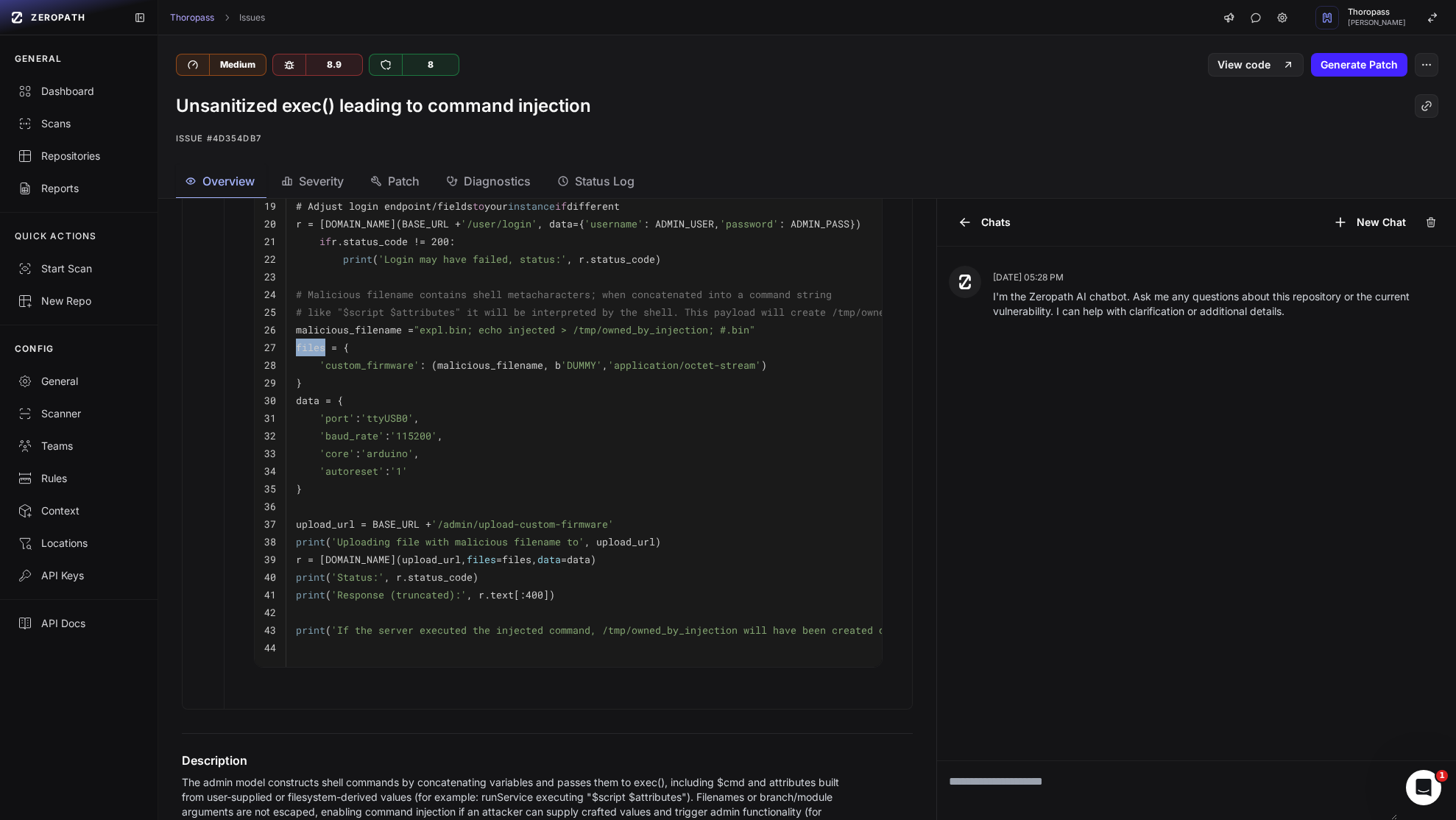
scroll to position [1092, 0]
click at [705, 582] on pre "print ( 'Status:' , r.status_code)" at bounding box center [629, 574] width 665 height 18
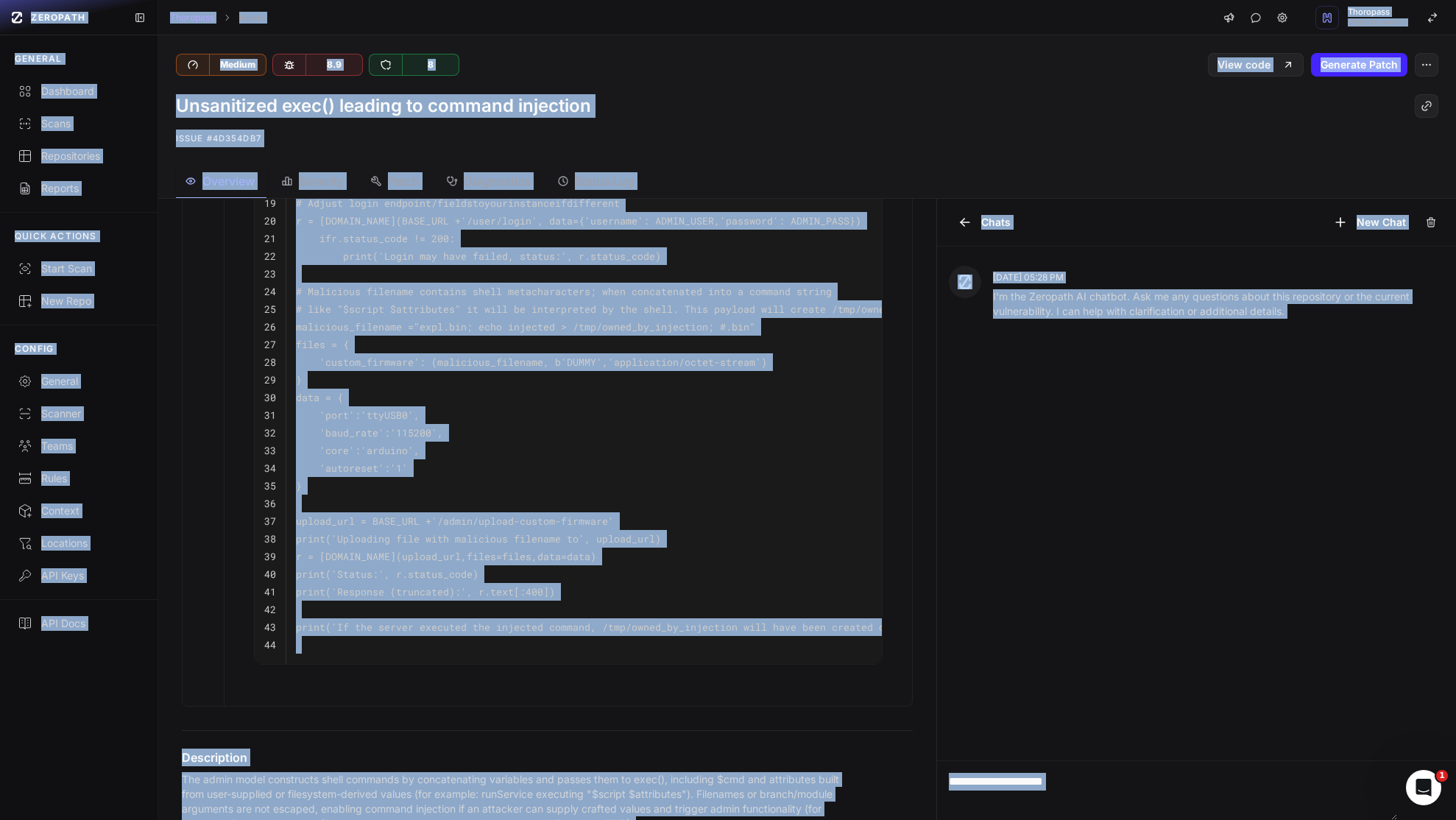
click at [693, 565] on pre "r = [DOMAIN_NAME](upload_url, files =files, data =data)" at bounding box center [629, 557] width 665 height 18
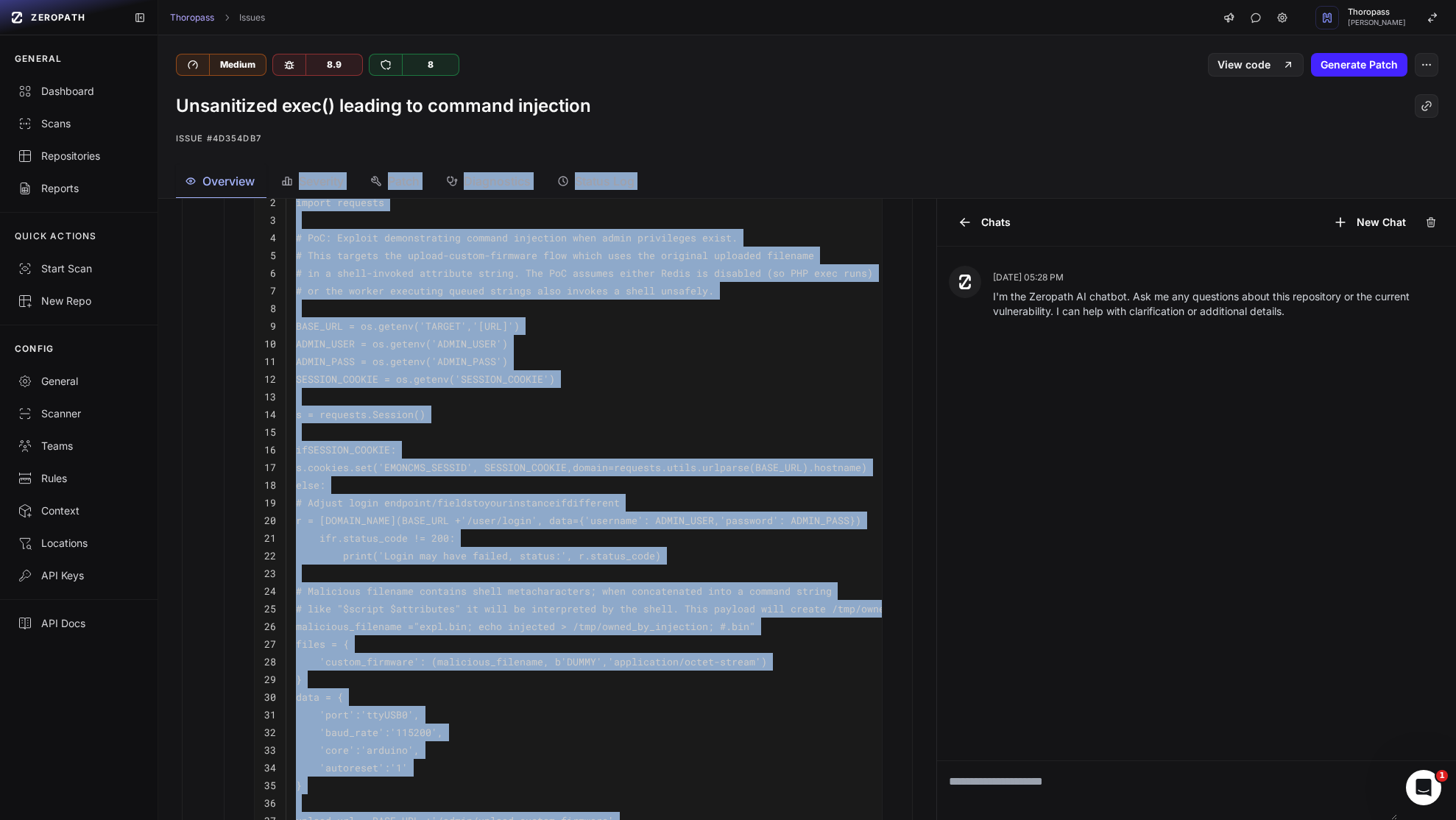
scroll to position [661, 0]
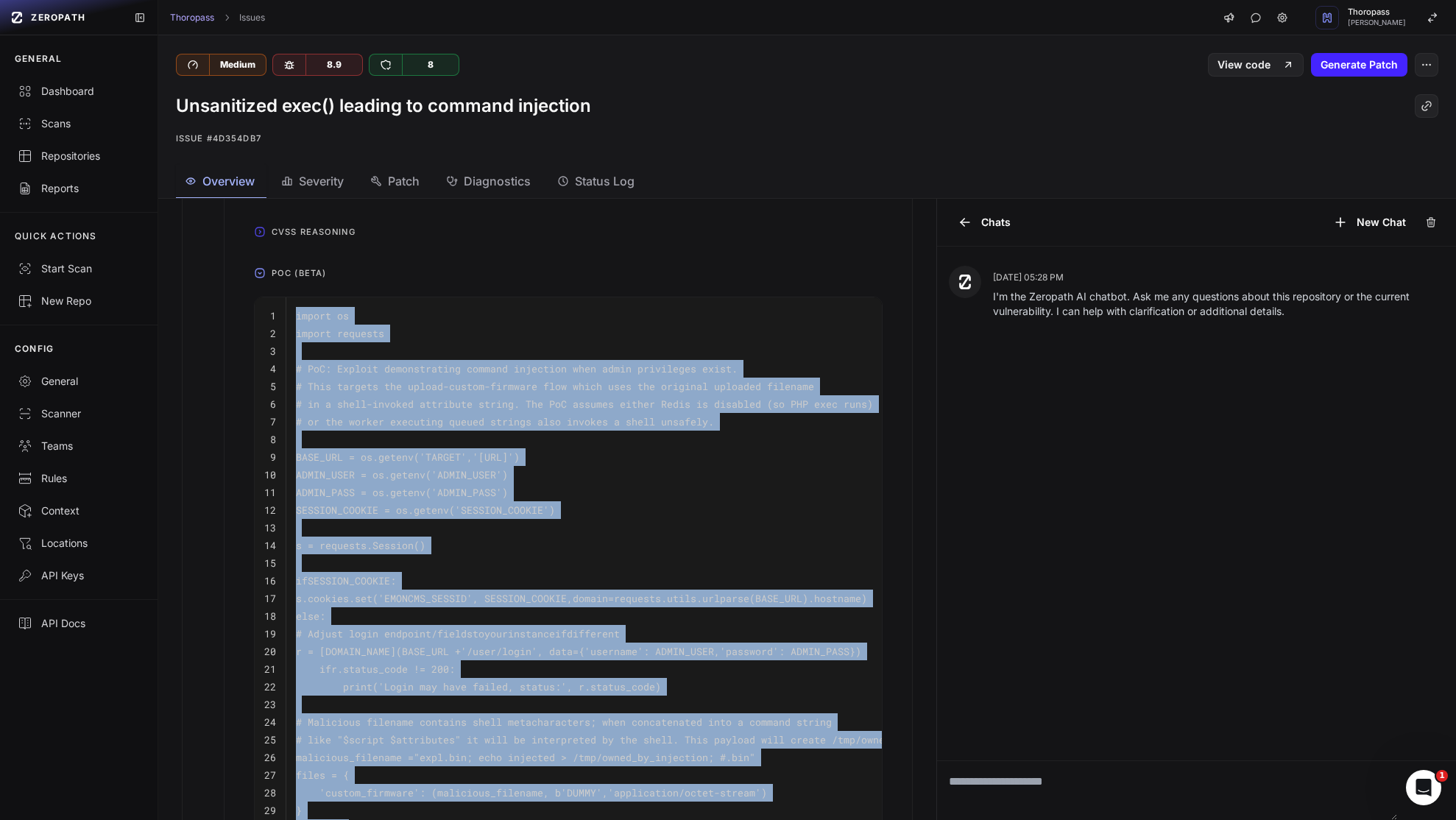
drag, startPoint x: 306, startPoint y: 671, endPoint x: 288, endPoint y: 329, distance: 342.5
click at [288, 329] on tbody "1 import os 2 import requests 3 4 # PoC: Exploit demonstrating command injectio…" at bounding box center [613, 696] width 716 height 797
copy tbody "import os 2 import requests 3 4 # PoC: Exploit demonstrating command injection …"
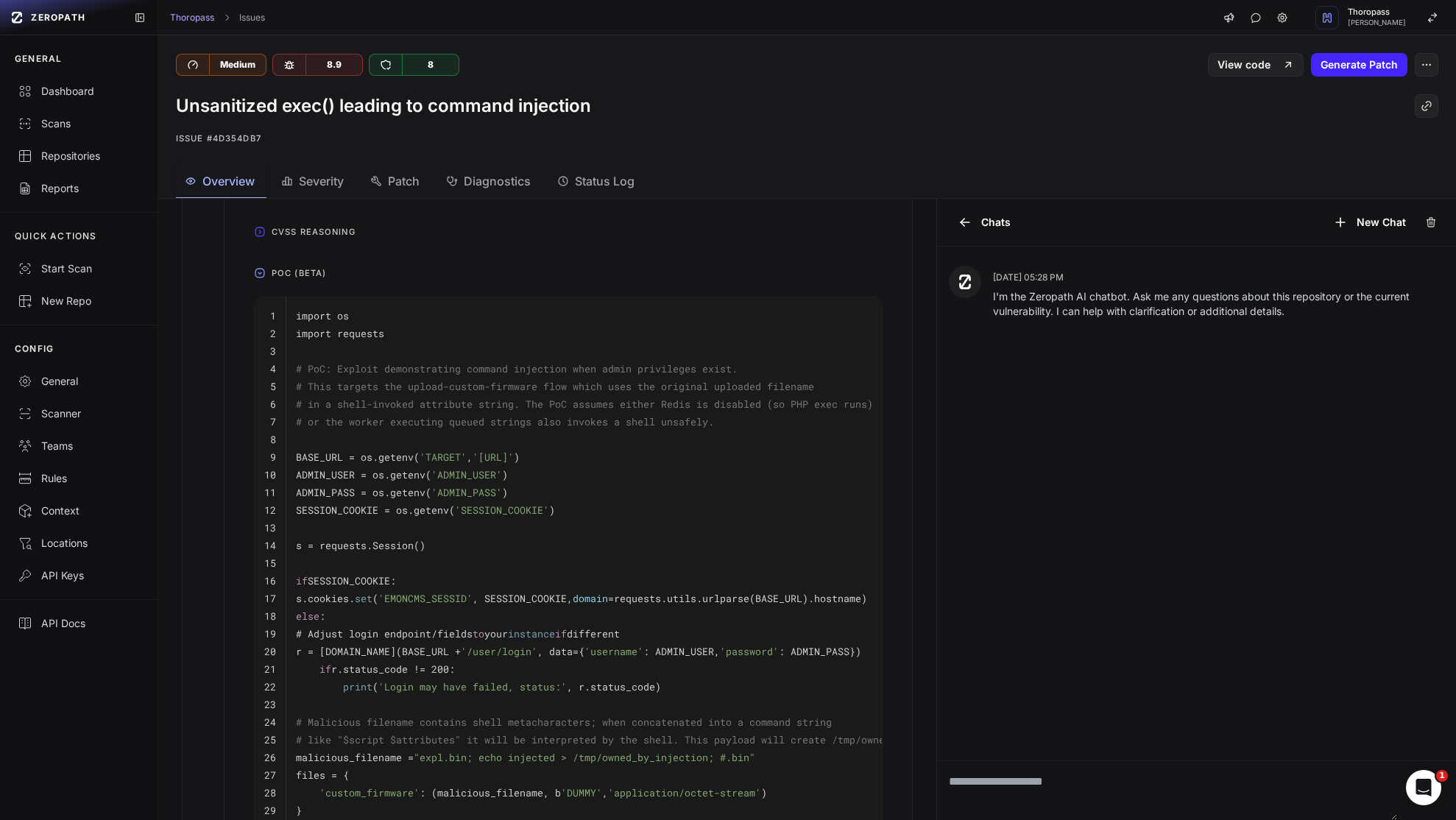
click at [197, 294] on div "Overview The admin model constructs shell commands by concatenating variables a…" at bounding box center [547, 462] width 730 height 1347
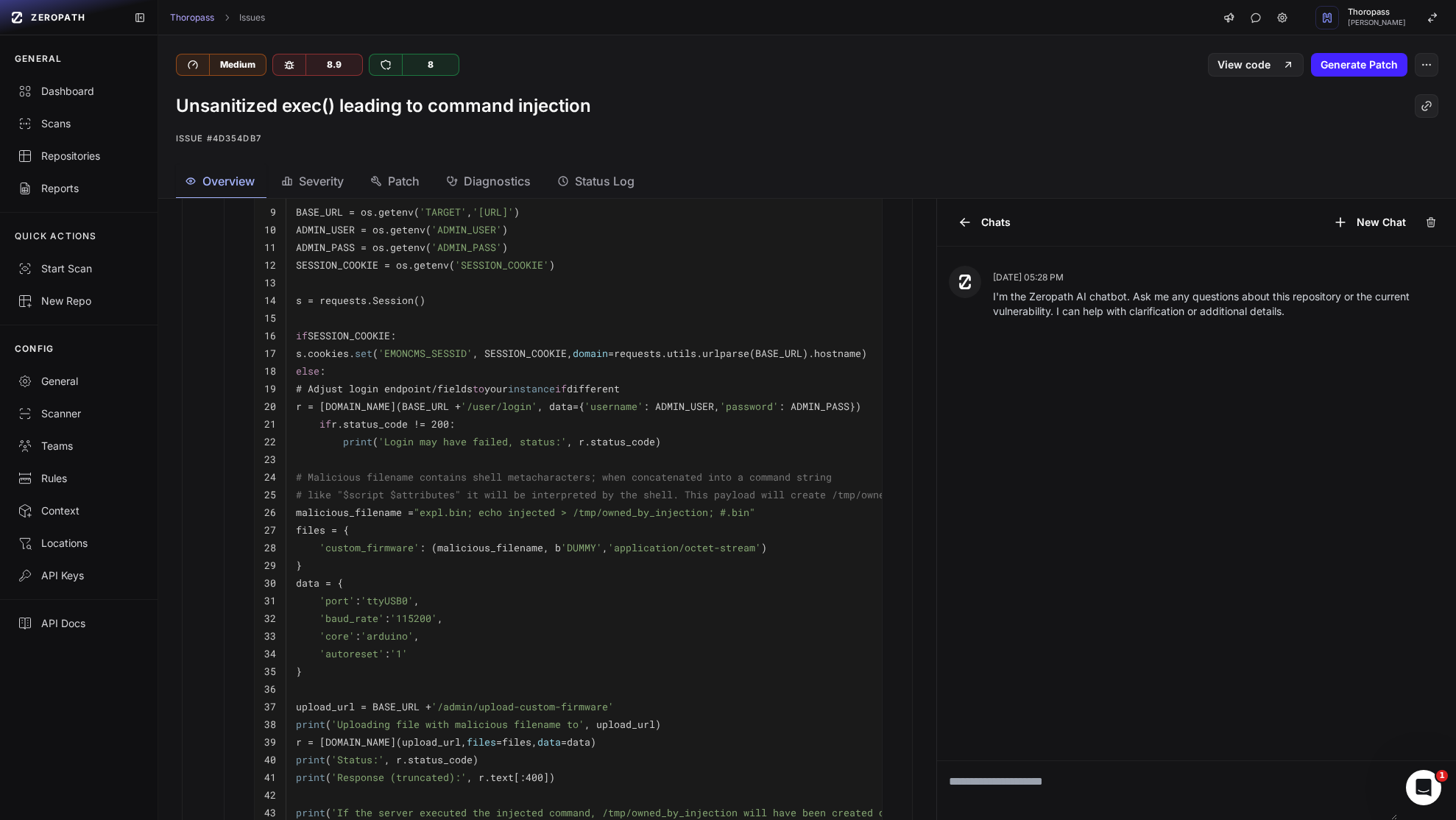
scroll to position [926, 0]
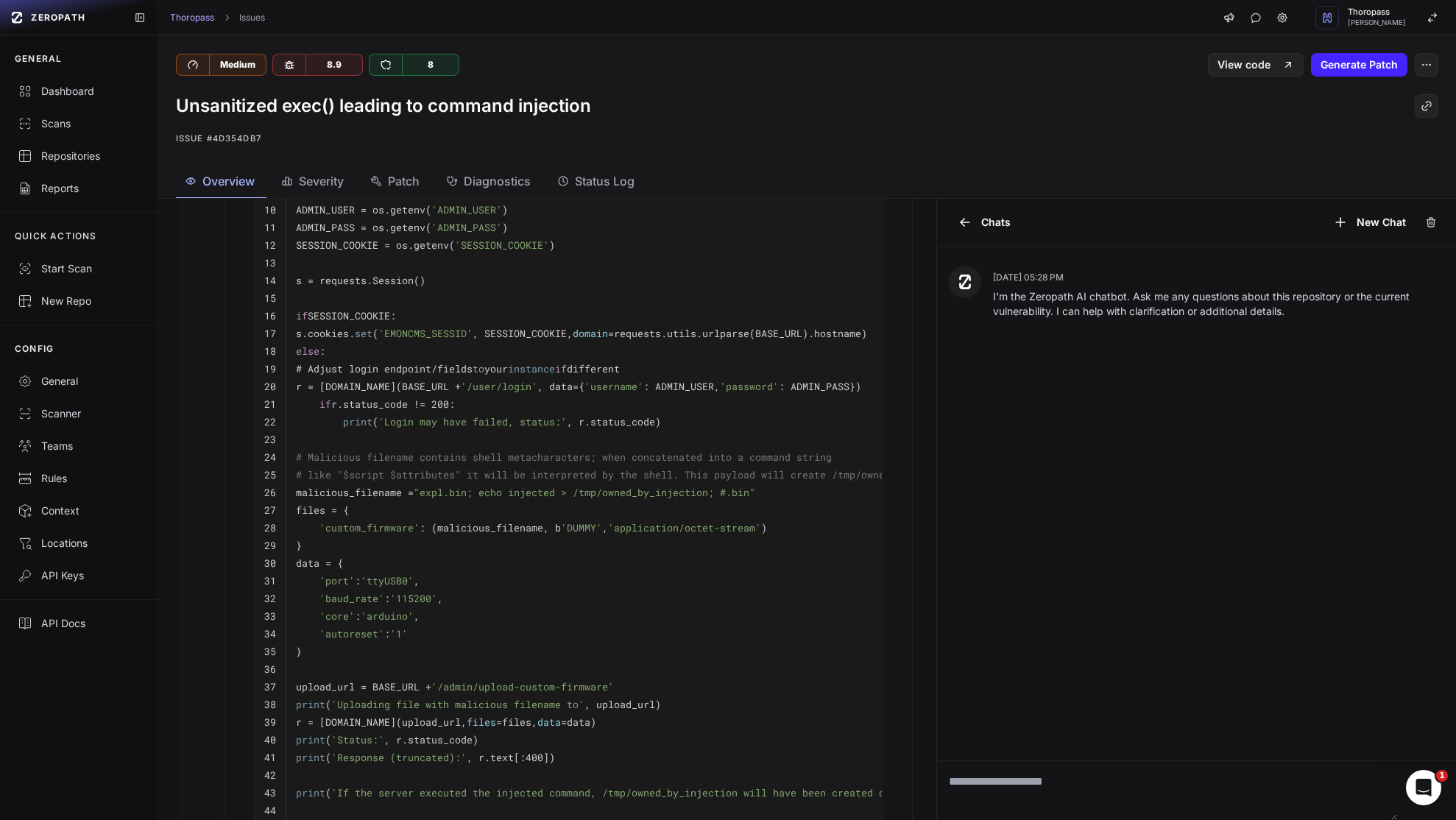
click at [452, 799] on span "'If the server executed the injected command, /tmp/owned_by_injection will have…" at bounding box center [643, 793] width 624 height 13
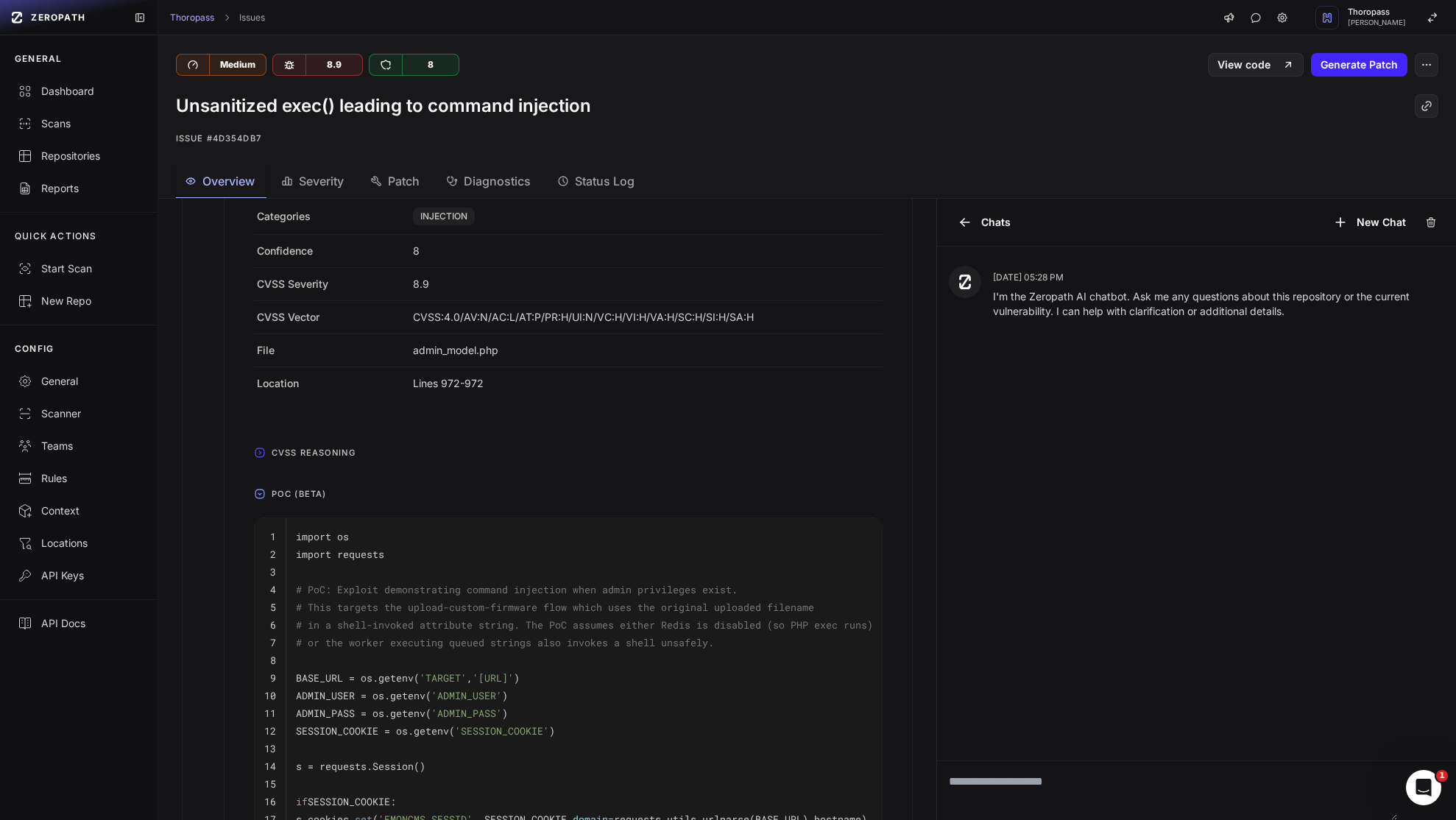
scroll to position [442, 0]
click at [592, 539] on td "import os" at bounding box center [629, 531] width 685 height 27
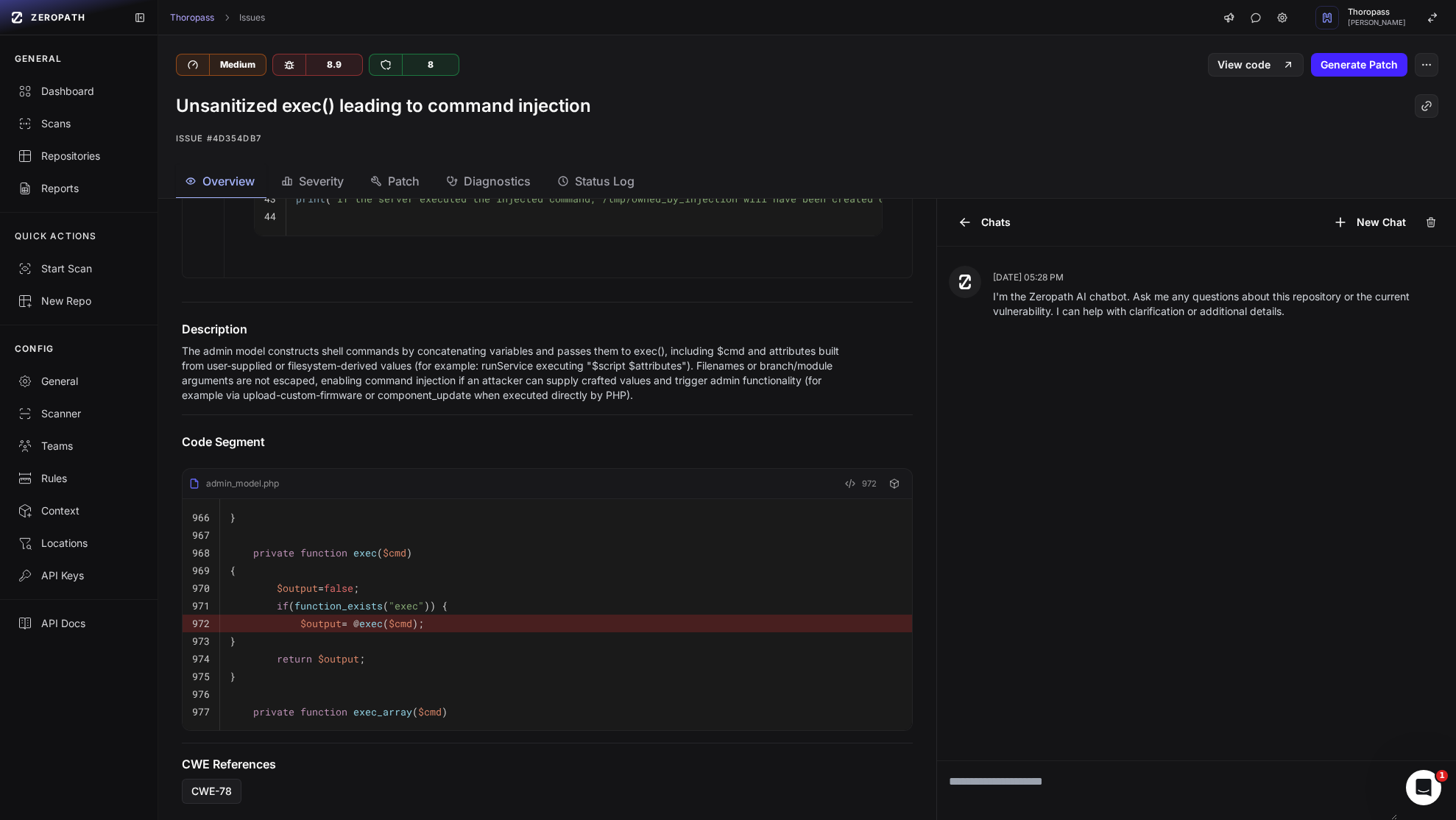
scroll to position [1570, 0]
drag, startPoint x: 496, startPoint y: 424, endPoint x: 509, endPoint y: 422, distance: 13.2
click at [496, 431] on h4 "Code Segment" at bounding box center [547, 440] width 731 height 18
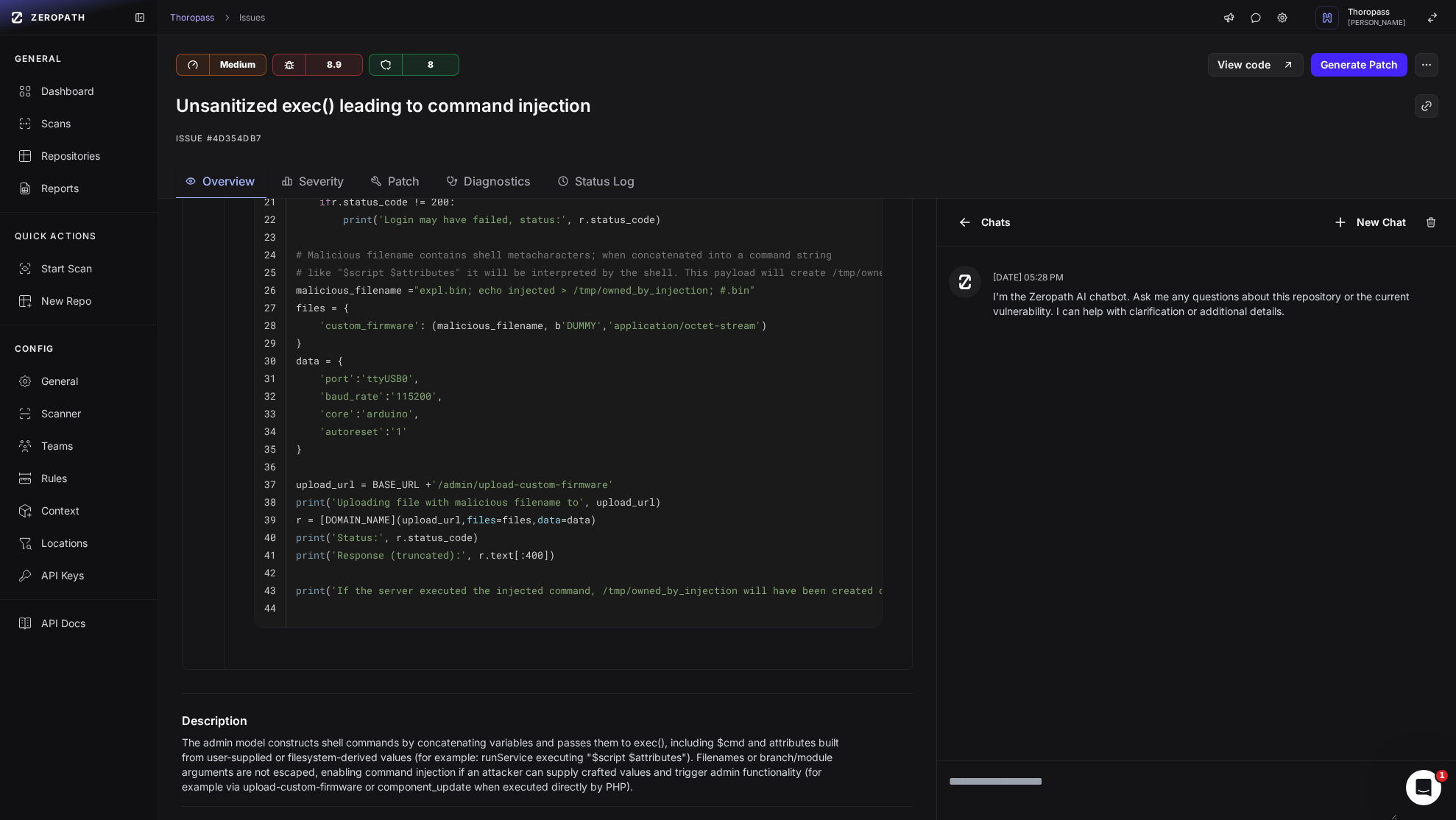
scroll to position [1126, 0]
click at [435, 797] on p "The admin model constructs shell commands by concatenating variables and passes…" at bounding box center [512, 767] width 659 height 59
click at [488, 797] on p "The admin model constructs shell commands by concatenating variables and passes…" at bounding box center [512, 767] width 659 height 59
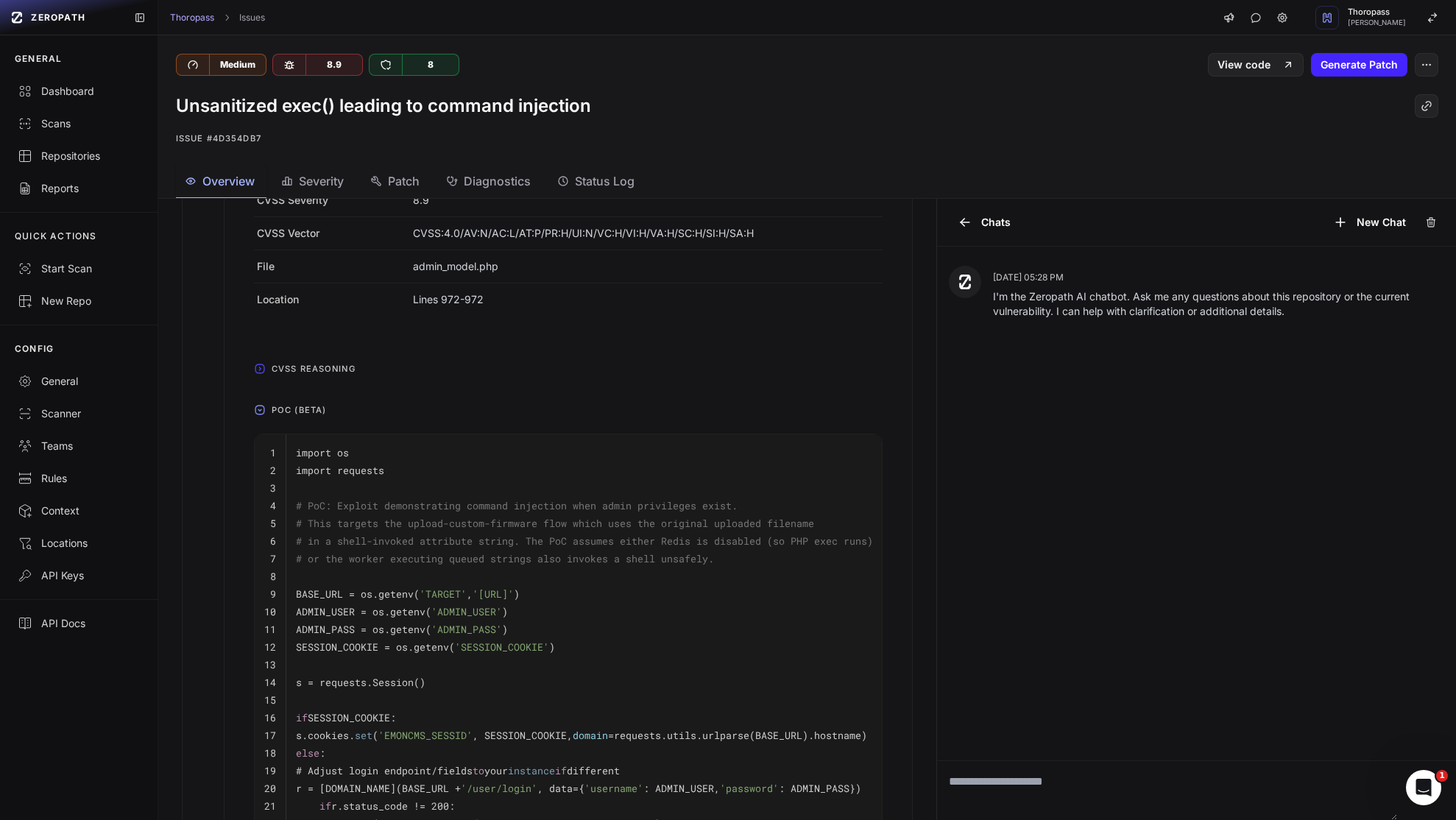
scroll to position [419, 0]
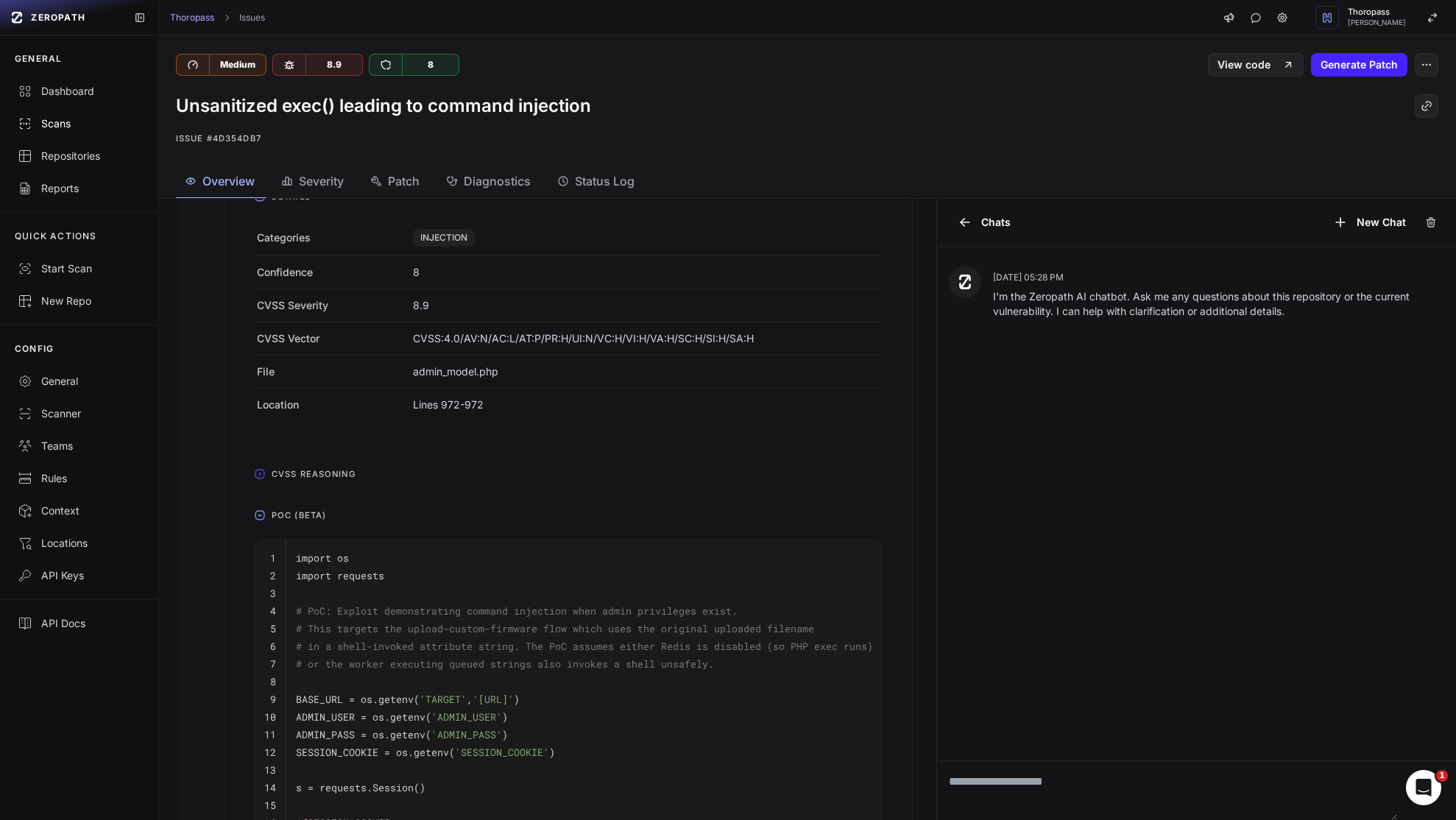
click at [58, 122] on div "Scans" at bounding box center [79, 124] width 123 height 15
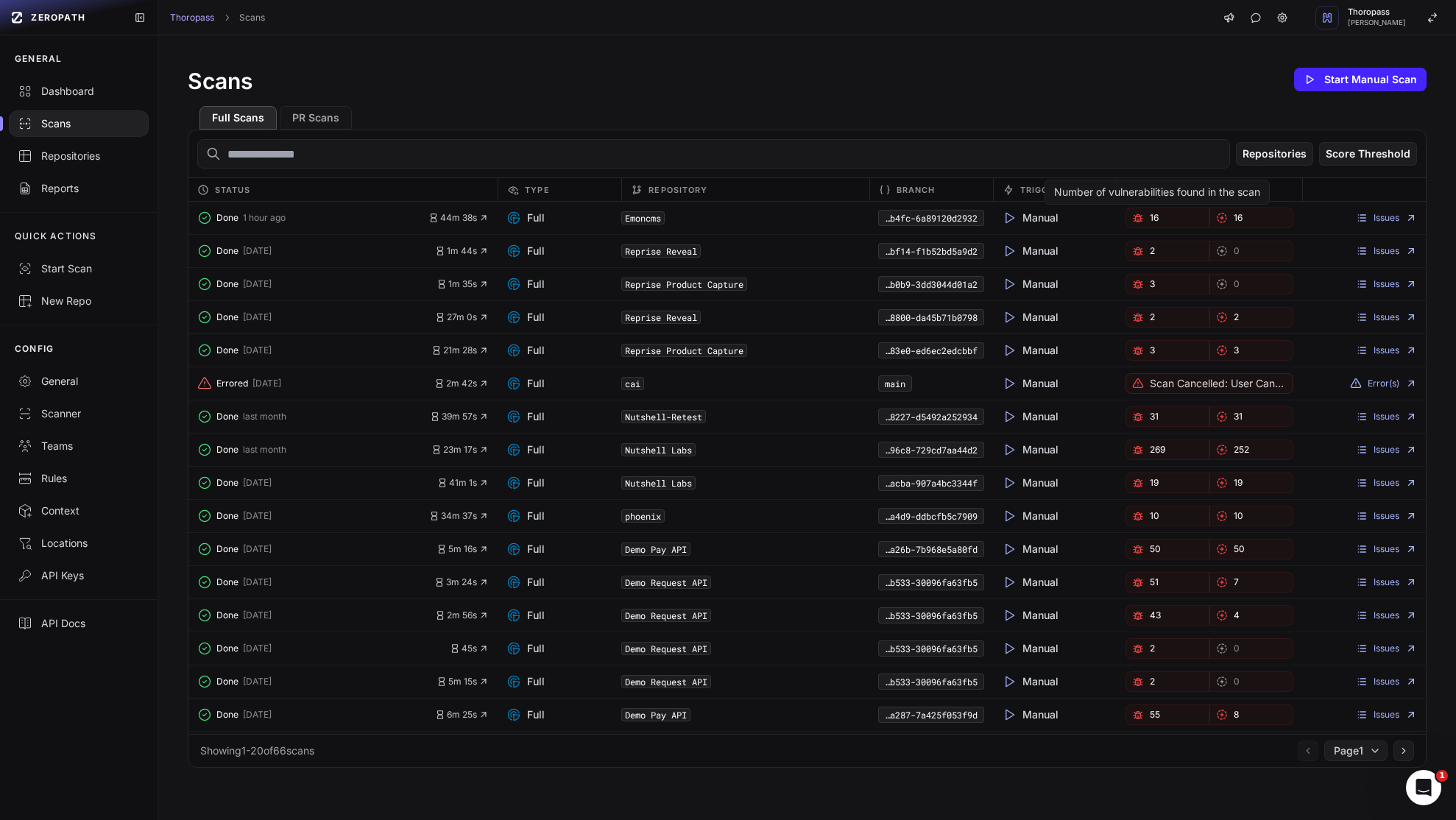
click at [1155, 220] on link "16" at bounding box center [1167, 218] width 84 height 21
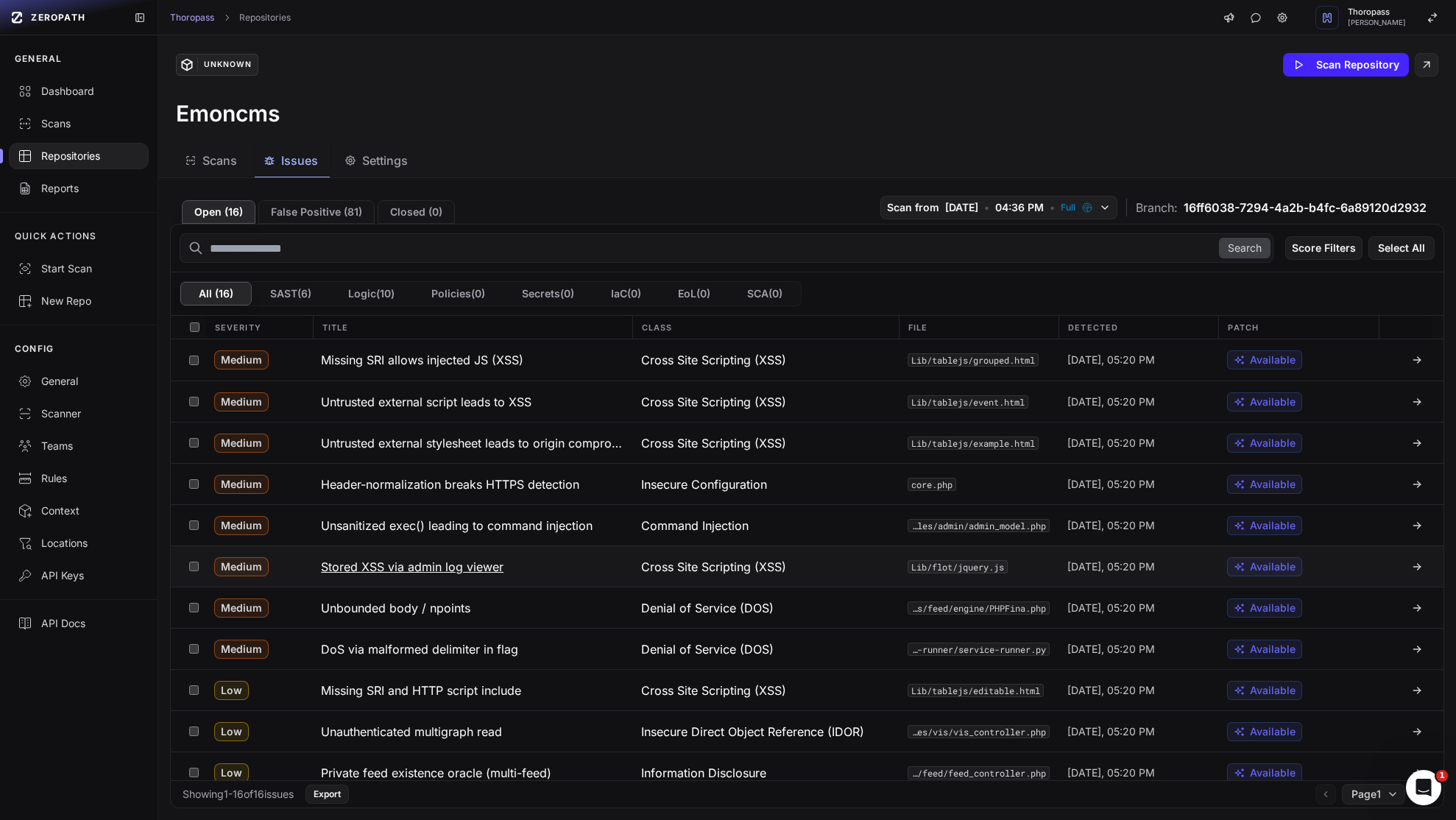
click at [835, 554] on div "Cross Site Scripting (XSS)" at bounding box center [765, 566] width 267 height 41
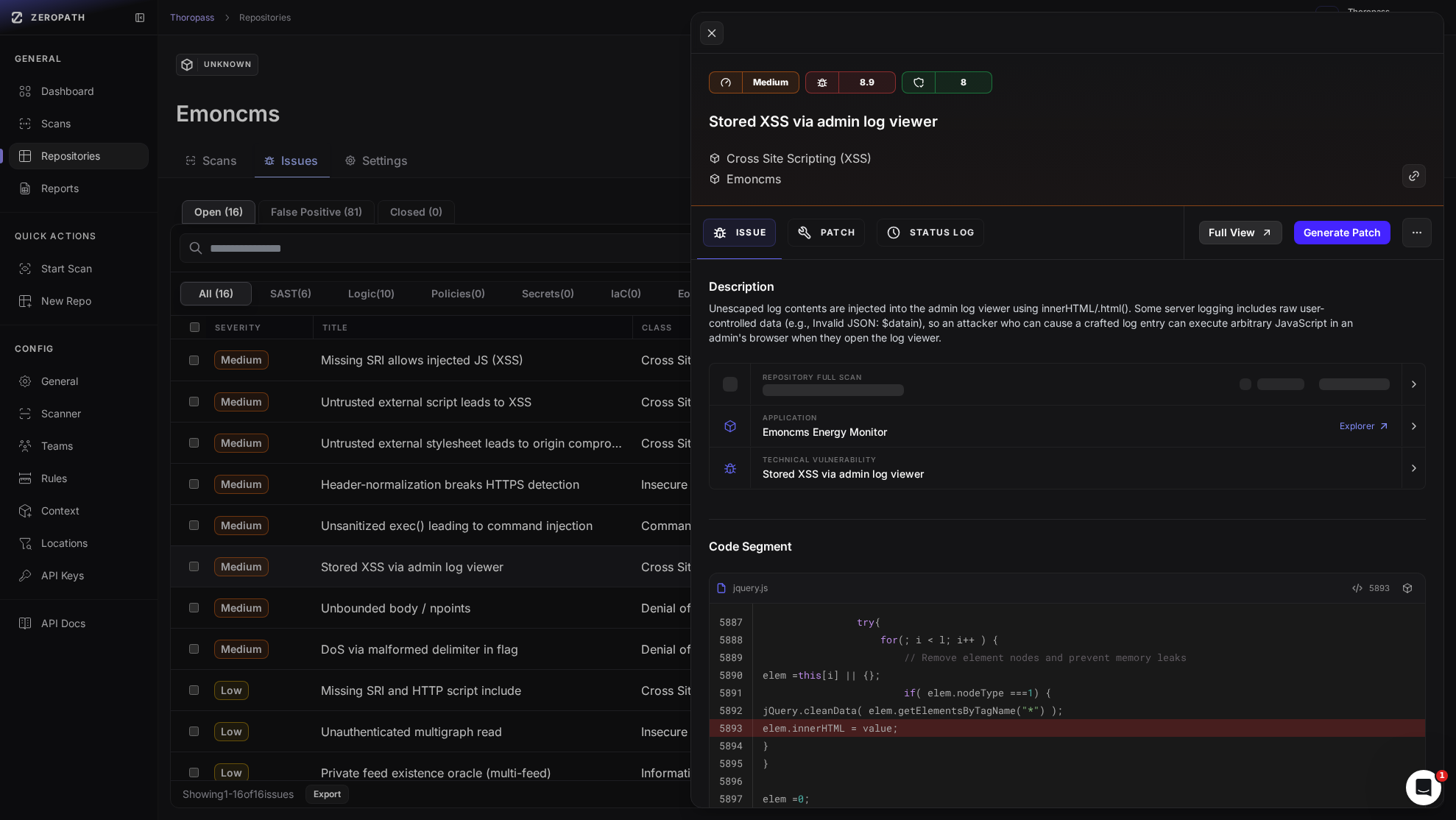
click at [1218, 233] on link "Full View" at bounding box center [1241, 232] width 83 height 24
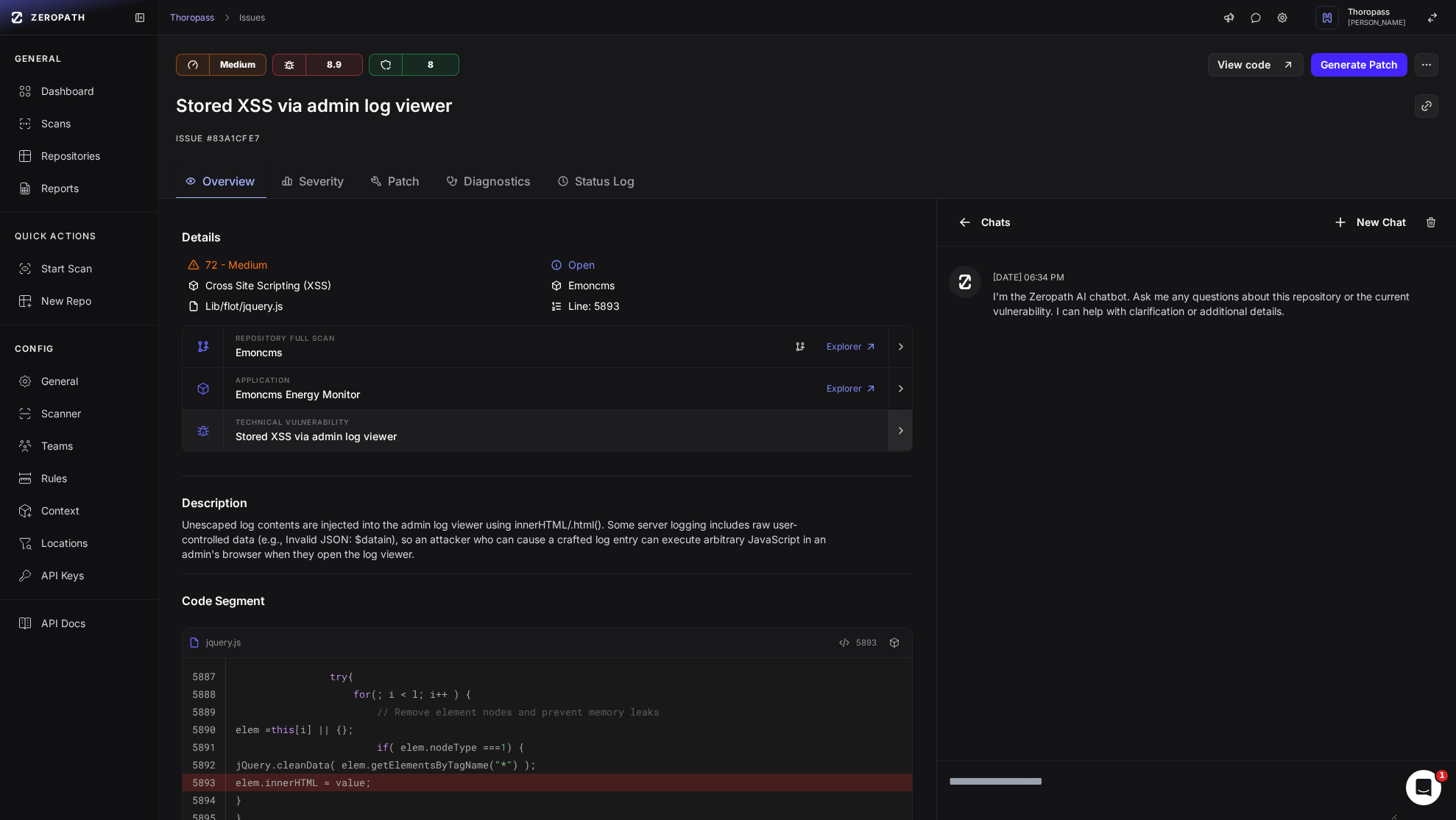
click at [889, 423] on button "button" at bounding box center [901, 430] width 24 height 42
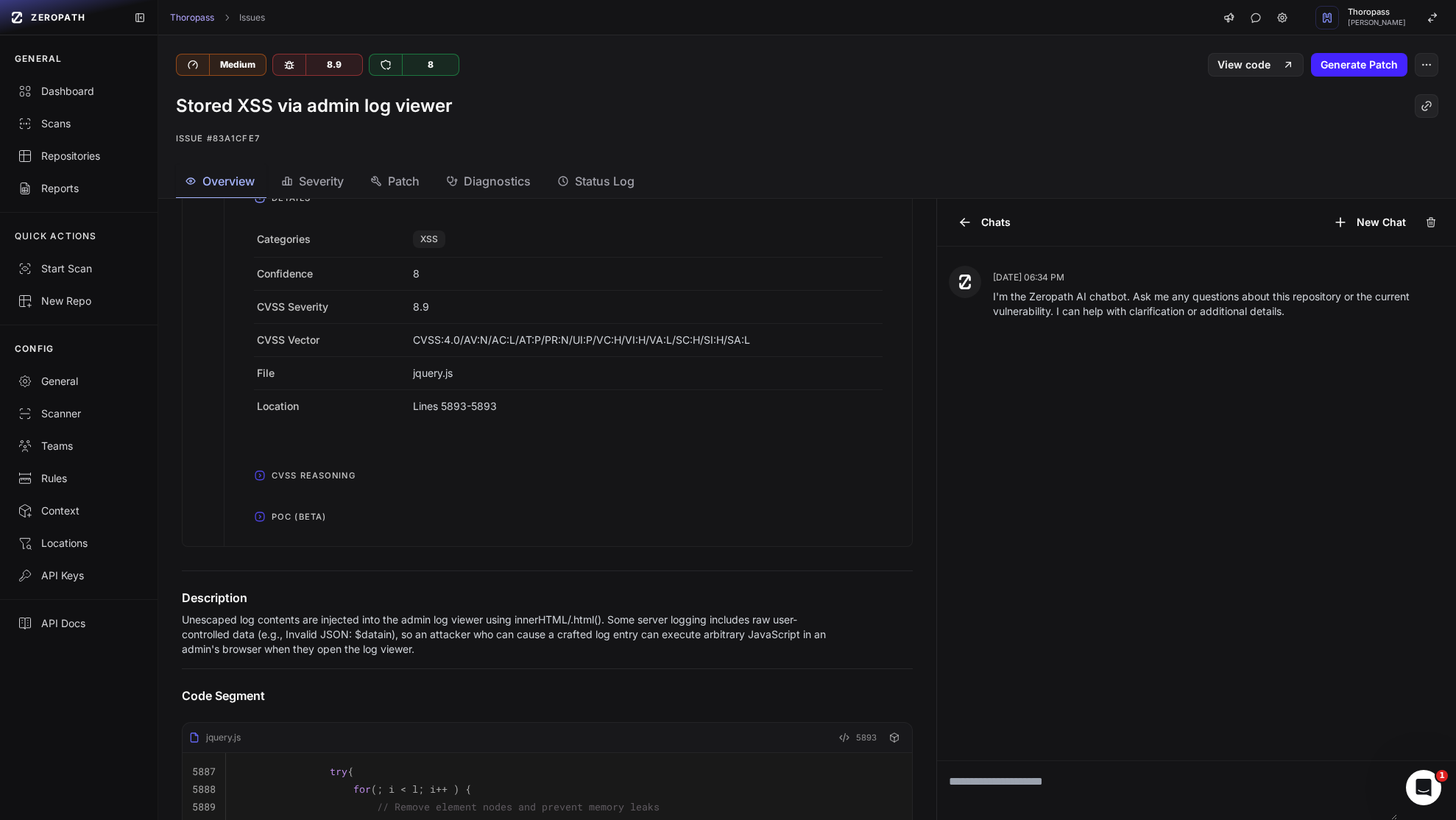
scroll to position [404, 0]
click at [302, 522] on span "POC (Beta)" at bounding box center [298, 515] width 66 height 24
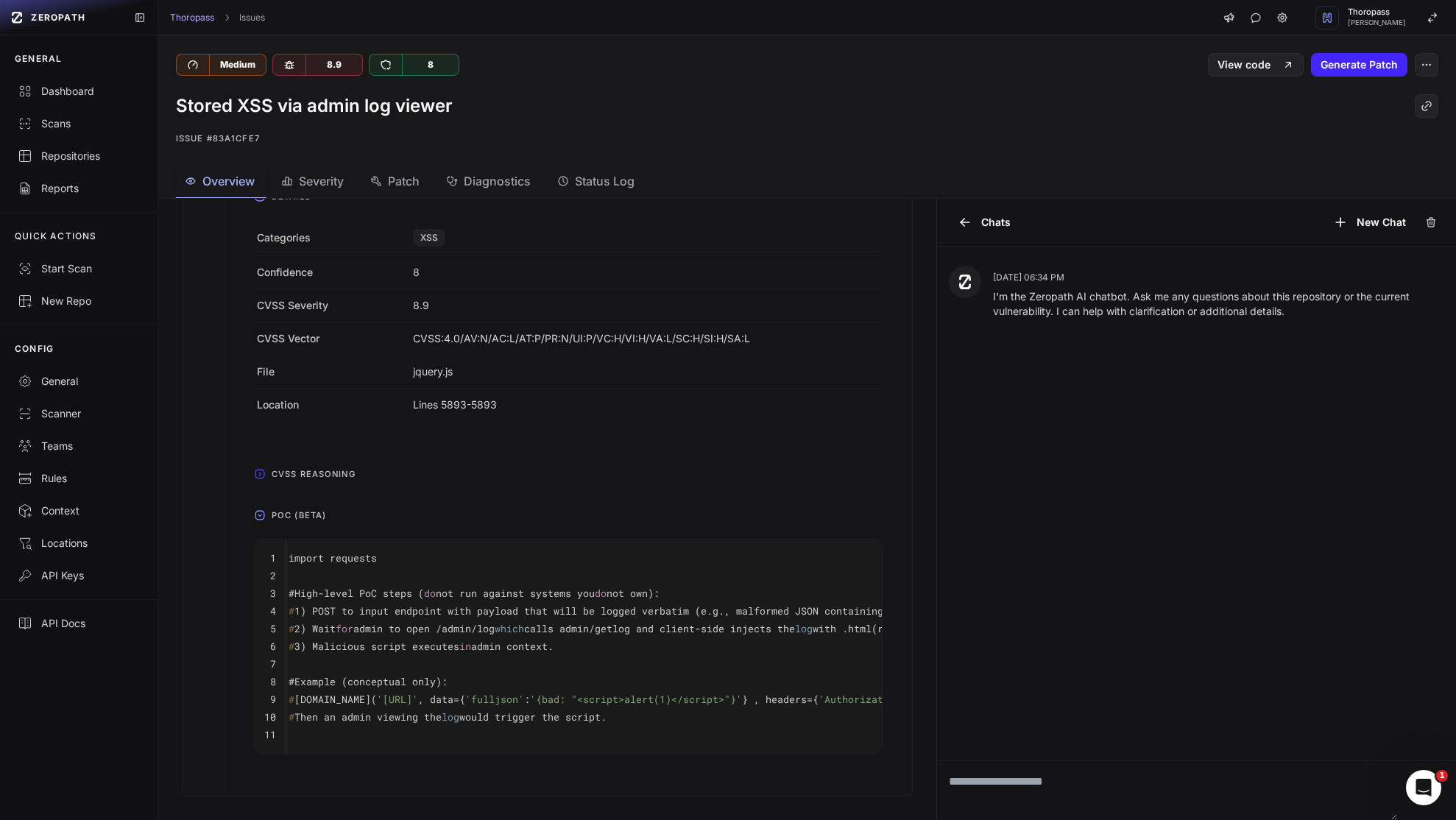
scroll to position [0, 0]
click at [298, 796] on div "Overview Unescaped log contents are injected into the admin log viewer using in…" at bounding box center [568, 420] width 688 height 749
drag, startPoint x: 546, startPoint y: 697, endPoint x: 479, endPoint y: 701, distance: 67.1
click at [425, 701] on span "'[URL]'" at bounding box center [405, 699] width 42 height 13
click at [425, 694] on span "'[URL]'" at bounding box center [405, 699] width 42 height 13
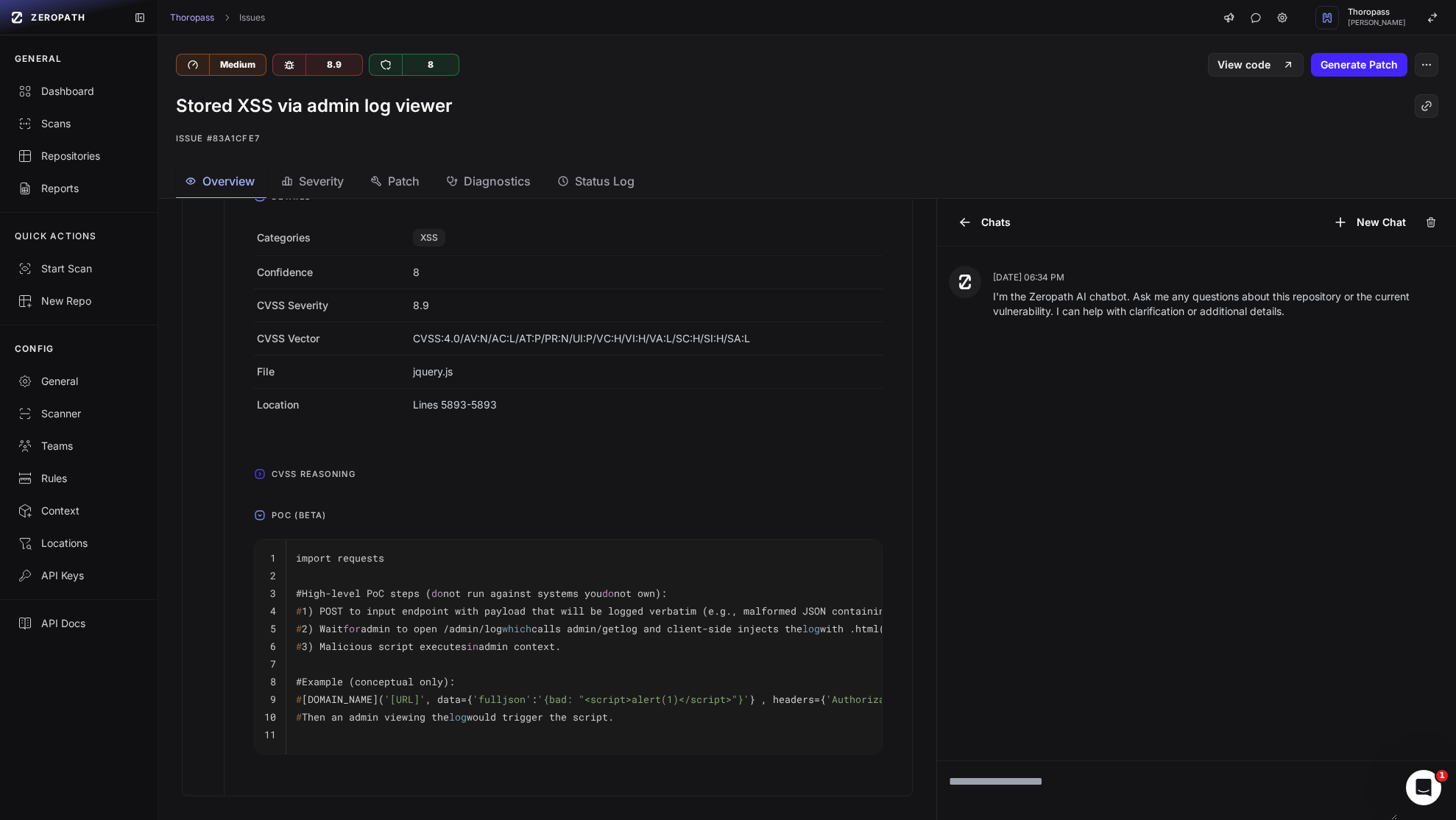
drag, startPoint x: 544, startPoint y: 700, endPoint x: 481, endPoint y: 698, distance: 63.0
click at [425, 698] on span "'[URL]'" at bounding box center [405, 699] width 42 height 13
copy span "/input/post"
click at [590, 699] on span "[DOMAIN_NAME]( '[URL]' , data={ 'fulljson' : '{bad: "<script>alert(1)</script>"…" at bounding box center [685, 699] width 765 height 13
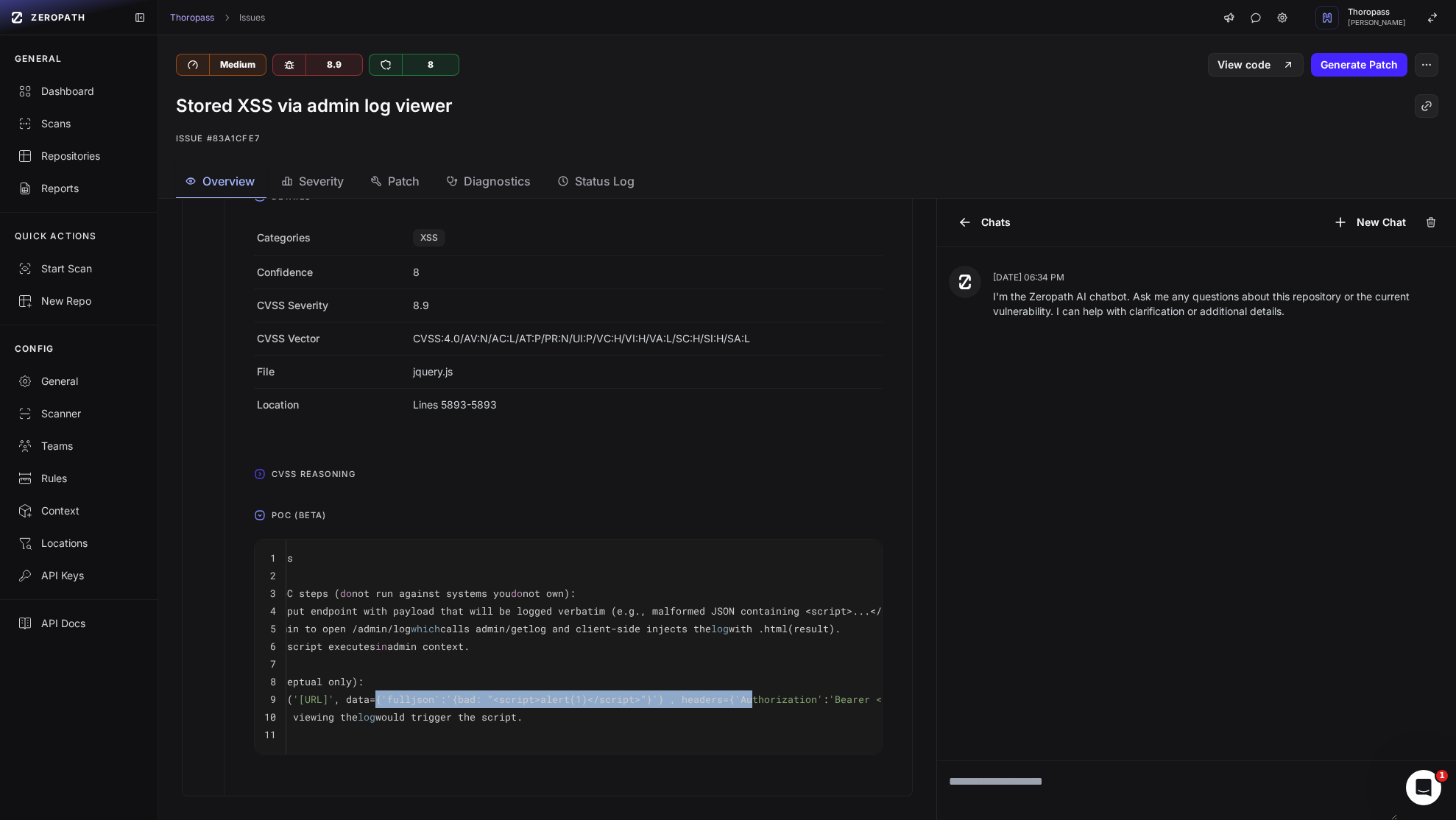
scroll to position [0, 163]
drag, startPoint x: 590, startPoint y: 699, endPoint x: 705, endPoint y: 700, distance: 115.0
click at [705, 700] on span "[DOMAIN_NAME]( '[URL]' , data={ 'fulljson' : '{bad: "<script>alert(1)</script>"…" at bounding box center [520, 699] width 765 height 13
copy span "{ 'fulljson' : '{bad: "<script>alert(1)</script>"}"
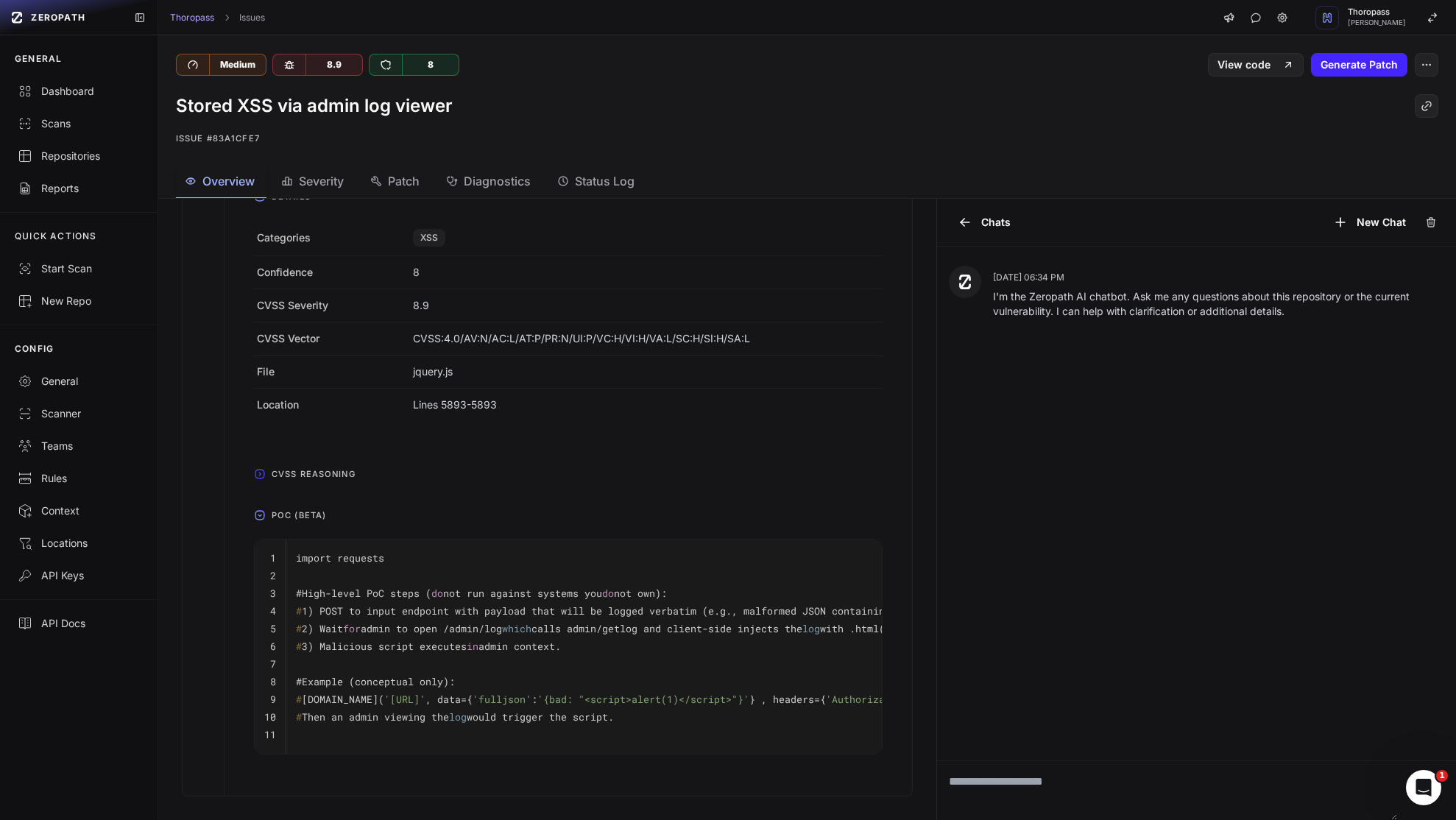
click at [614, 796] on div "Overview Unescaped log contents are injected into the admin log viewer using in…" at bounding box center [568, 420] width 688 height 749
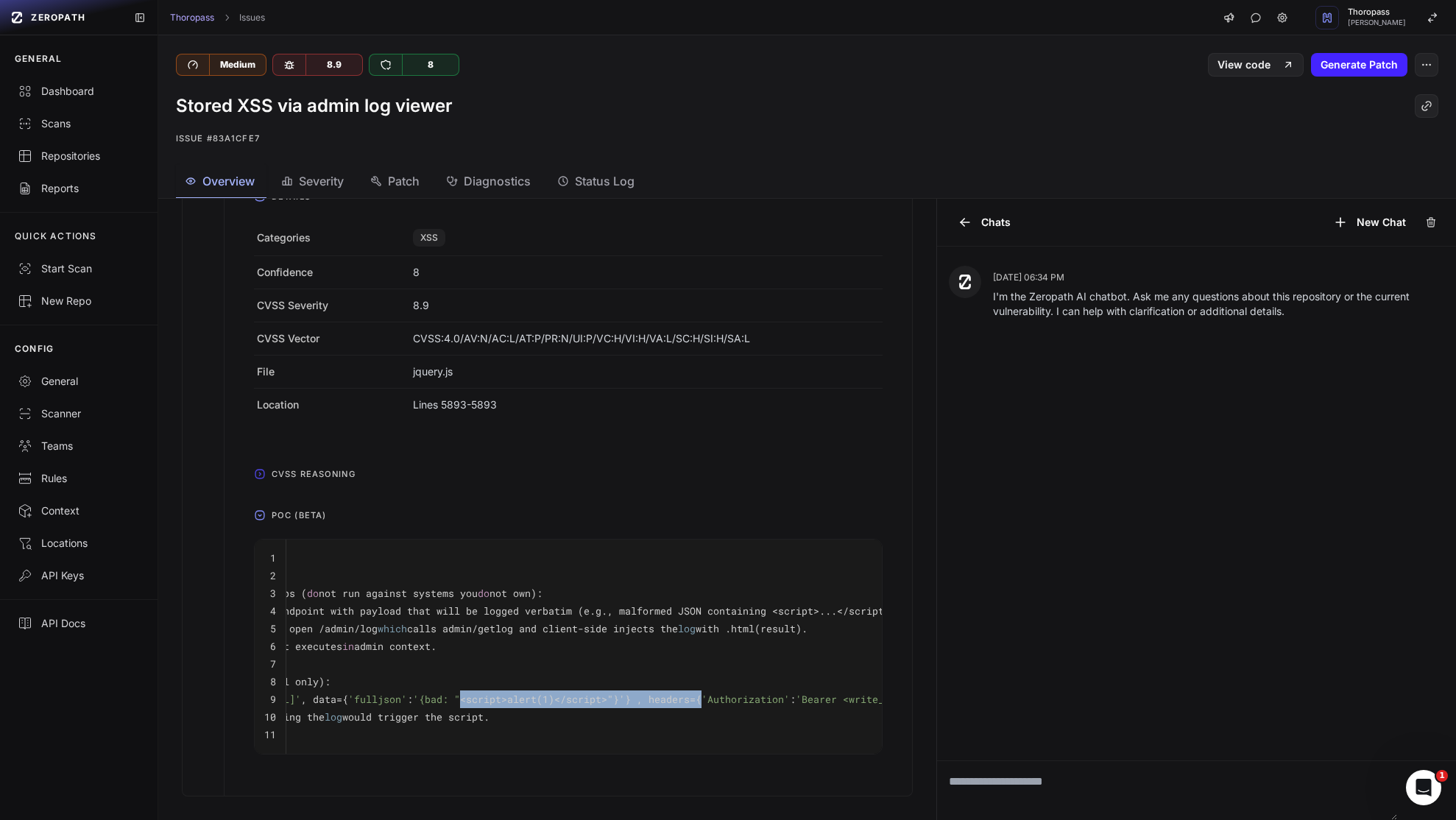
scroll to position [0, 136]
drag, startPoint x: 711, startPoint y: 703, endPoint x: 720, endPoint y: 700, distance: 9.5
click at [613, 700] on span "'{bad: "<script>alert(1)</script>"}'" at bounding box center [507, 699] width 212 height 13
copy span "<script>alert(1)</script>"
click at [635, 796] on div "Overview Unescaped log contents are injected into the admin log viewer using in…" at bounding box center [568, 420] width 688 height 749
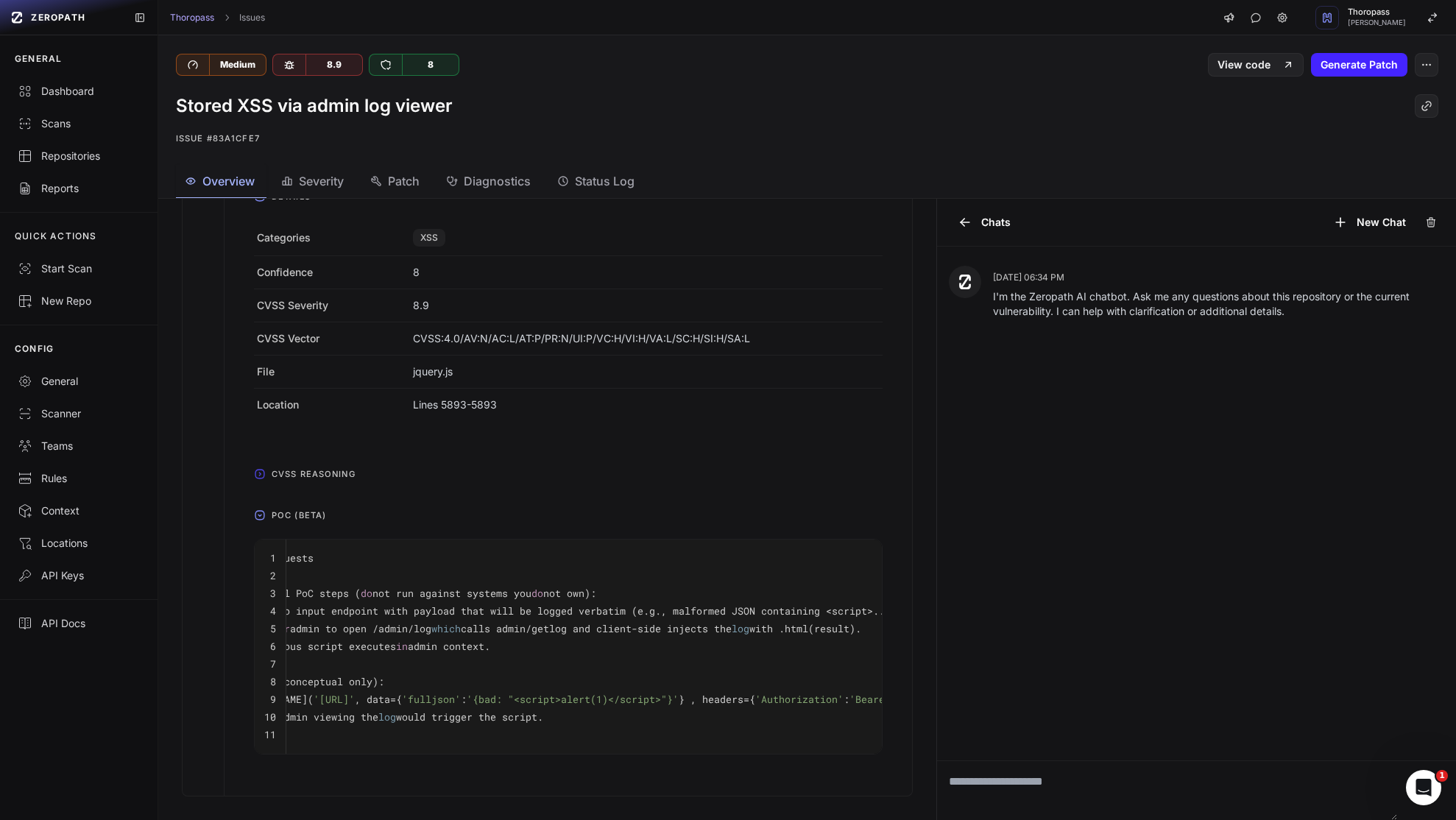
scroll to position [0, 0]
drag, startPoint x: 930, startPoint y: 487, endPoint x: 930, endPoint y: 514, distance: 27.0
click at [938, 514] on div at bounding box center [938, 509] width 1 height 621
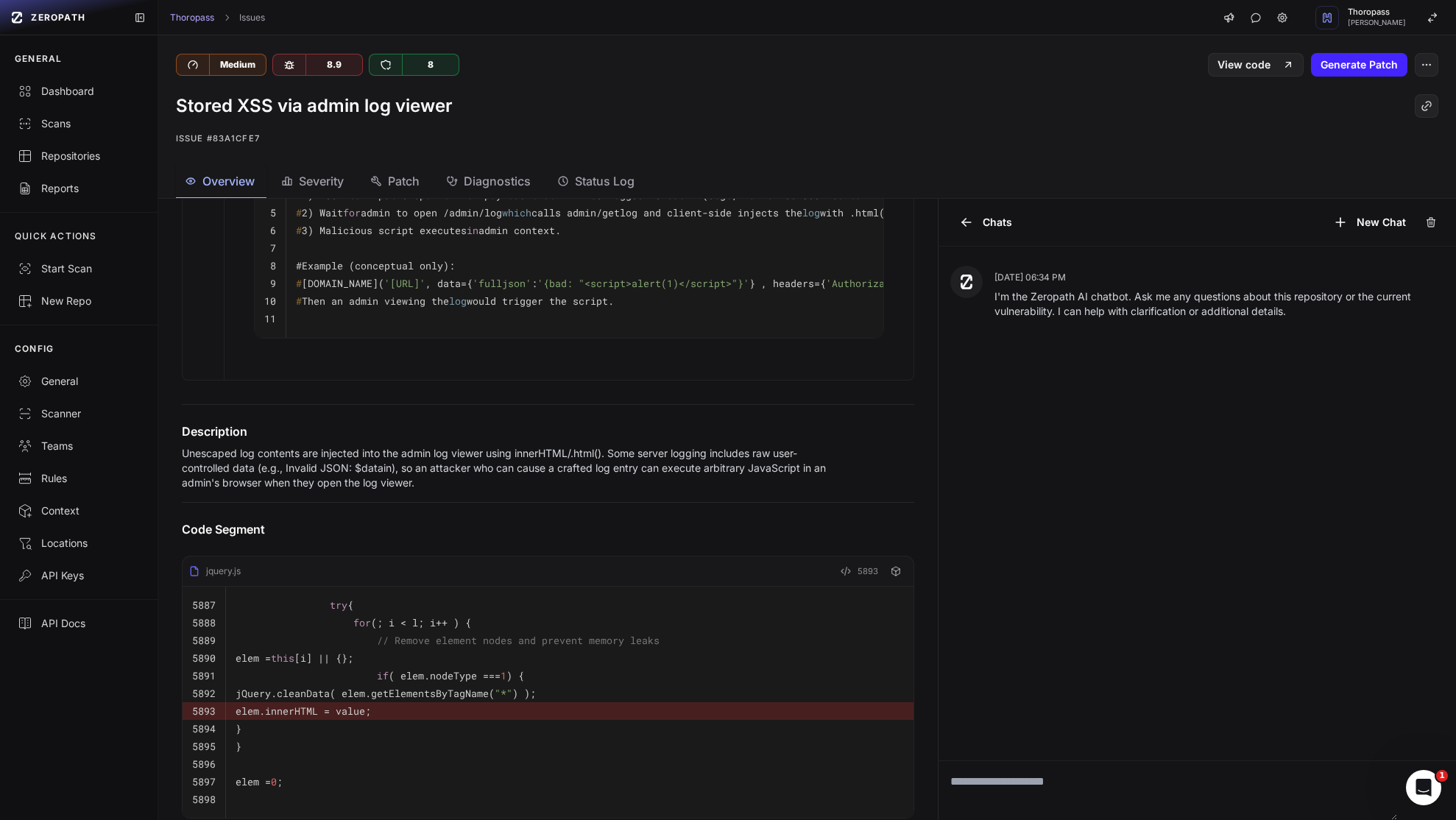
scroll to position [942, 0]
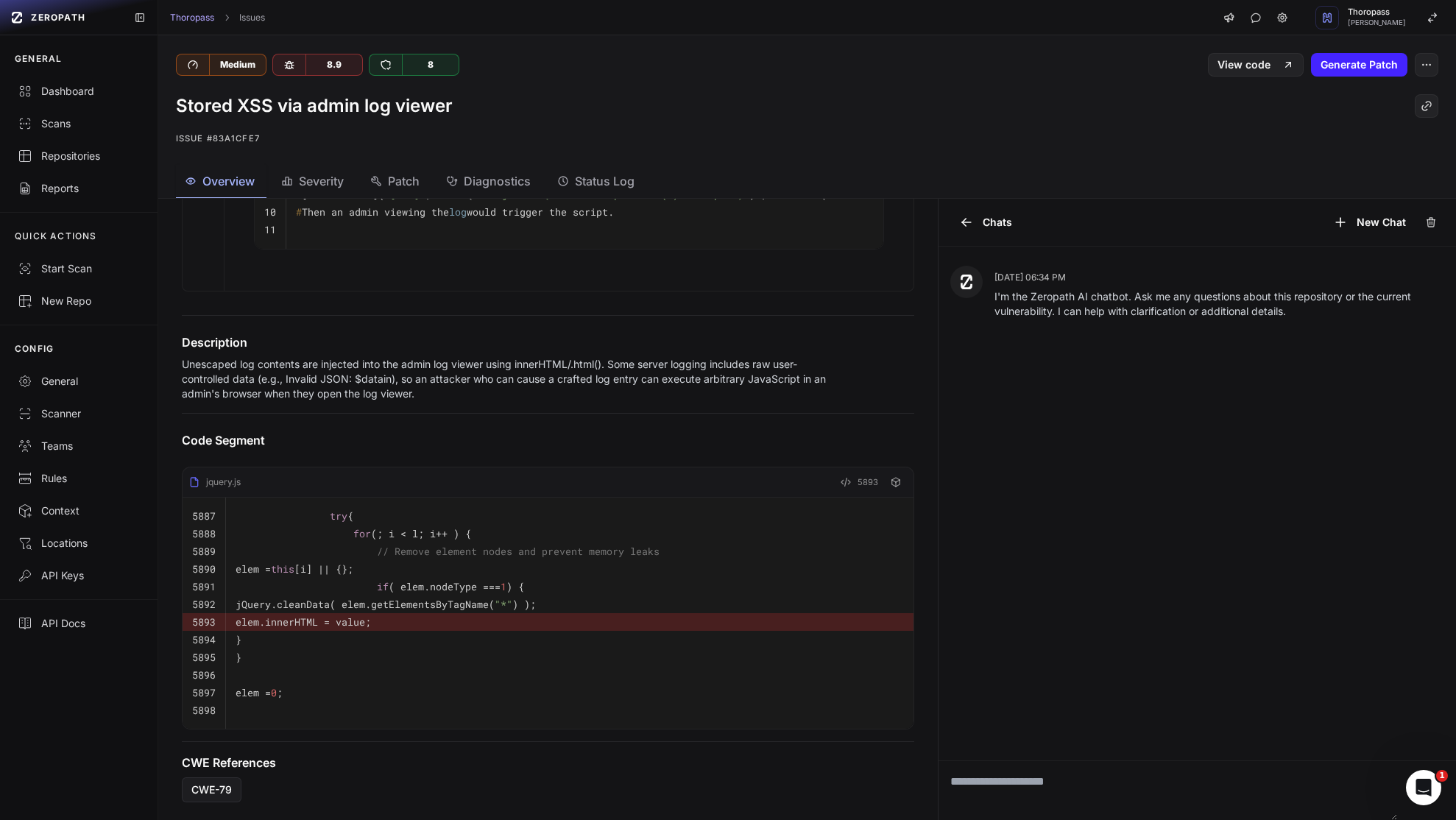
drag, startPoint x: 402, startPoint y: 611, endPoint x: 514, endPoint y: 608, distance: 112.0
click at [371, 615] on code "elem.innerHTML = value;" at bounding box center [303, 622] width 135 height 13
copy code "elem.innerHTML = va"
click at [512, 431] on h4 "Code Segment" at bounding box center [548, 440] width 733 height 18
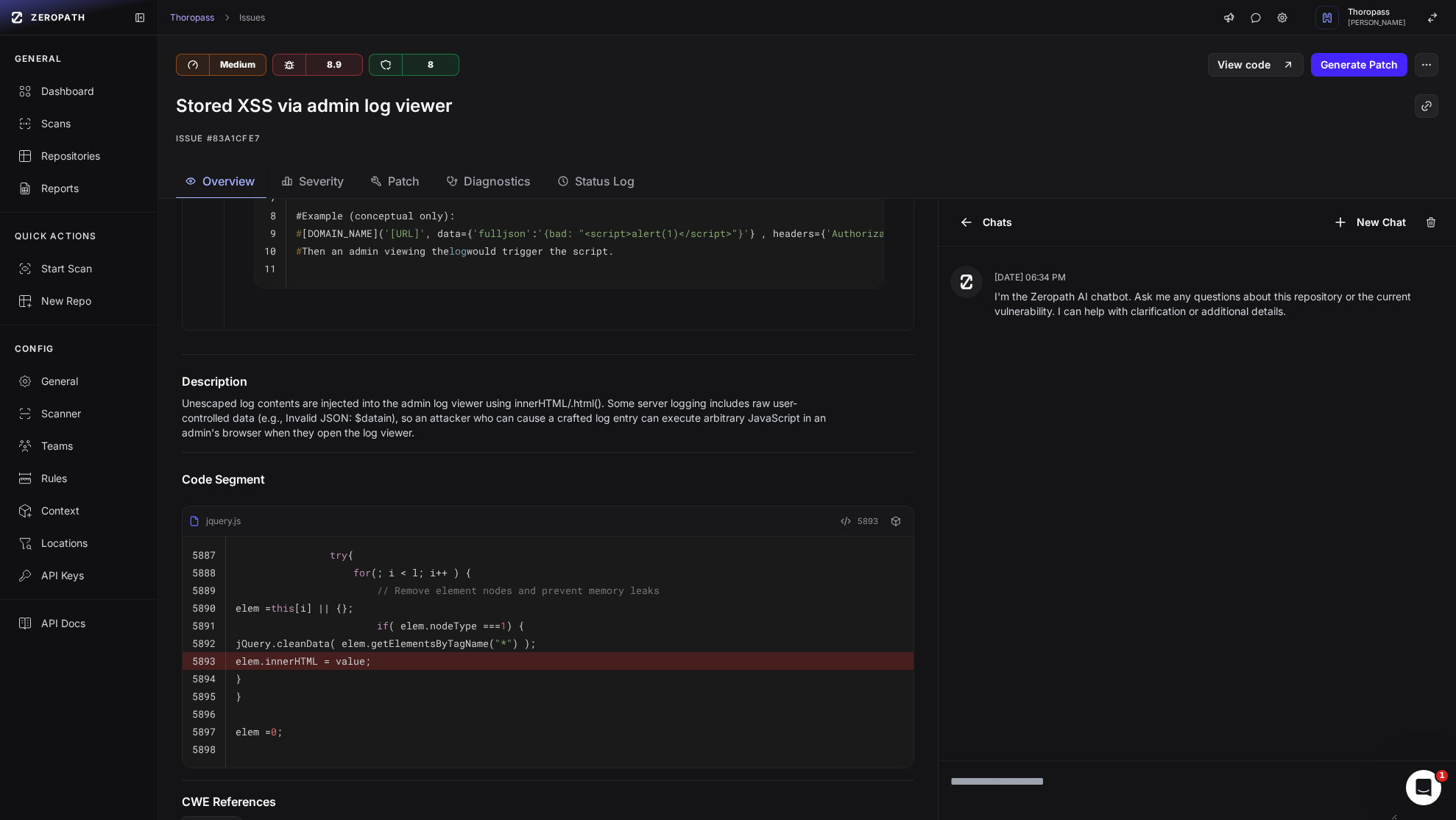
scroll to position [766, 0]
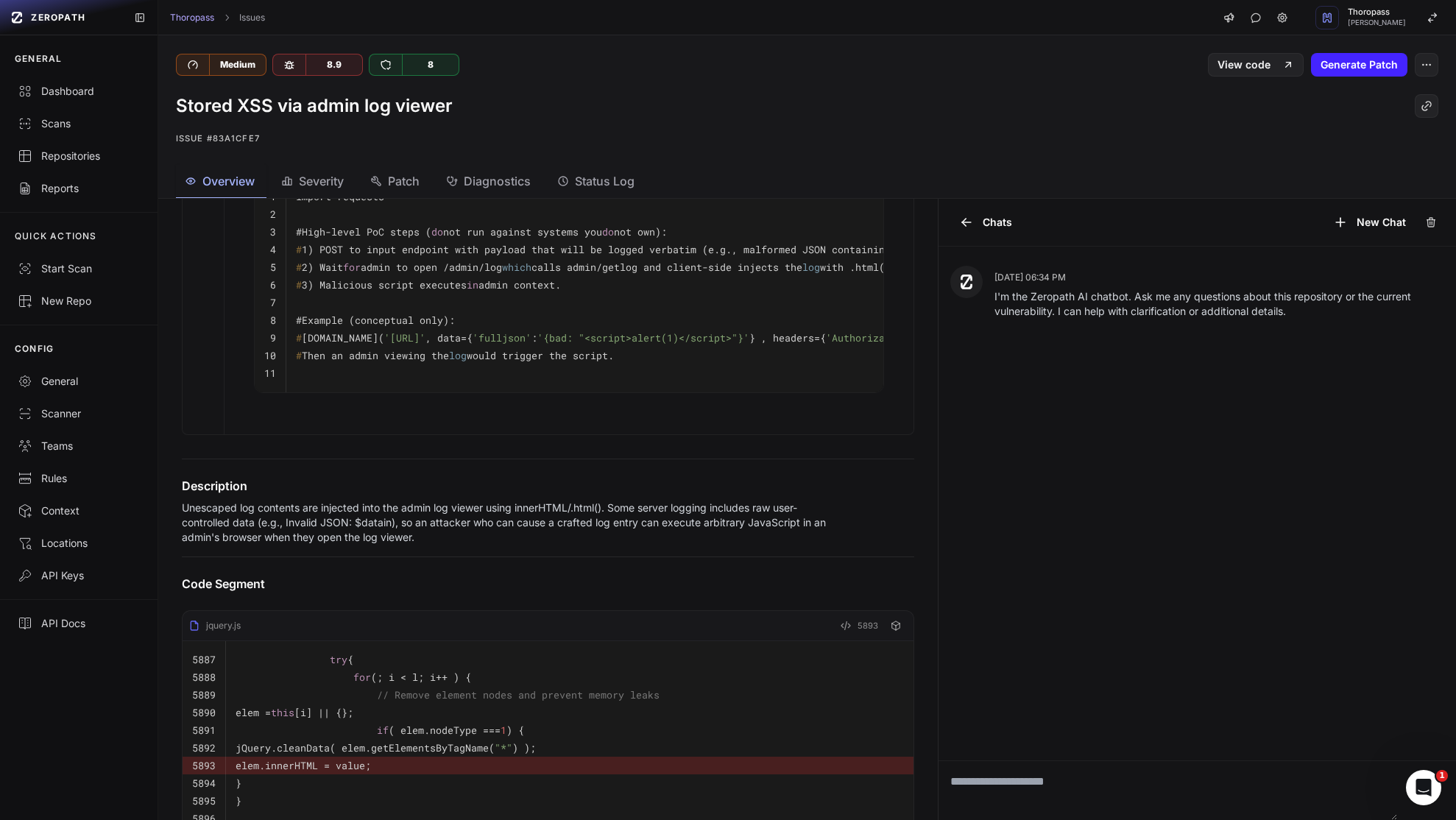
click at [576, 792] on pre "}" at bounding box center [569, 783] width 668 height 18
